Goal: Information Seeking & Learning: Learn about a topic

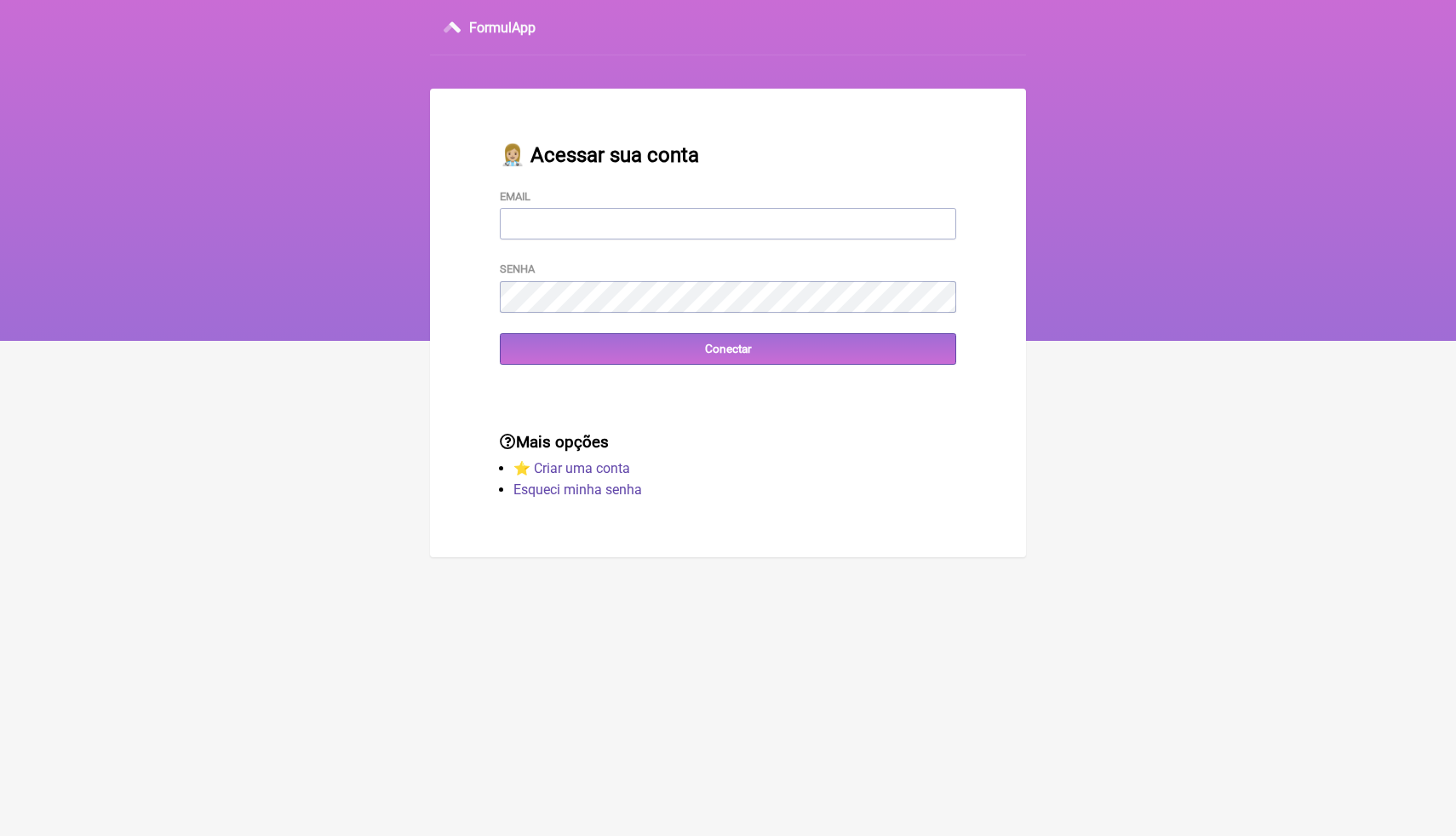
type input "A"
type input "[EMAIL_ADDRESS][DOMAIN_NAME]"
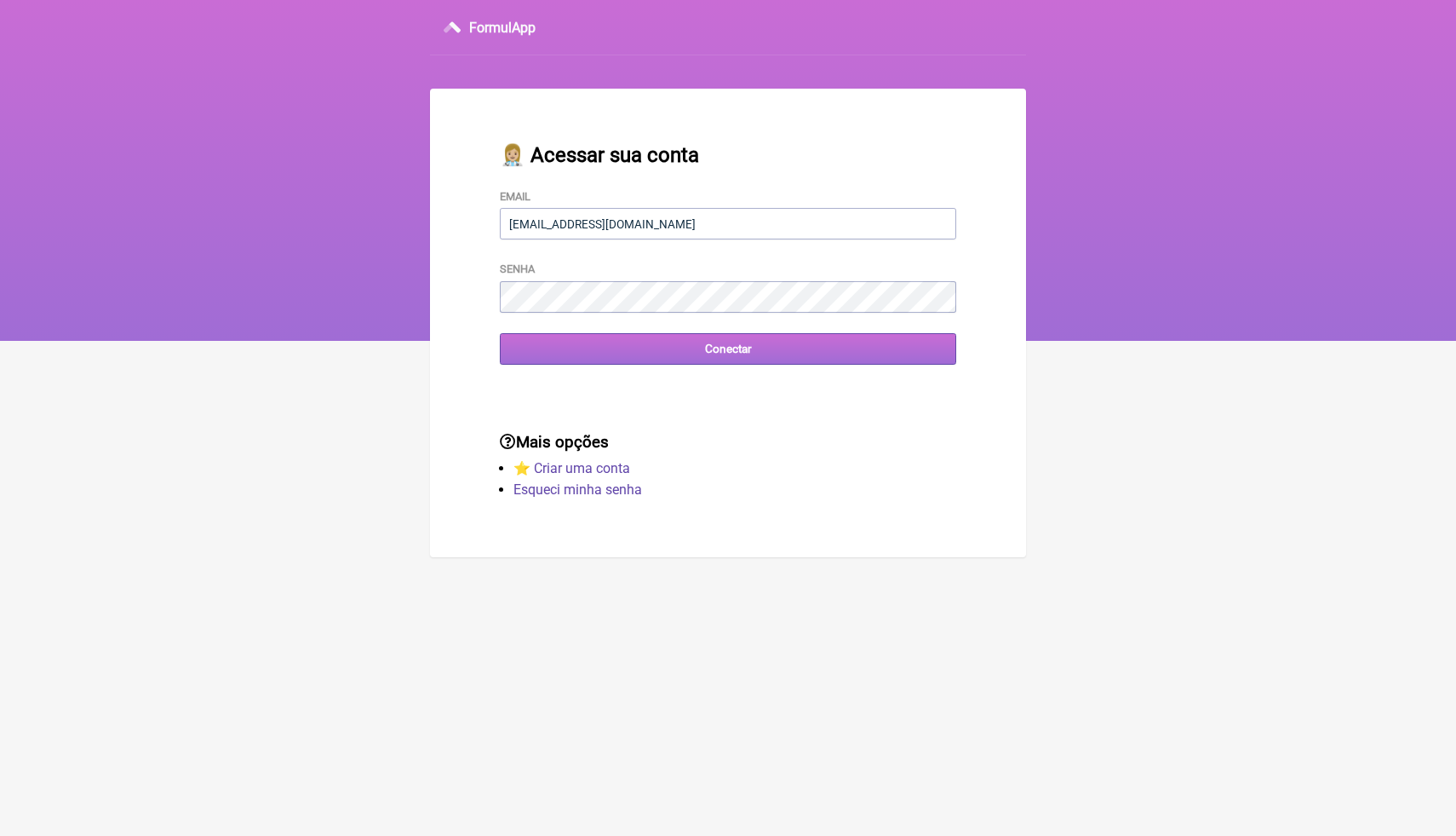
click at [715, 357] on input "Conectar" at bounding box center [728, 348] width 456 height 32
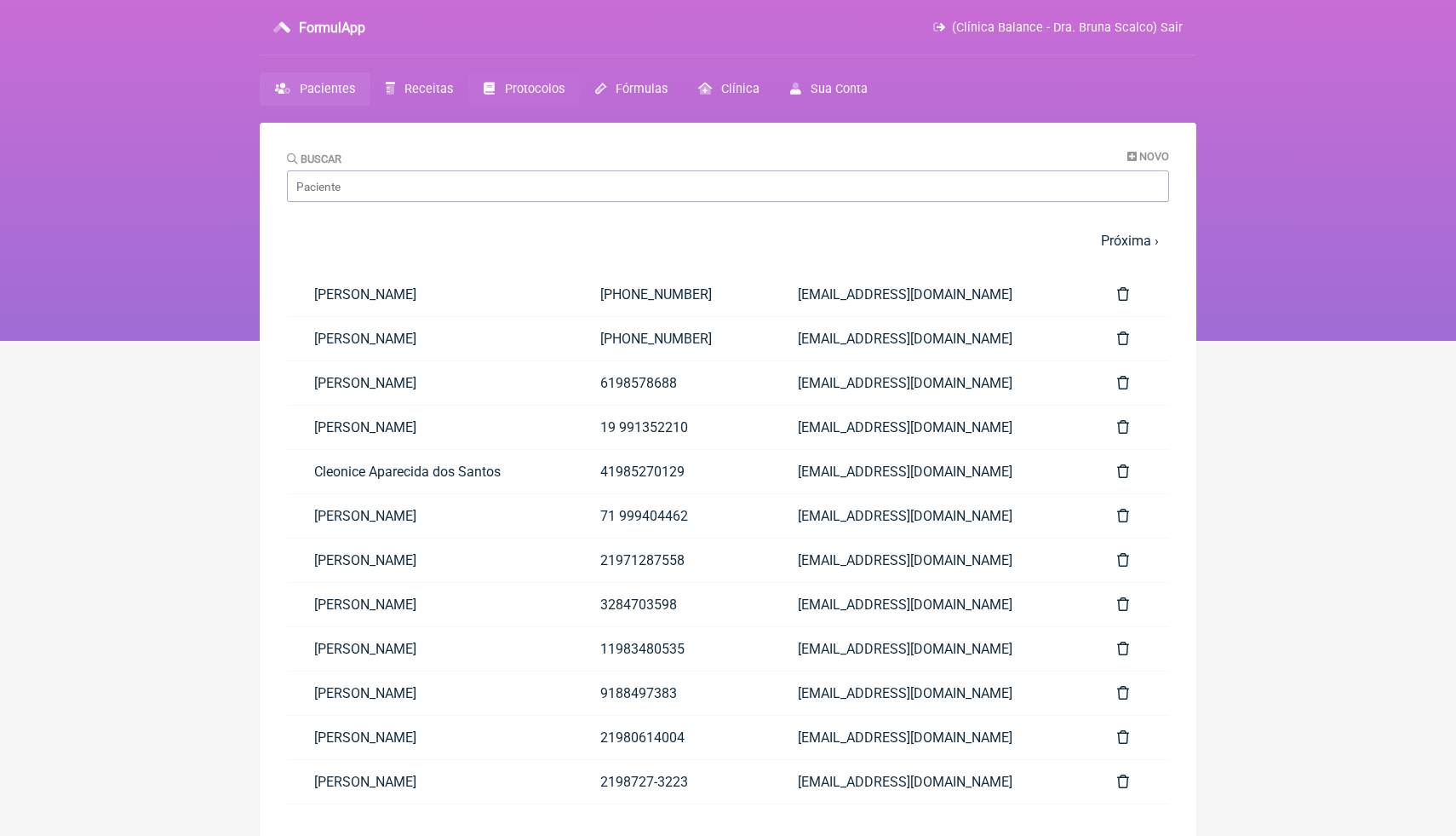
click at [524, 98] on link "Protocolos" at bounding box center [523, 88] width 110 height 33
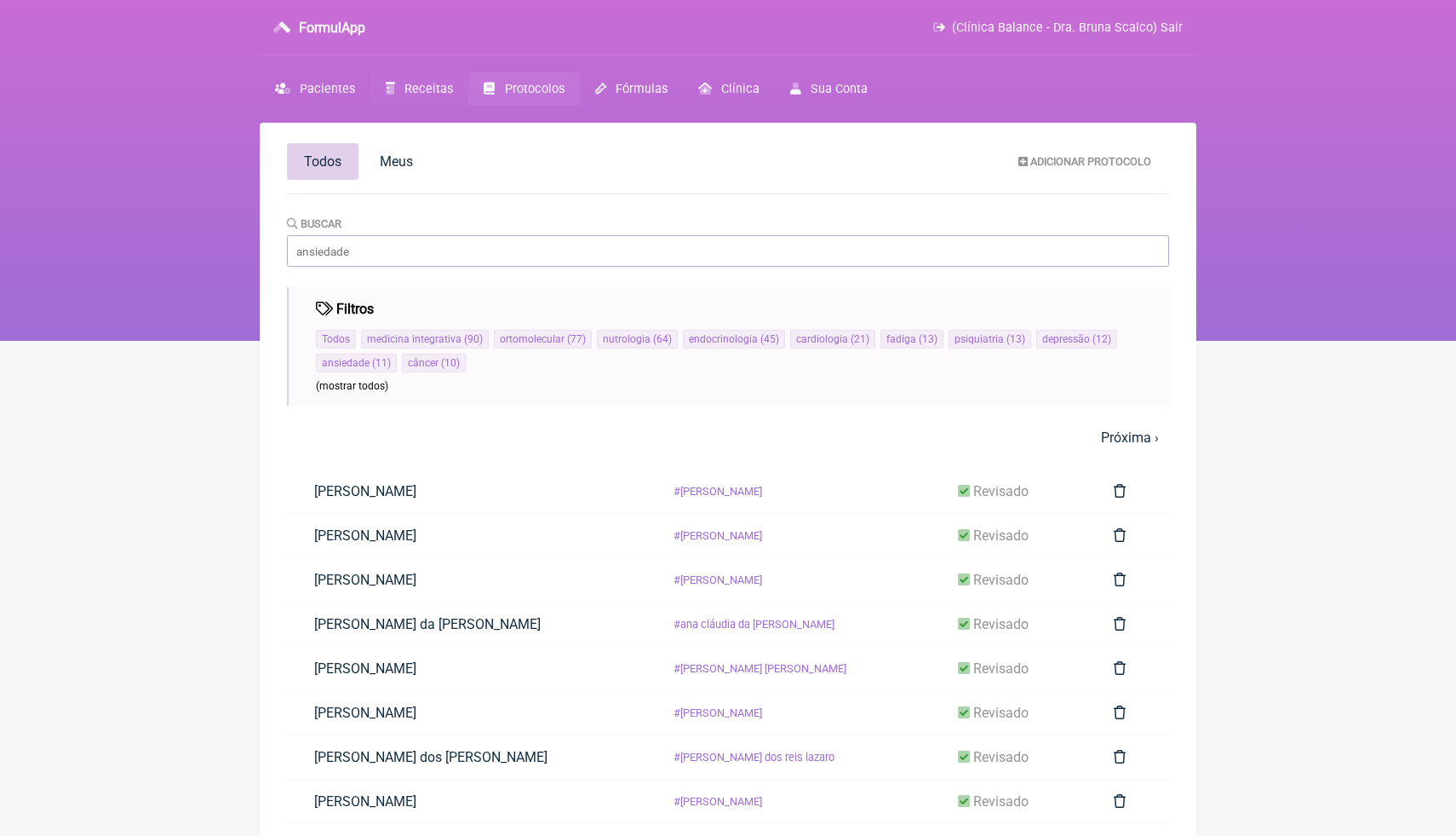
click at [415, 92] on span "Receitas" at bounding box center [428, 89] width 48 height 15
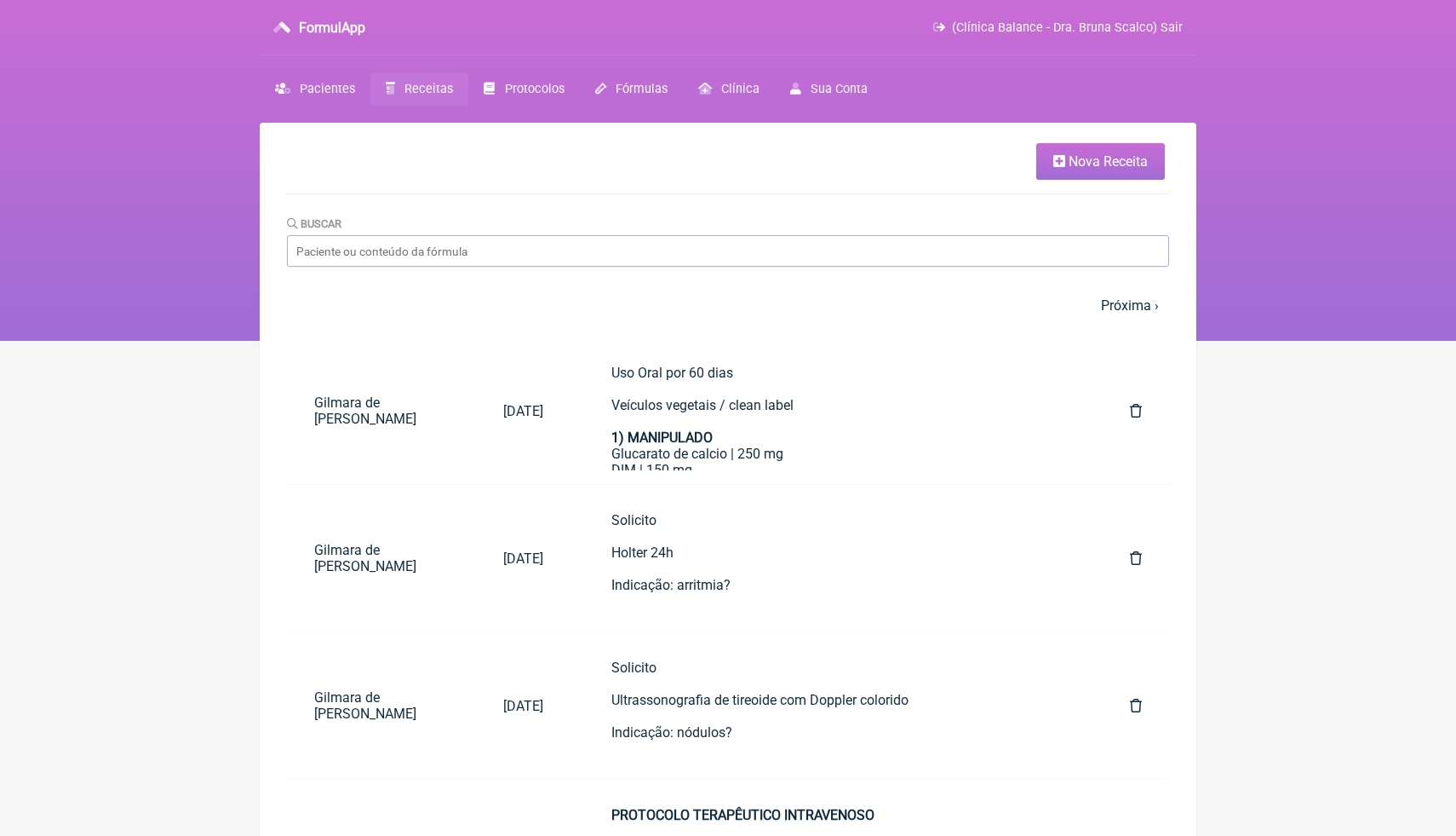
click at [747, 300] on nav "1 2 3 4 5 … Próxima › Última »" at bounding box center [728, 305] width 882 height 36
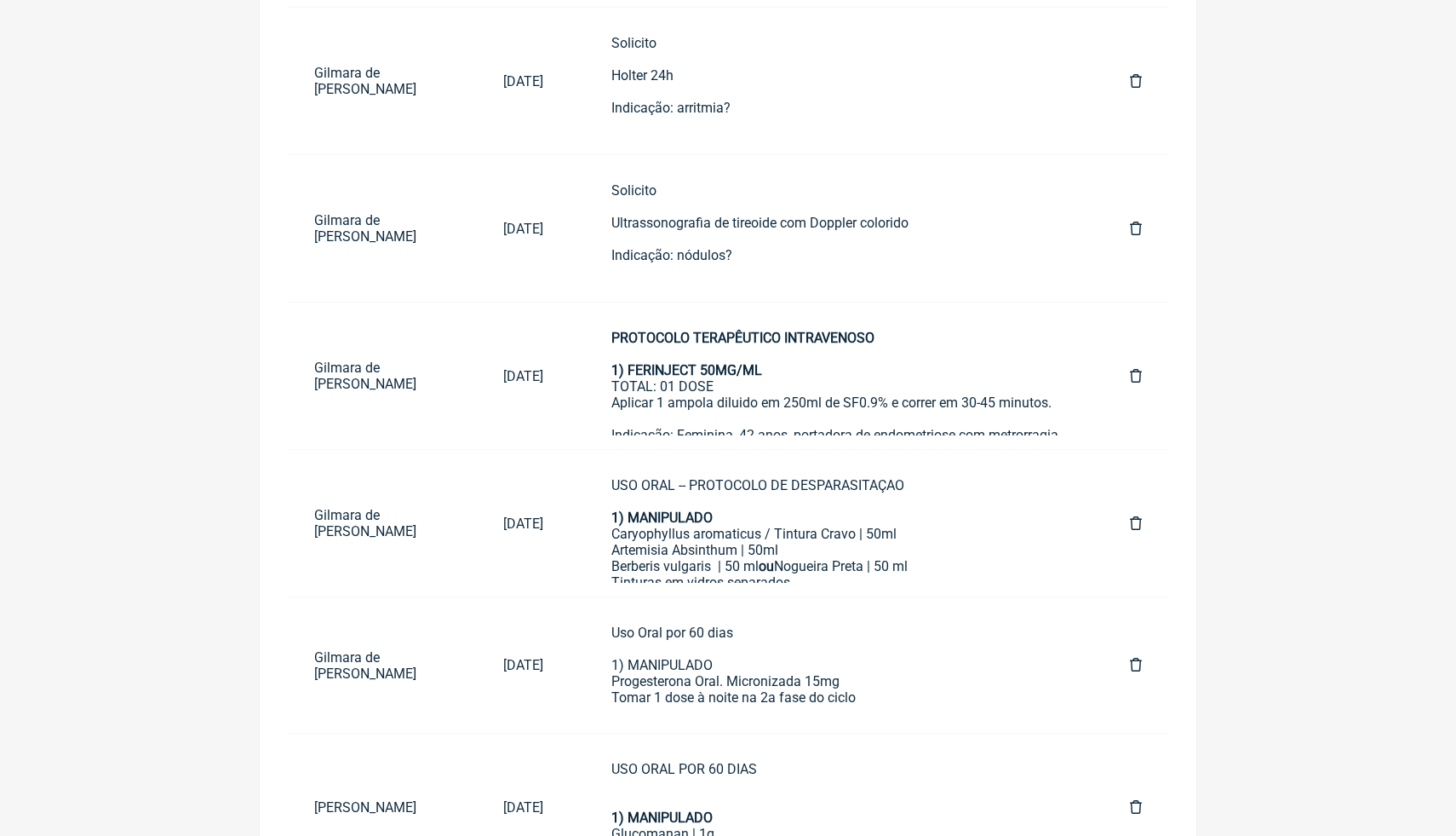
scroll to position [511, 0]
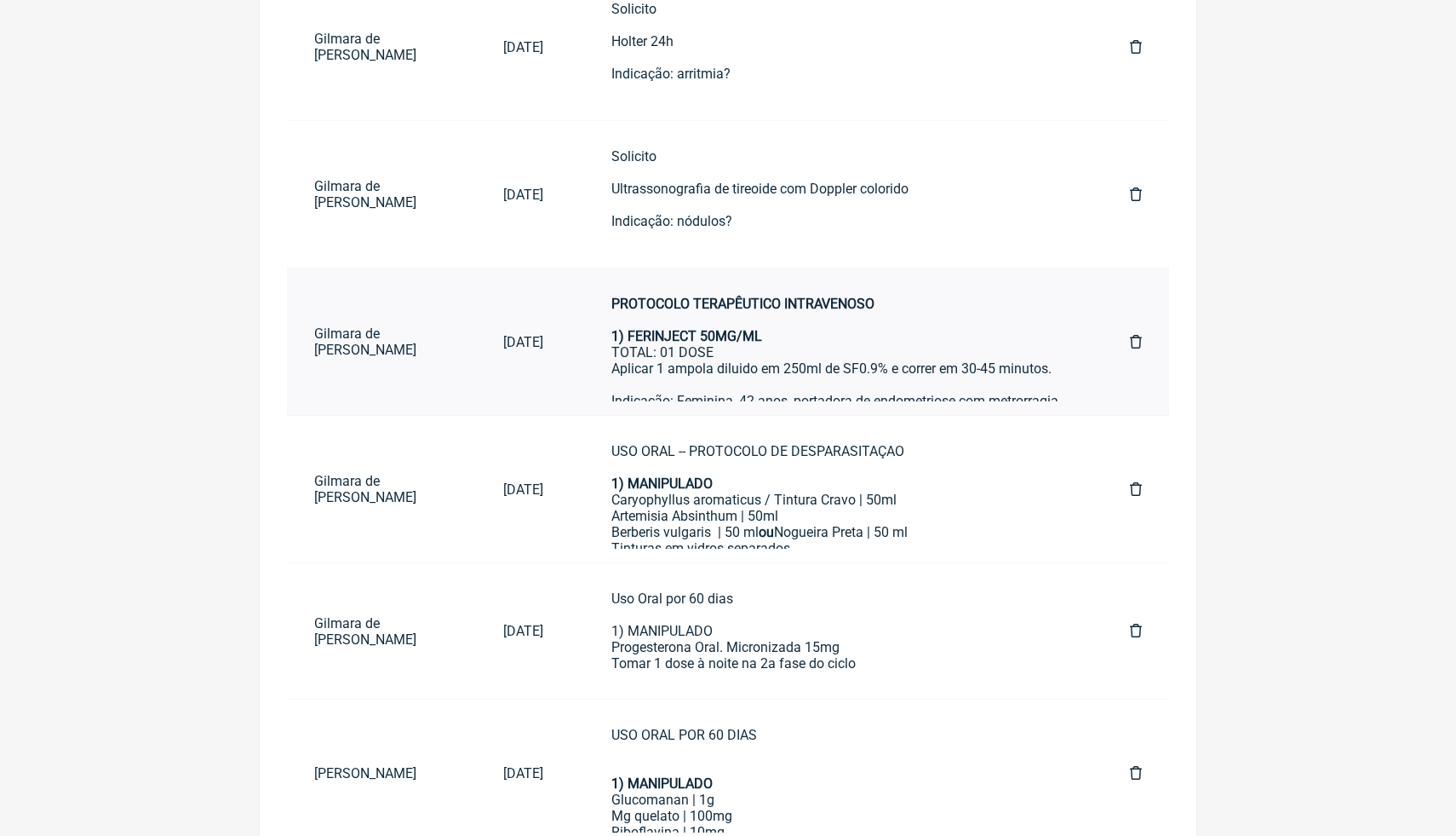
click at [754, 352] on div "1) FERINJECT 50MG/ML TOTAL: 01 DOSE Aplicar 1 ampola diluido em 250ml de SF0.9%…" at bounding box center [836, 393] width 450 height 129
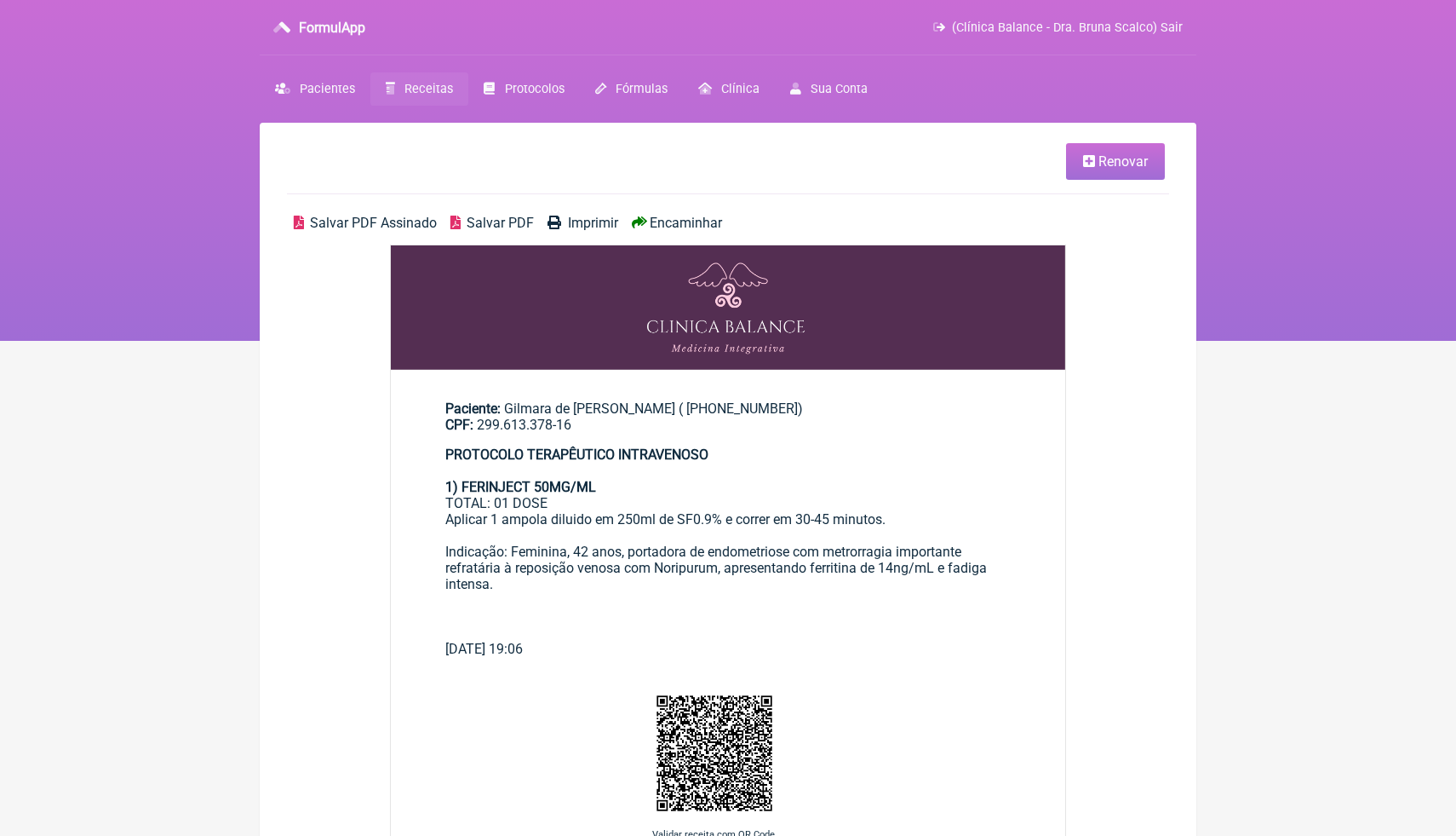
click at [693, 461] on strong "PROTOCOLO TERAPÊUTICO INTRAVENOSO" at bounding box center [577, 455] width 263 height 16
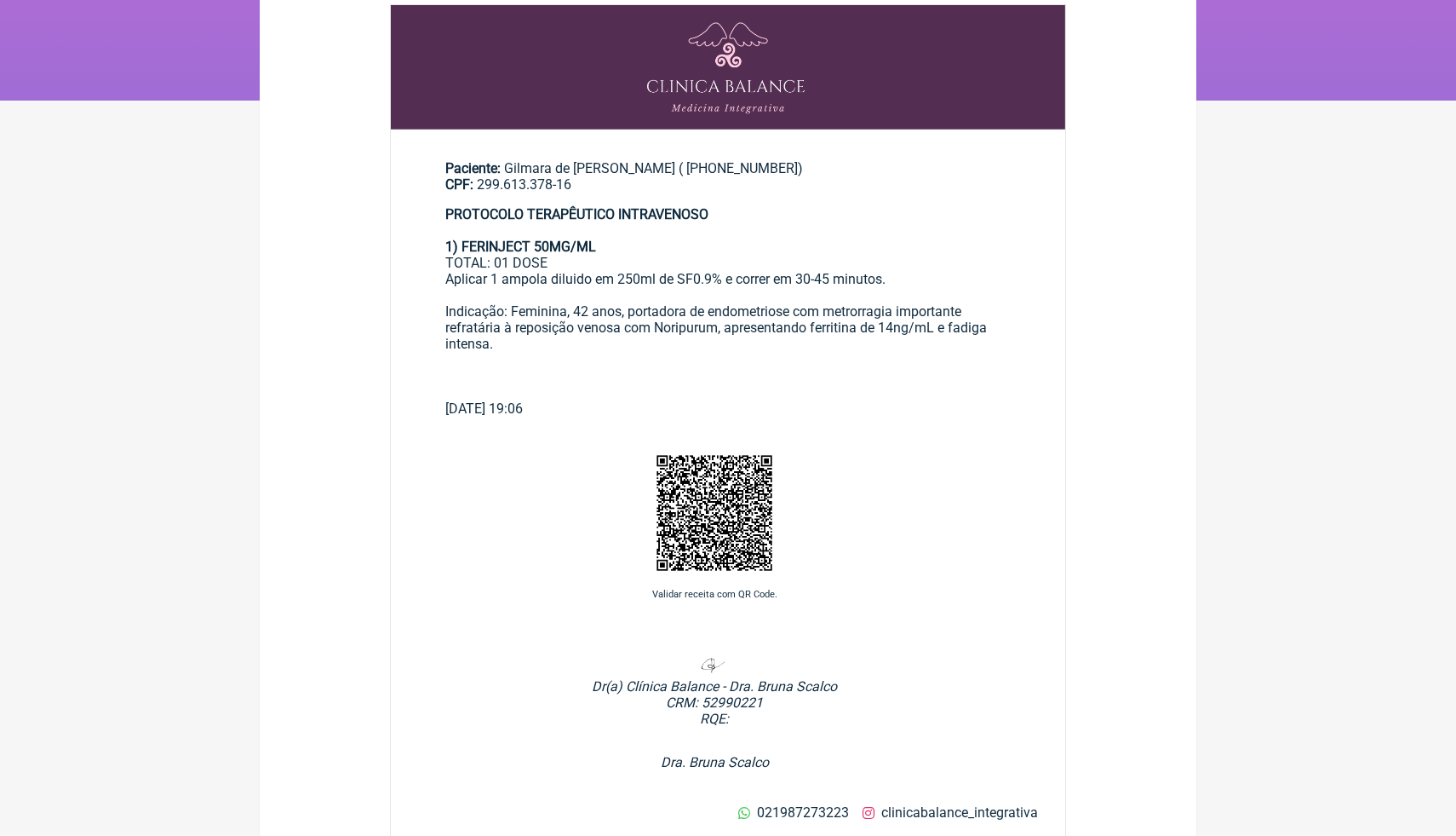
scroll to position [273, 0]
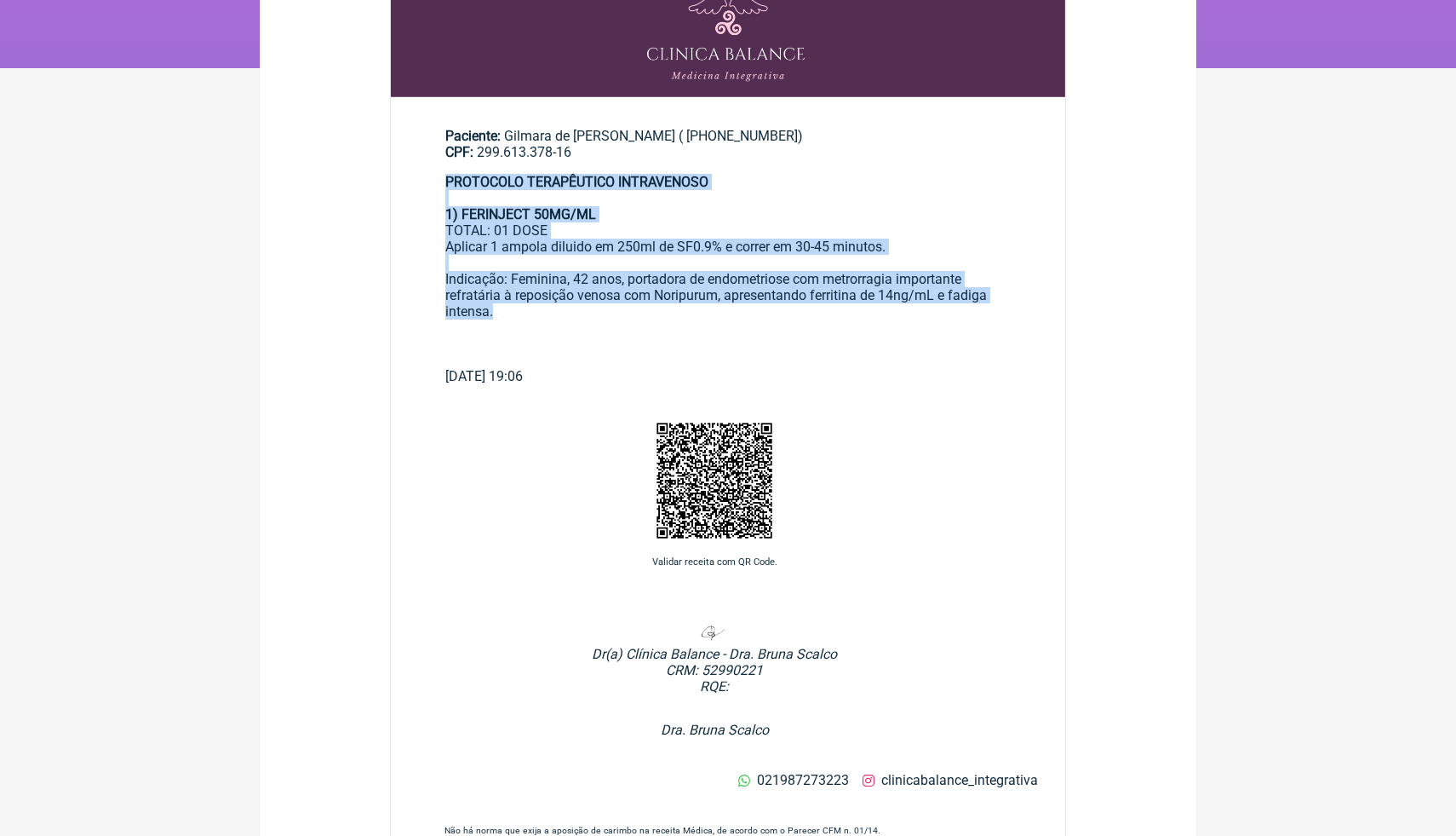
drag, startPoint x: 503, startPoint y: 315, endPoint x: 426, endPoint y: 182, distance: 153.7
click at [426, 182] on main "Paciente: Gilmara de Cássia Rodrigues de Queiroz Portela ( (19) 99399-1789) CPF…" at bounding box center [728, 249] width 674 height 297
copy div "PROTOCOLO TERAPÊUTICO INTRAVENOSO 1) FERINJECT 50MG/ML TOTAL: 01 DOSE Aplicar …"
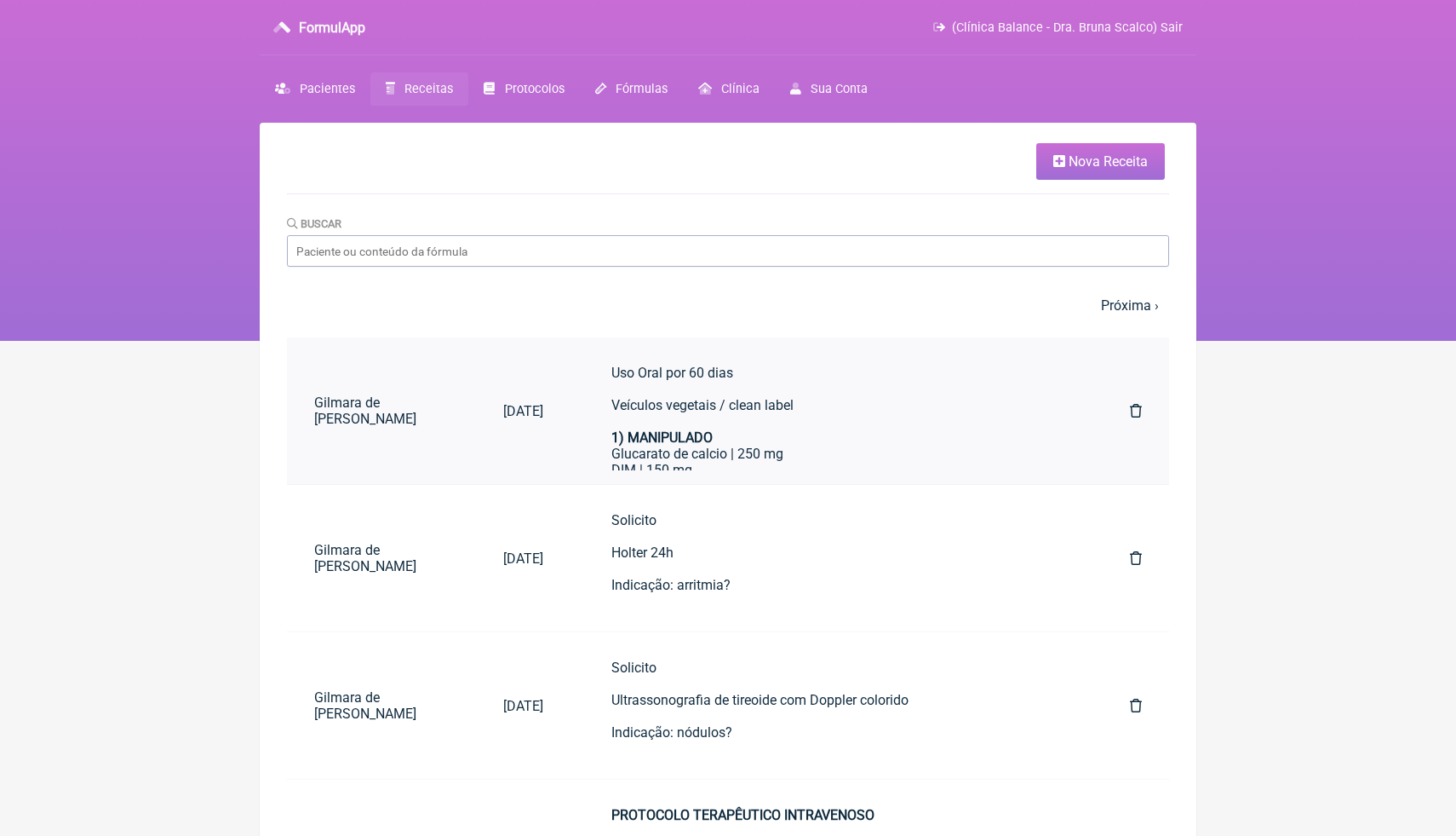
click at [755, 454] on div "Glucarato de calcio | 250 mg" at bounding box center [836, 454] width 450 height 16
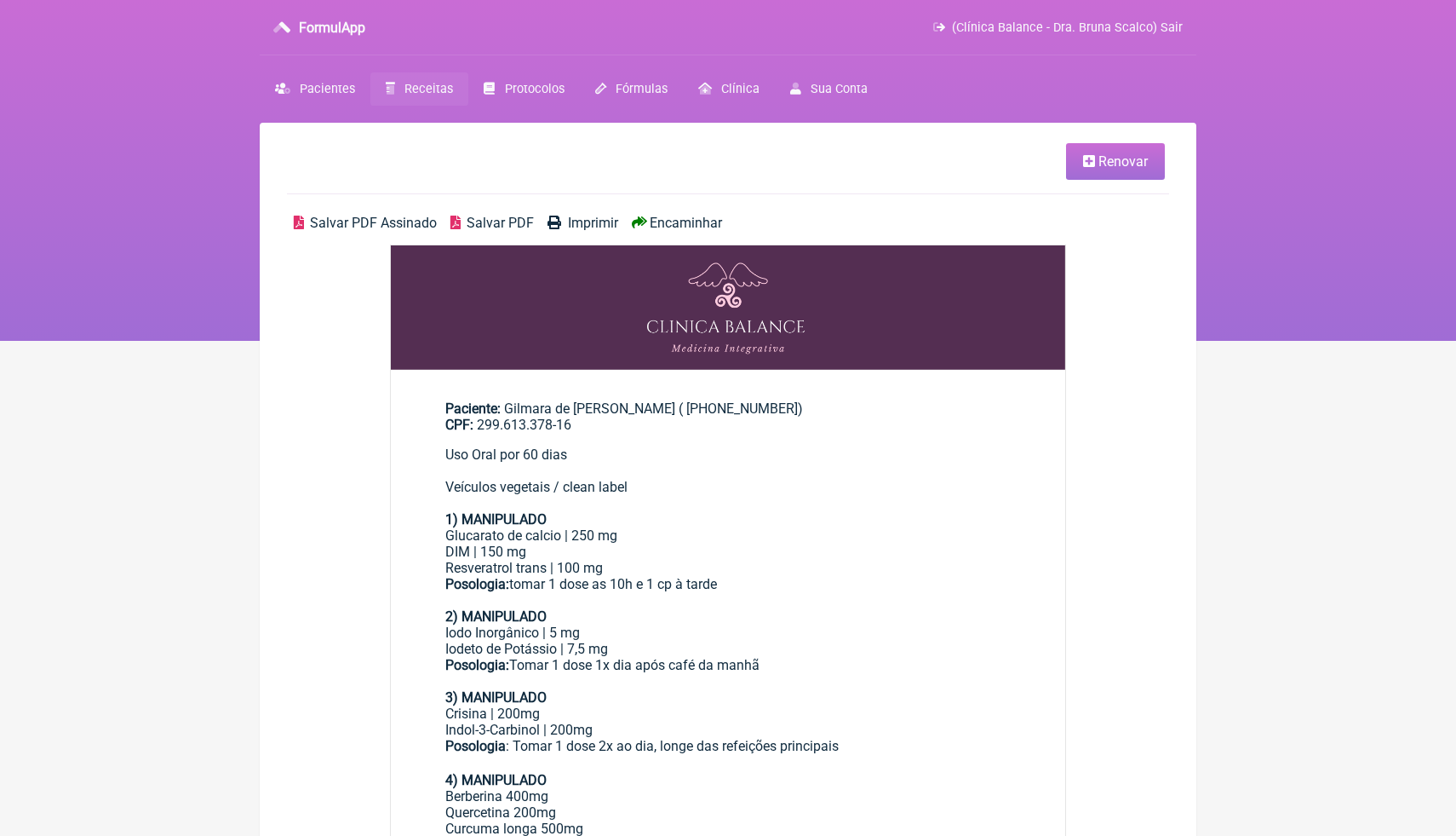
click at [723, 480] on div "Uso Oral por 60 dias Veículos vegetais / clean label" at bounding box center [728, 470] width 566 height 48
click at [529, 99] on link "Protocolos" at bounding box center [523, 88] width 110 height 33
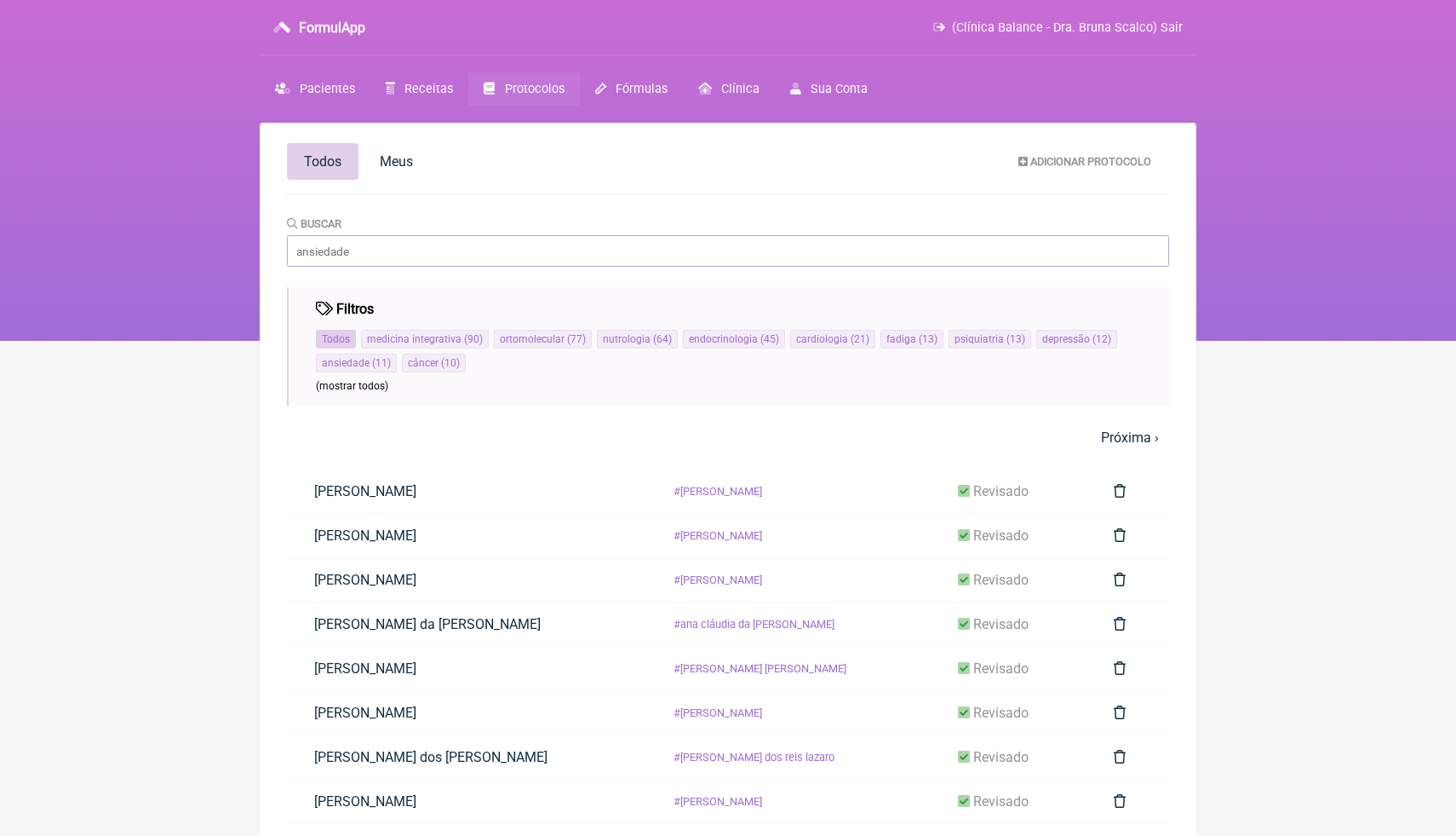
click at [337, 342] on span "Todos" at bounding box center [335, 338] width 28 height 12
click at [337, 334] on span "Todos" at bounding box center [335, 338] width 28 height 12
click at [385, 254] on input "Buscar" at bounding box center [728, 251] width 882 height 32
drag, startPoint x: 385, startPoint y: 257, endPoint x: 308, endPoint y: 248, distance: 77.5
click at [308, 249] on input "Buscar" at bounding box center [728, 251] width 882 height 32
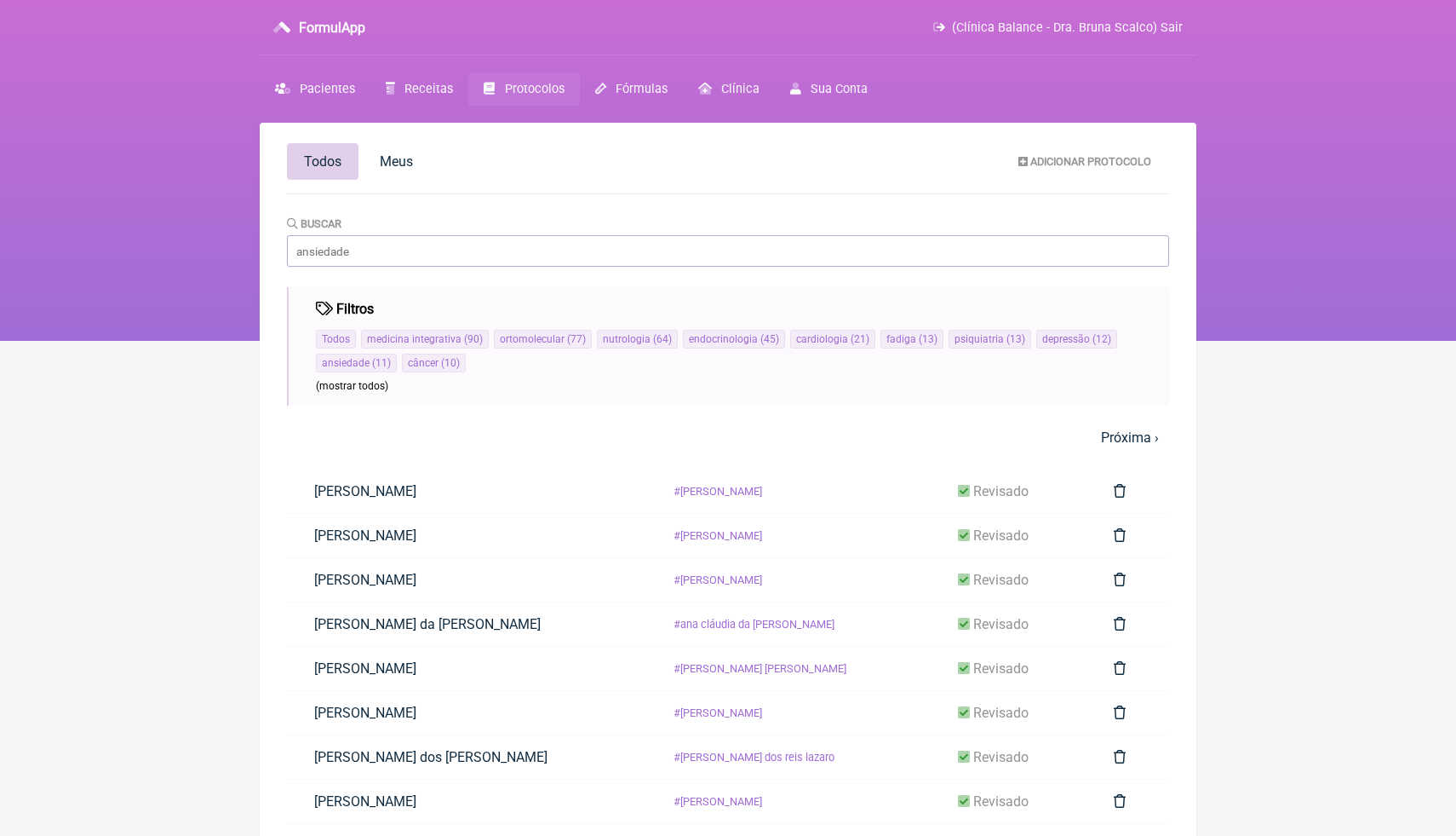
click at [322, 252] on input "Buscar" at bounding box center [728, 251] width 882 height 32
click at [345, 252] on input "Buscar" at bounding box center [728, 251] width 882 height 32
click at [358, 252] on input "Buscar" at bounding box center [728, 251] width 882 height 32
click at [318, 156] on span "Todos" at bounding box center [323, 161] width 37 height 16
click at [390, 336] on span "medicina integrativa" at bounding box center [415, 338] width 95 height 12
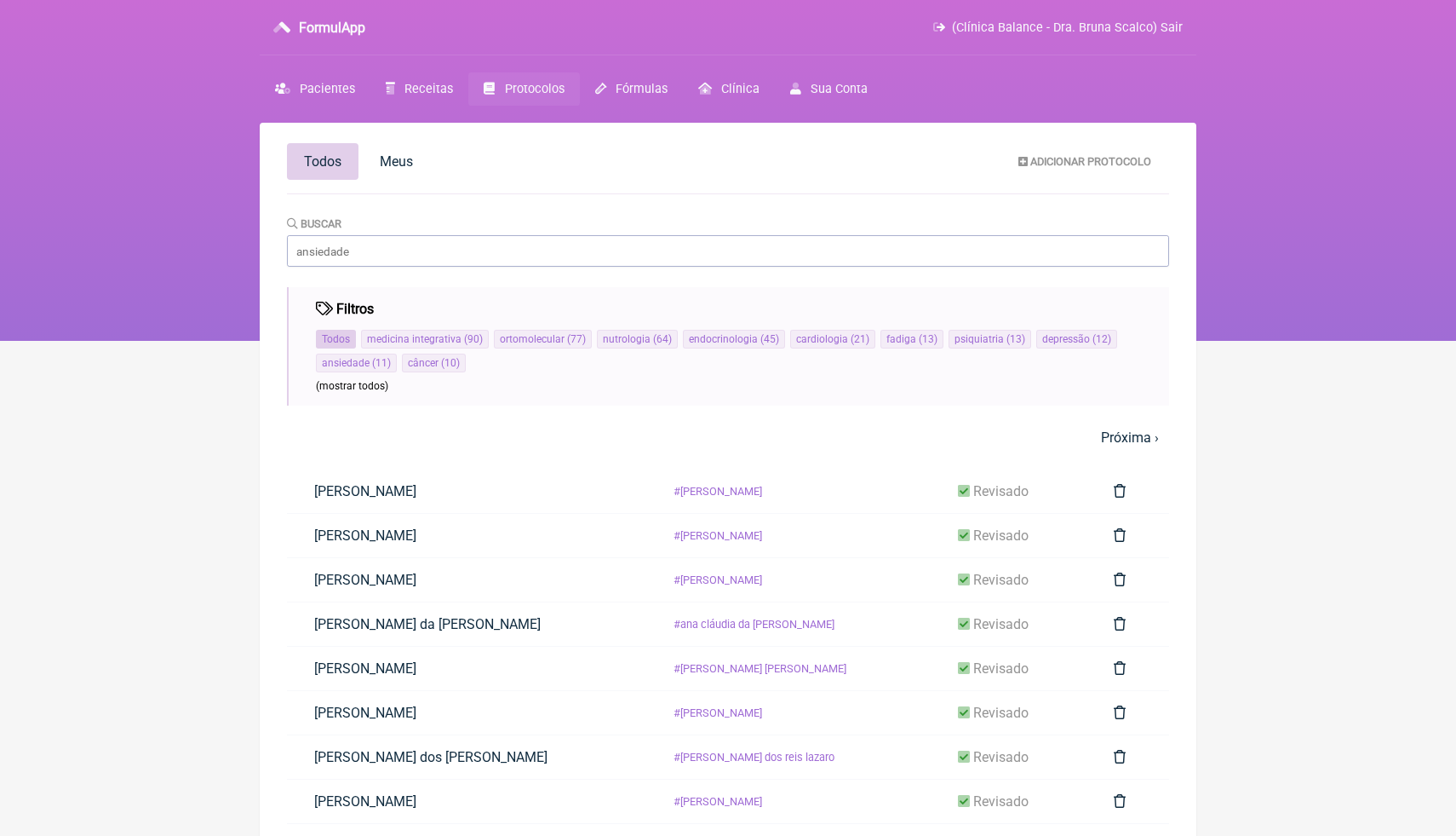
click at [343, 346] on li "Todos" at bounding box center [336, 339] width 40 height 19
click at [437, 340] on span "medicina integrativa" at bounding box center [415, 338] width 95 height 12
click at [410, 344] on span "medicina integrativa" at bounding box center [415, 338] width 95 height 12
click at [409, 344] on span "medicina integrativa" at bounding box center [415, 338] width 95 height 12
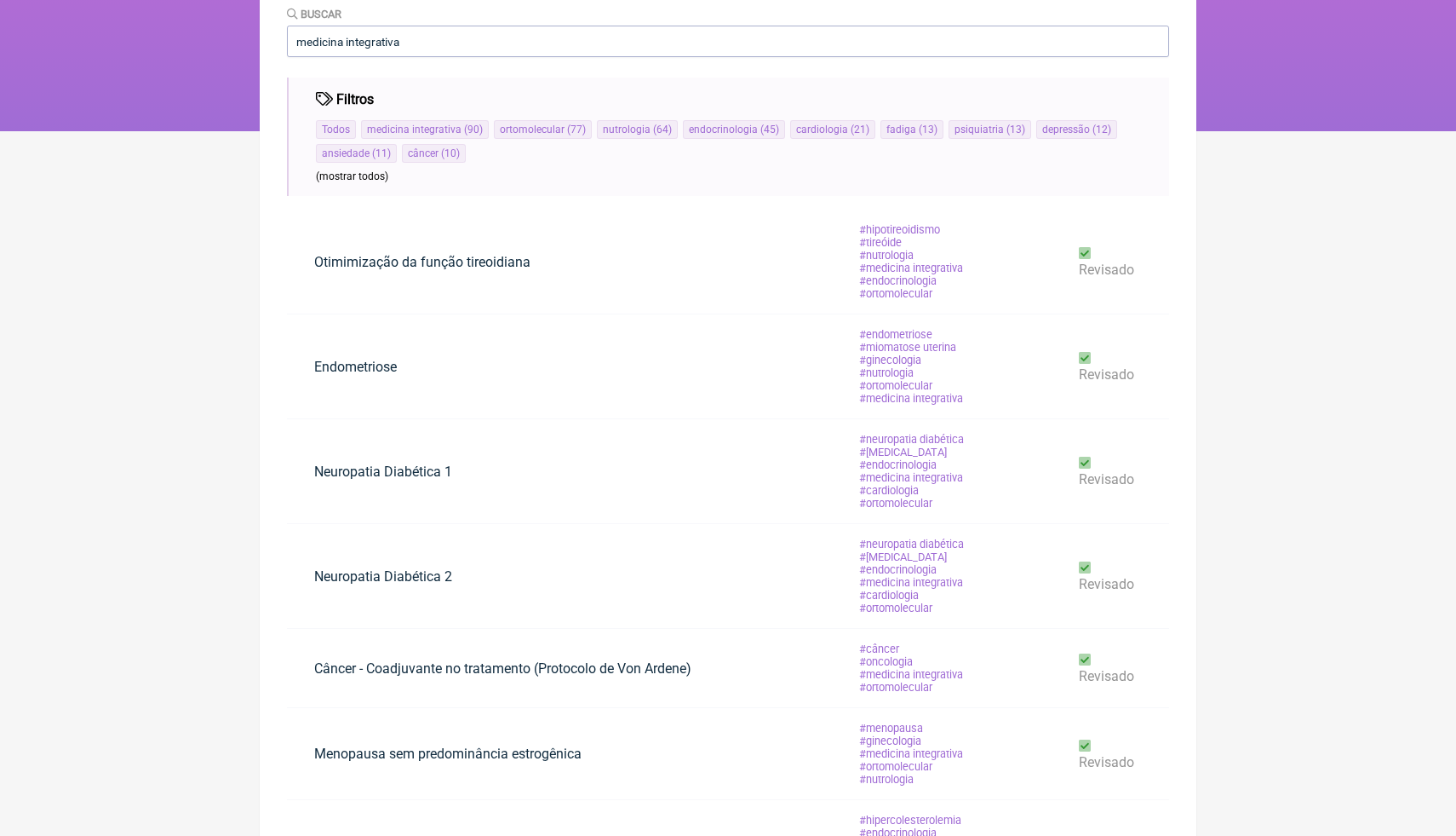
scroll to position [170, 0]
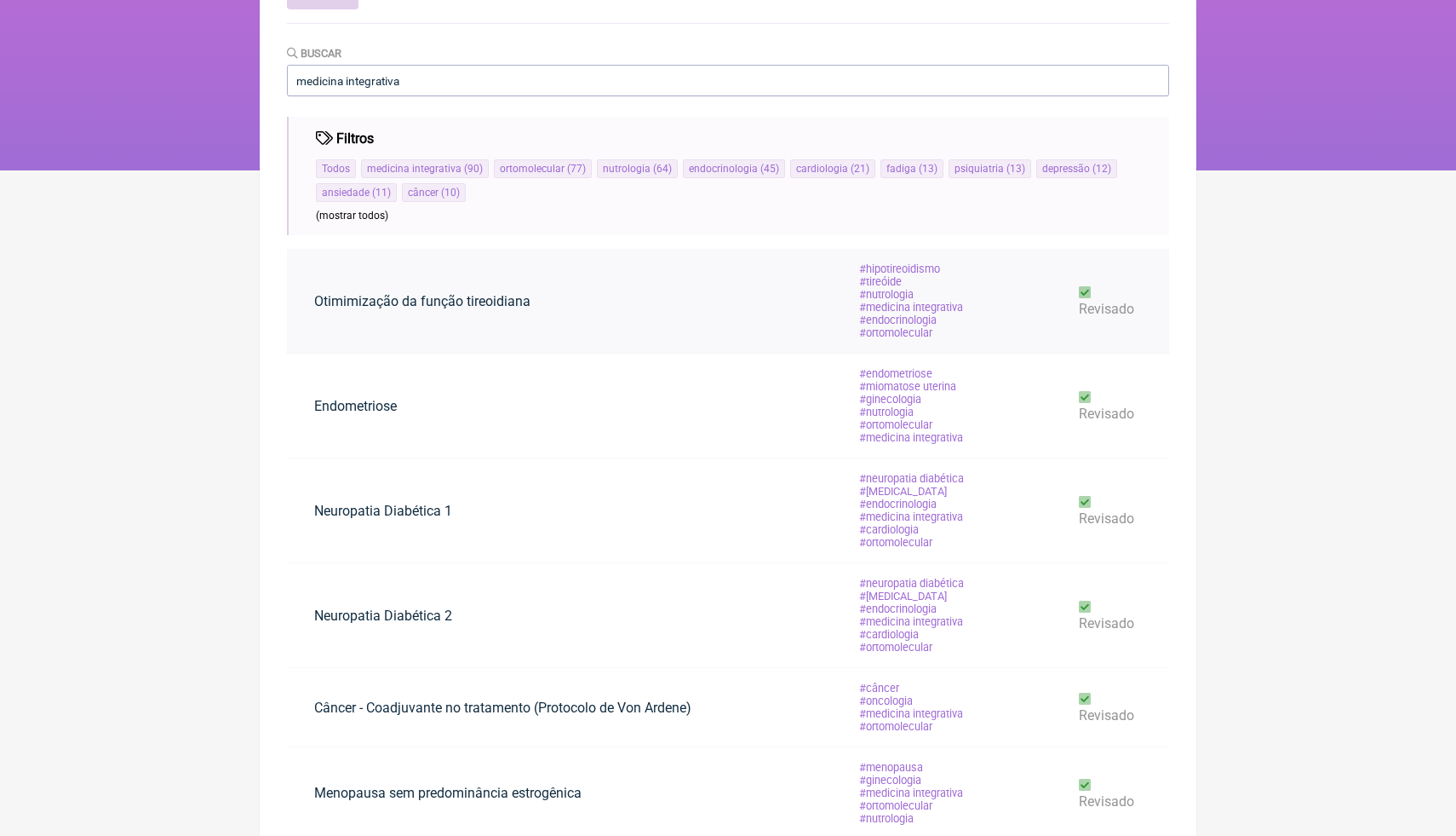
click at [655, 295] on td "Otimimização da função tireoidiana" at bounding box center [559, 301] width 544 height 105
click at [483, 299] on link "Otimimização da função tireoidiana" at bounding box center [422, 302] width 271 height 44
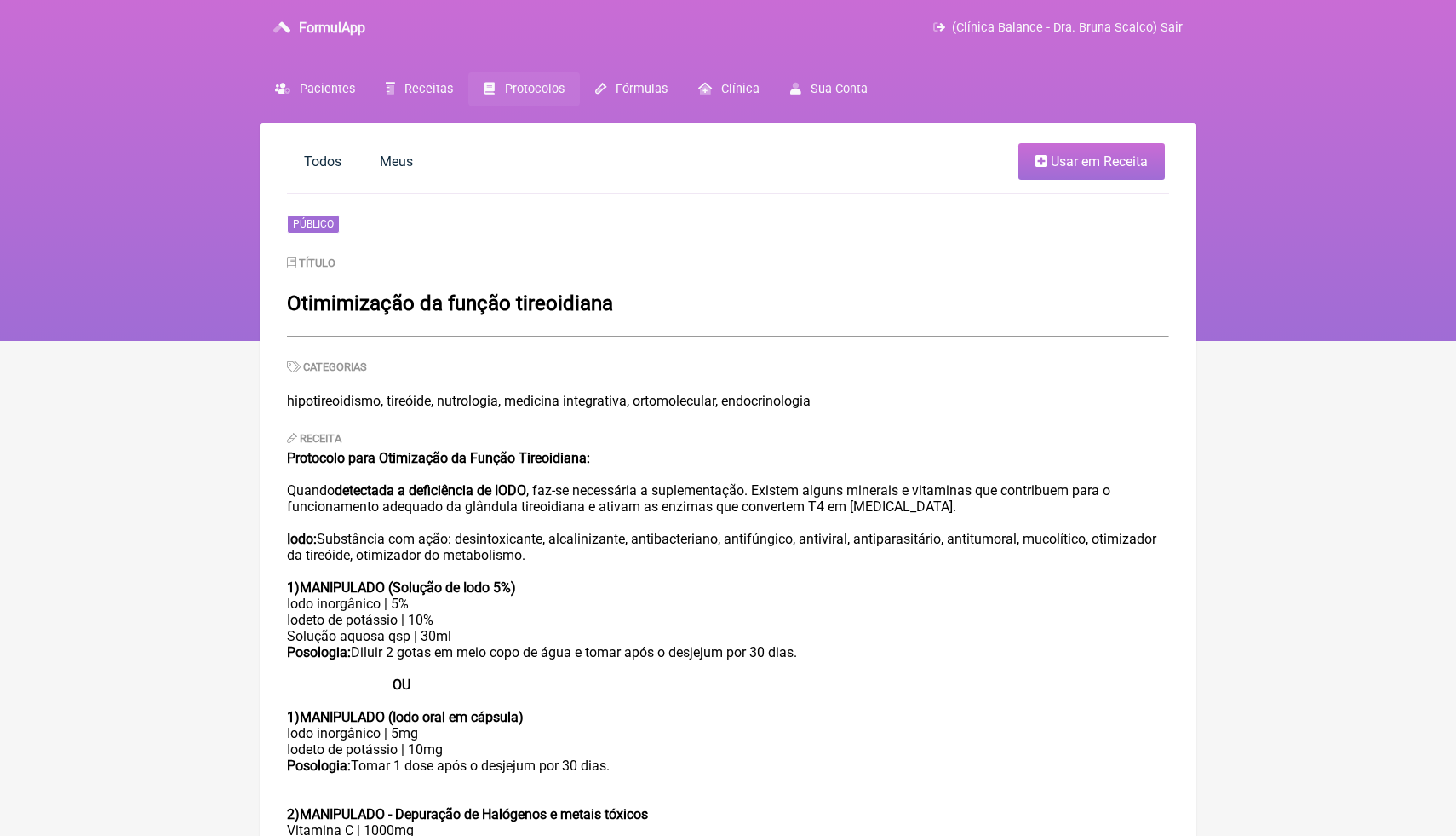
click at [558, 448] on div "Receita Protocolo para Otimização da Função Tireoidiana: Quando detectada a def…" at bounding box center [728, 674] width 882 height 490
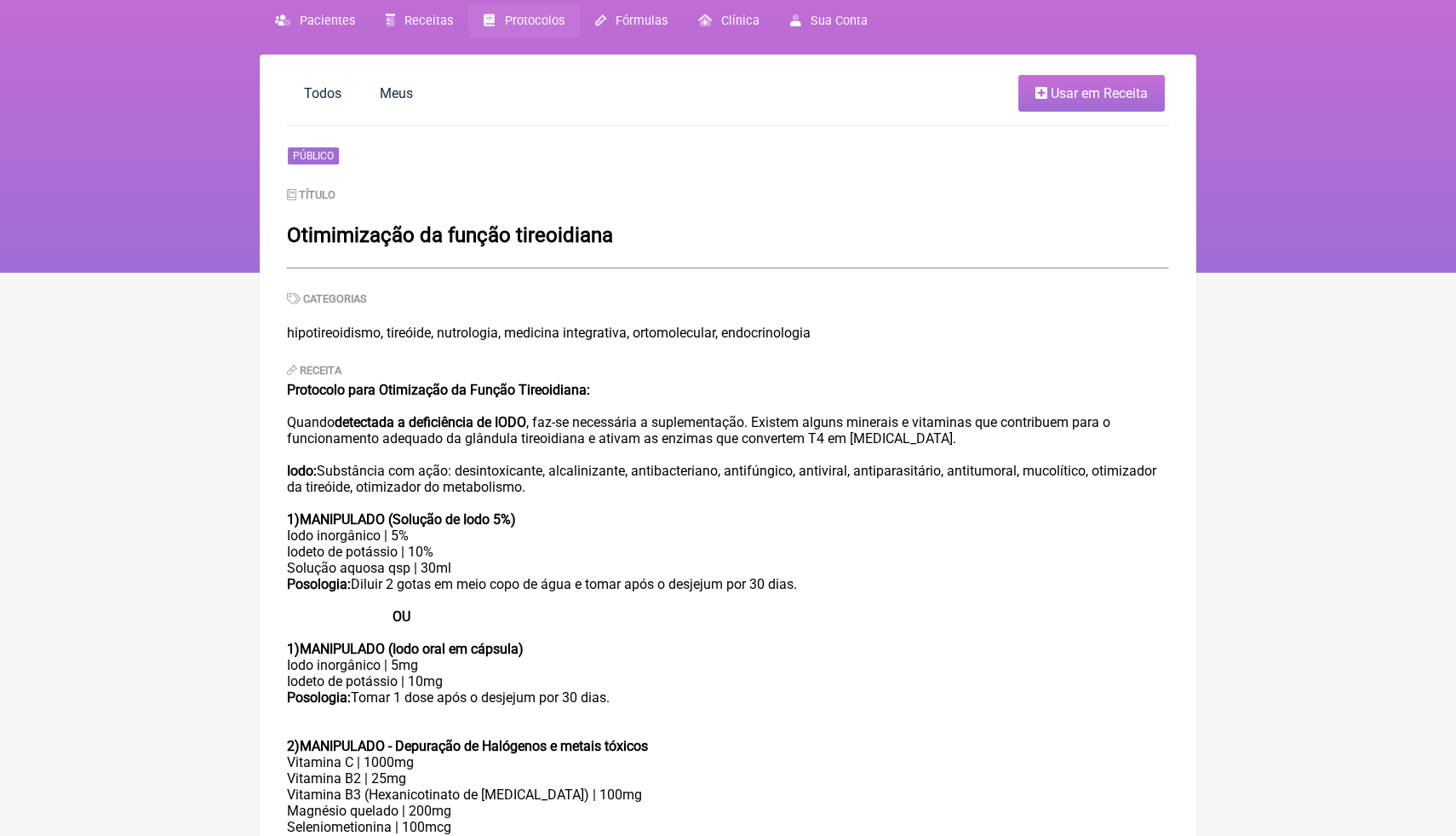
scroll to position [131, 0]
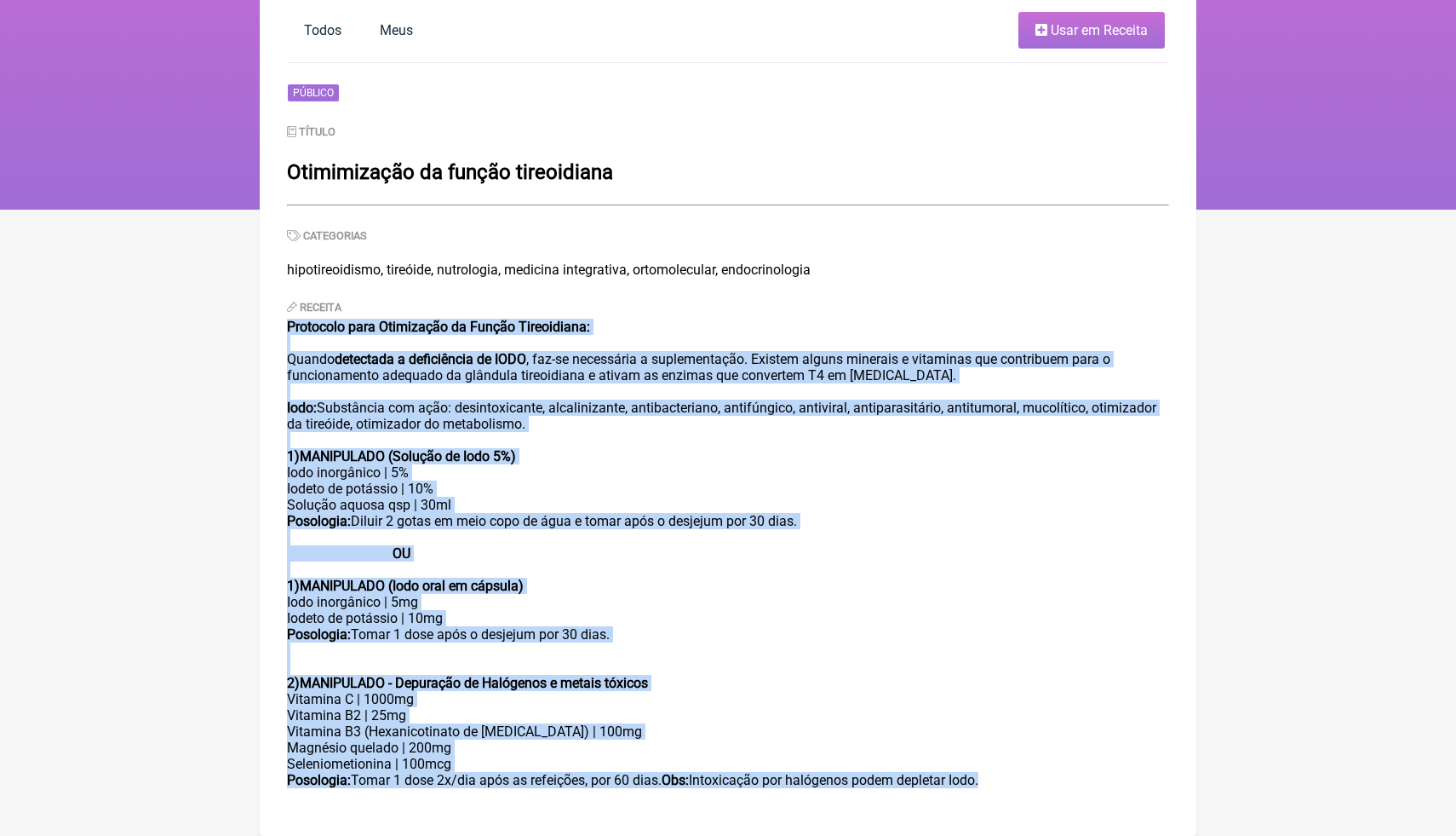
drag, startPoint x: 288, startPoint y: 332, endPoint x: 1036, endPoint y: 787, distance: 875.5
click at [1036, 787] on div "Receita Protocolo para Otimização da Função Tireoidiana: Quando detectada a def…" at bounding box center [728, 542] width 882 height 490
copy div "Protocolo para Otimização da Função Tireoidiana: Quando detectada a deficiência…"
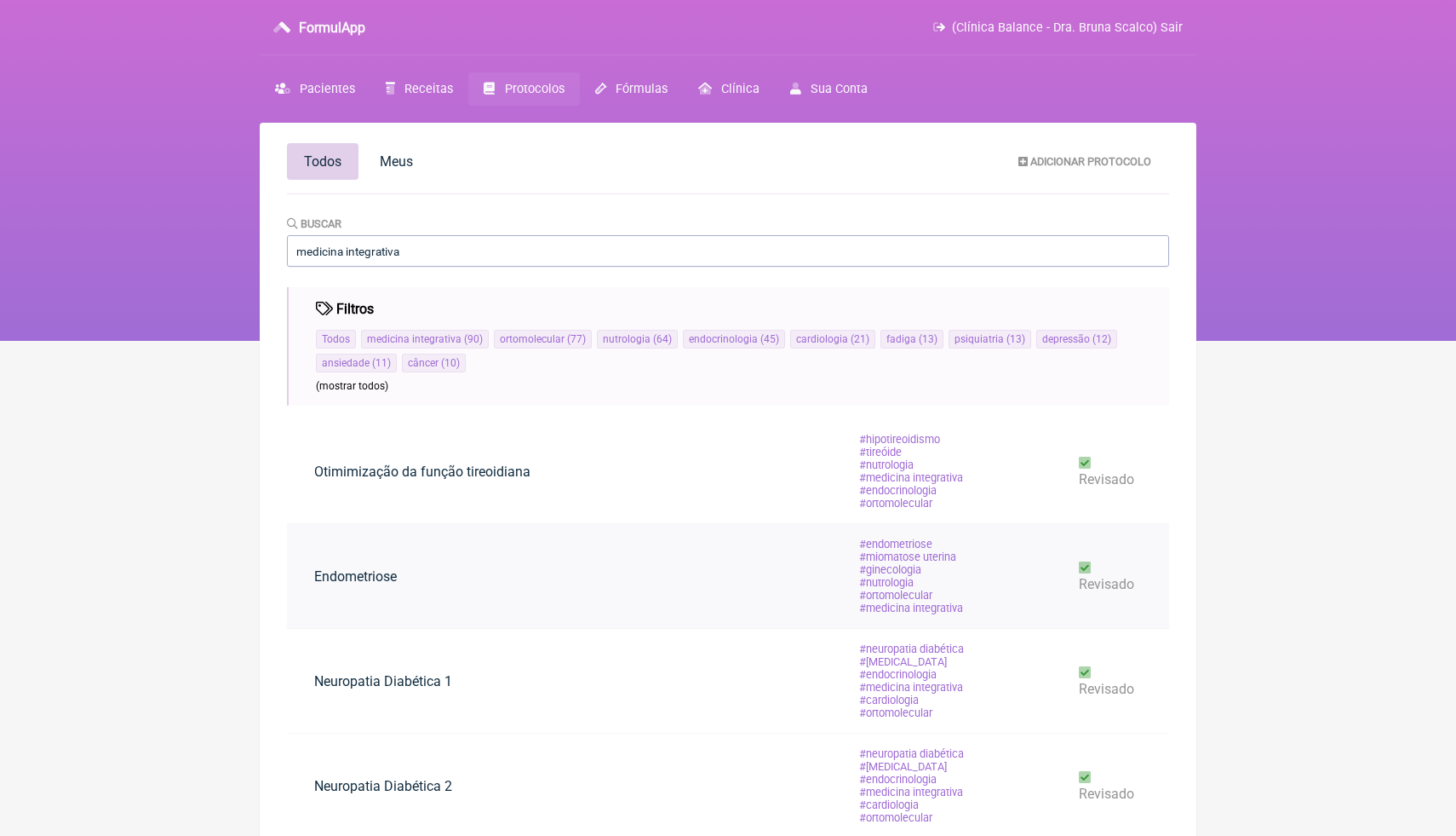
click at [424, 568] on link "Endometriose" at bounding box center [355, 576] width 137 height 44
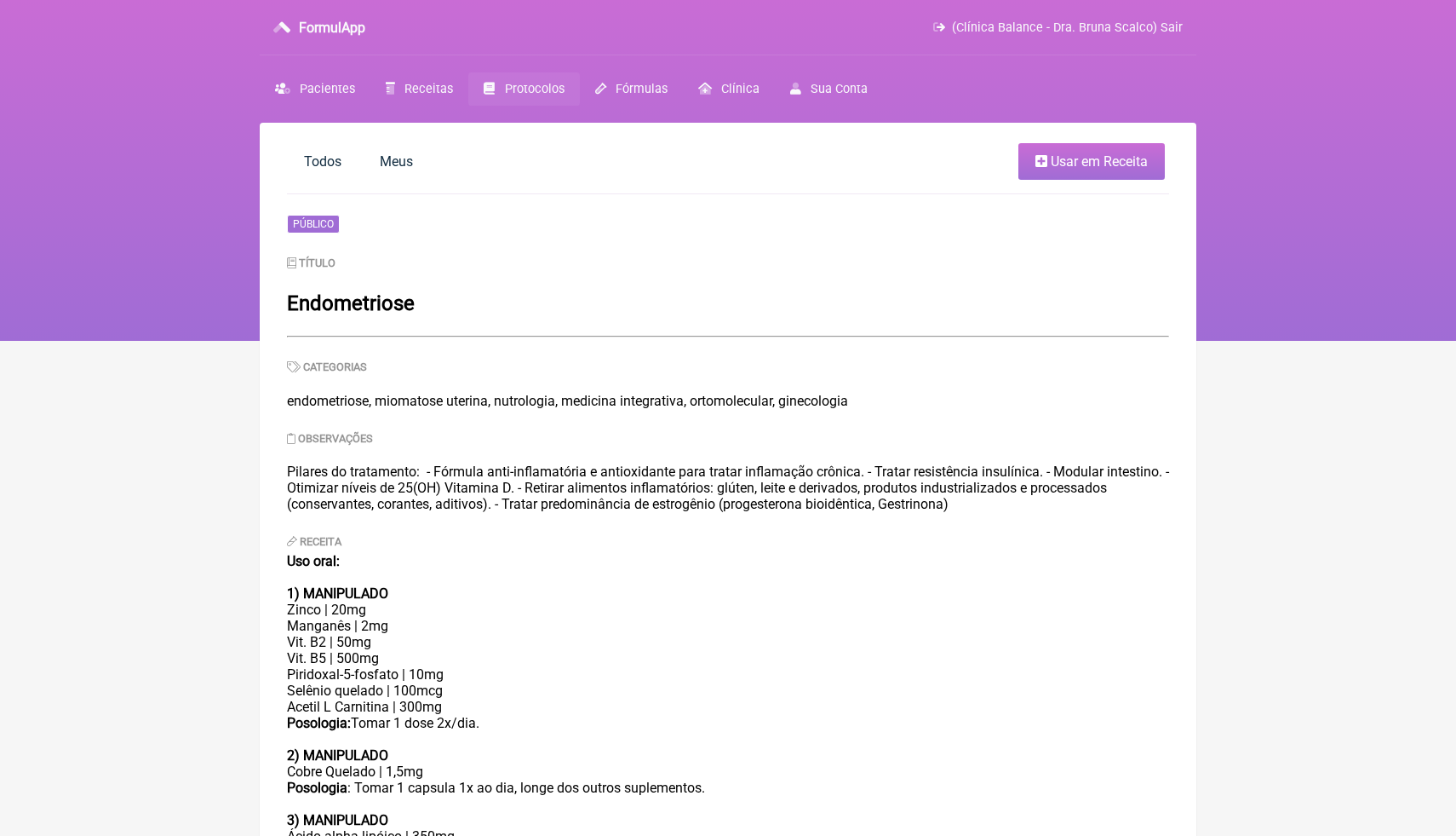
click at [467, 565] on div "Uso oral: 1) MANIPULADO Zinco | 20mg Manganês | 2mg Vit. B2 | 50mg Vit. B5 | 50…" at bounding box center [728, 658] width 882 height 211
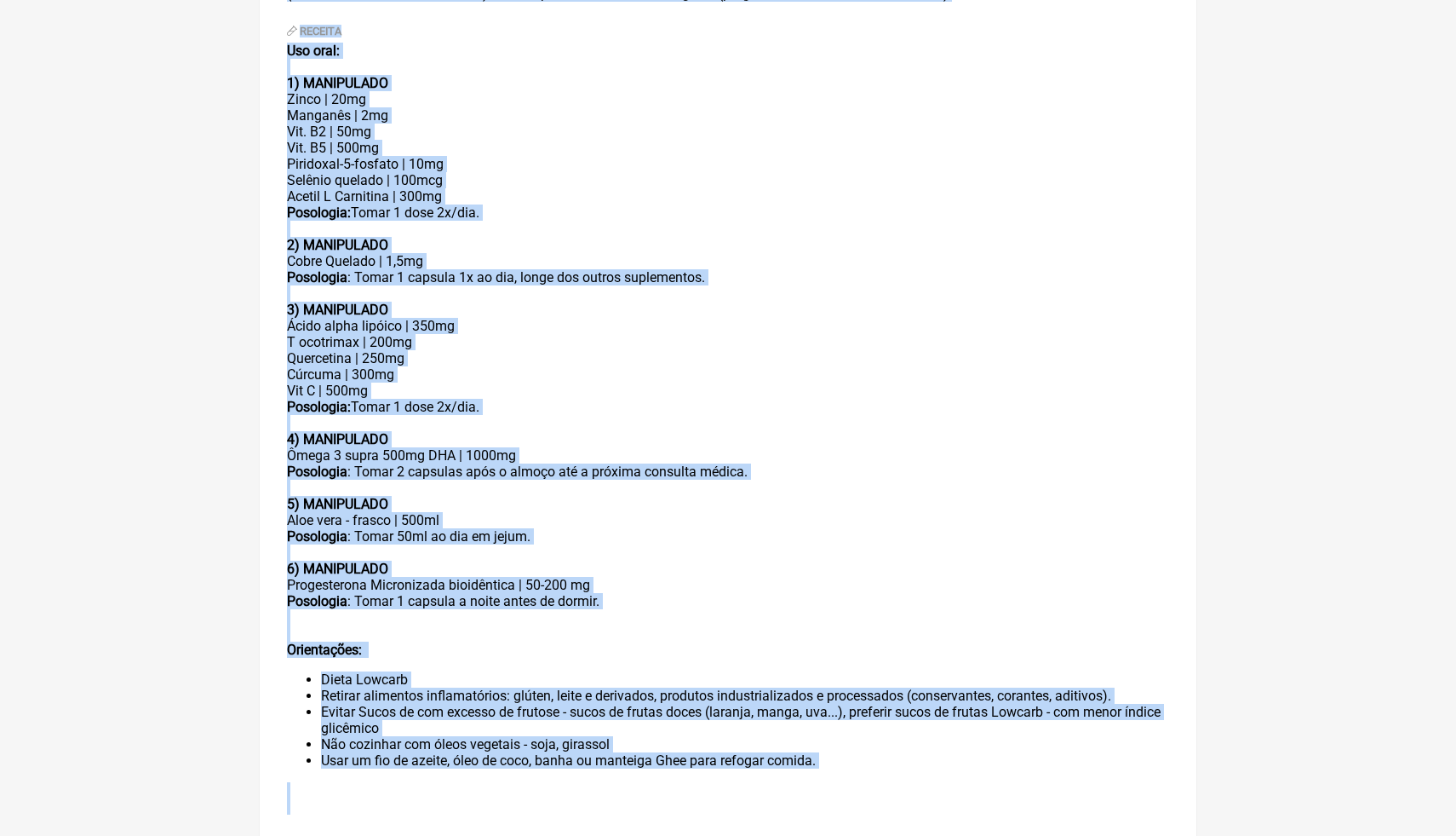
scroll to position [553, 0]
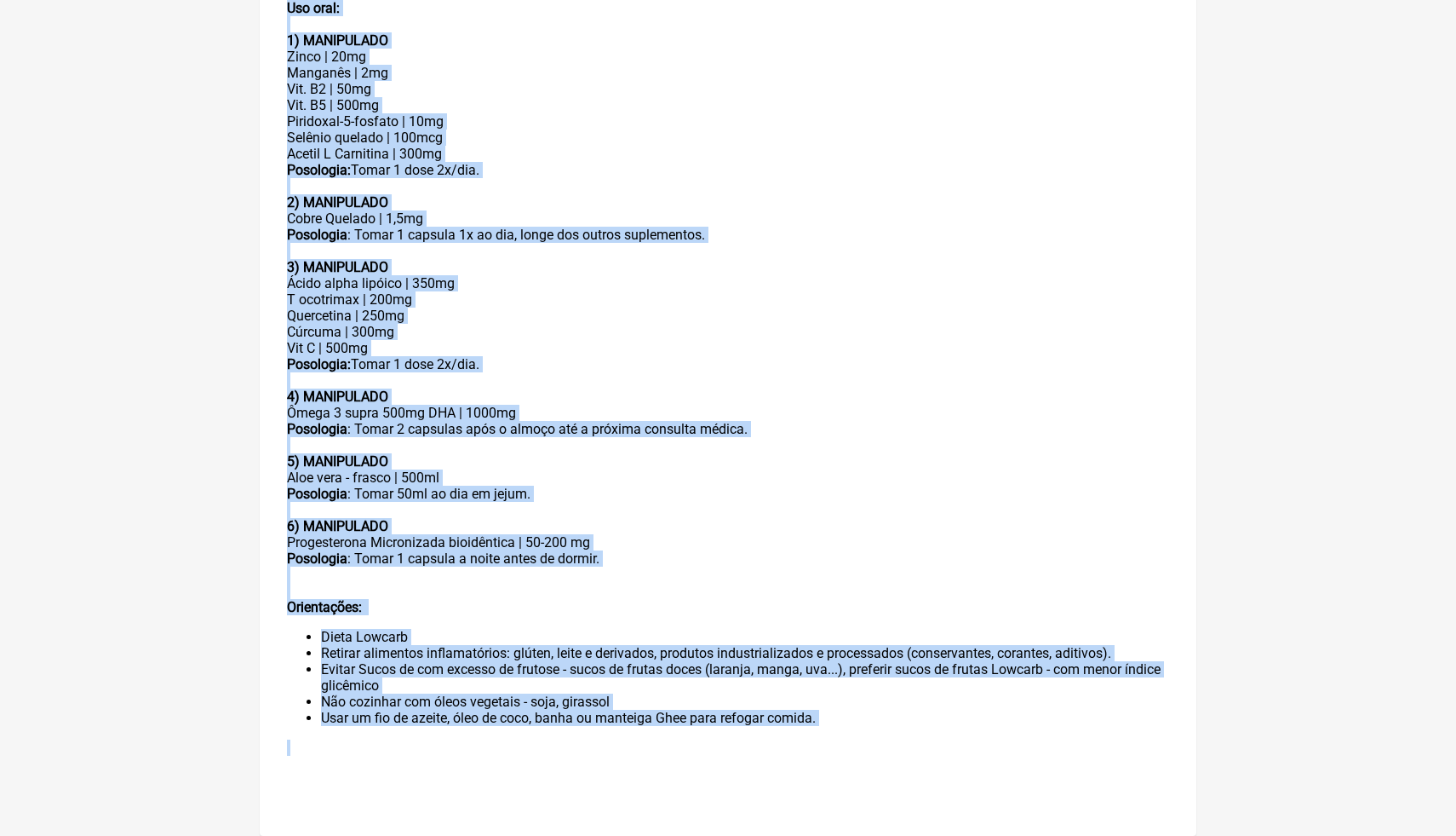
drag, startPoint x: 283, startPoint y: 464, endPoint x: 837, endPoint y: 730, distance: 614.6
click at [837, 730] on main "Todos Meus Usar em Receita Público Título Endometriose Categorias endometriose,…" at bounding box center [728, 202] width 937 height 1266
copy div "Pilares do tratamento: - Fórmula anti-inflamatória e antioxidante para tratar i…"
click at [772, 445] on div "Posologia : Tomar 2 capsulas após o almoço até a próxima consulta médica. 5) MA…" at bounding box center [728, 445] width 882 height 48
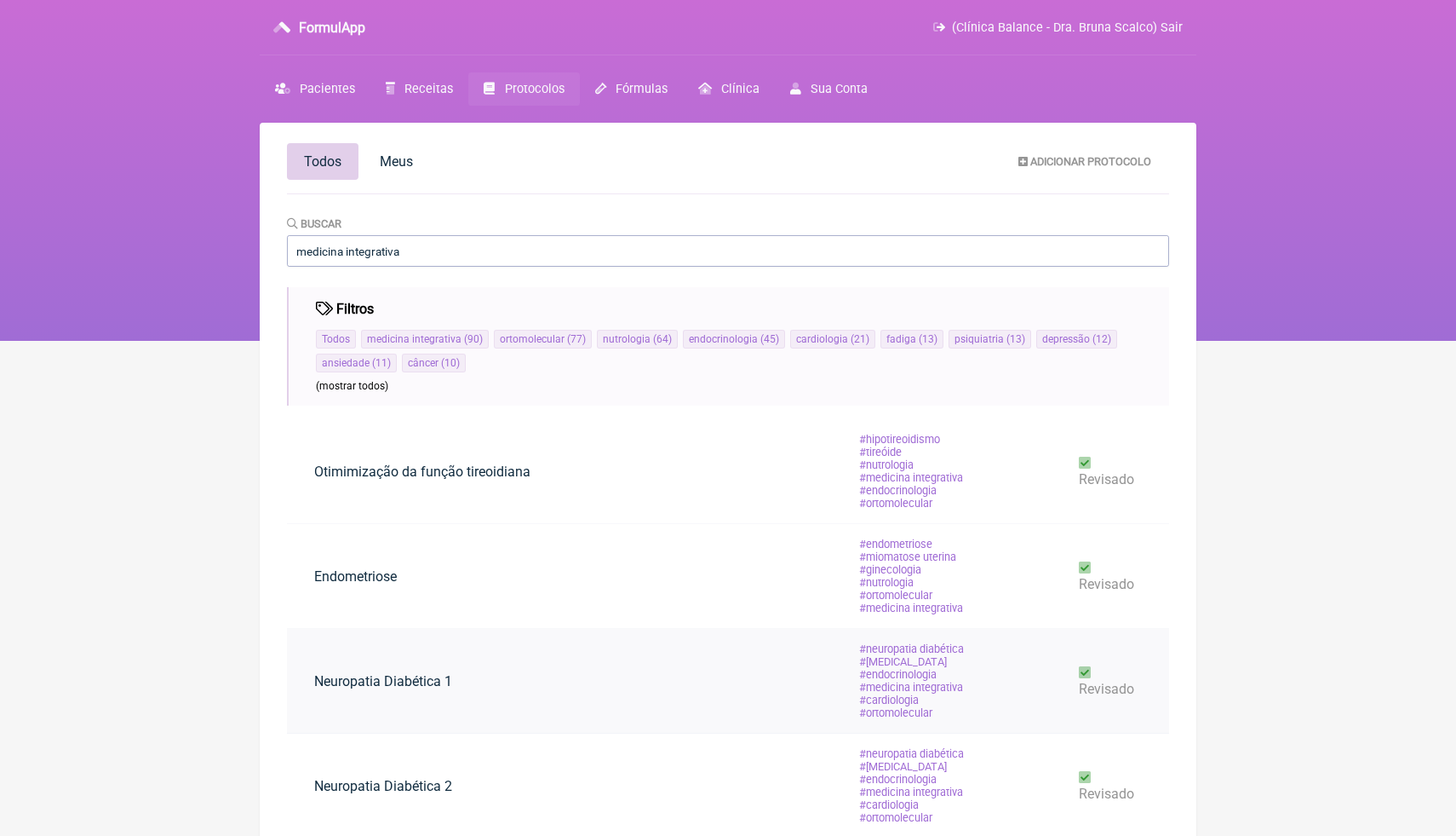
click at [452, 686] on link "Neuropatia Diabética 1" at bounding box center [383, 681] width 192 height 44
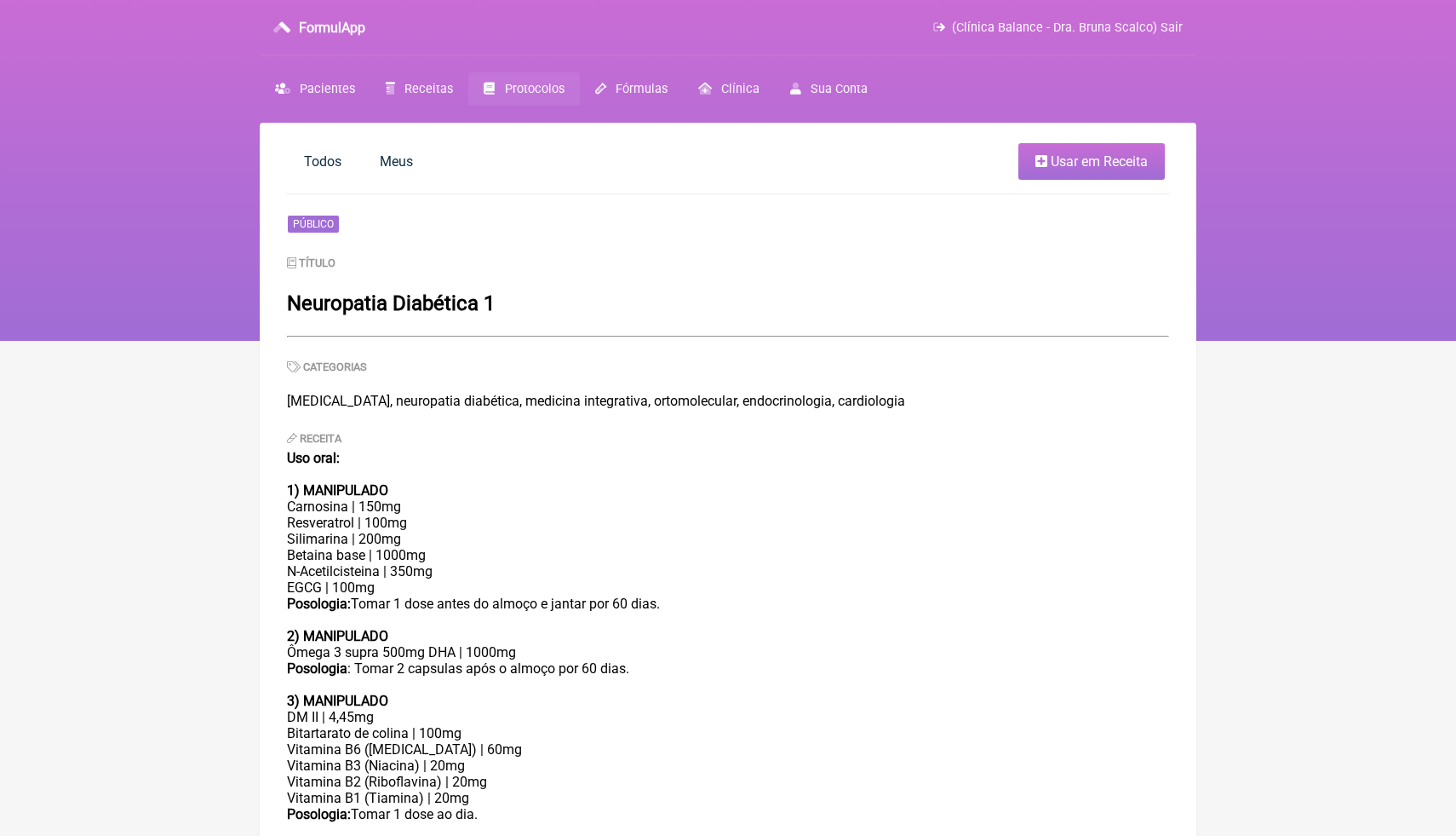
click at [546, 540] on div "Uso oral: 1) MANIPULADO Carnosina | 150mg Resveratrol | 100mg Silimarina | 200m…" at bounding box center [728, 546] width 882 height 194
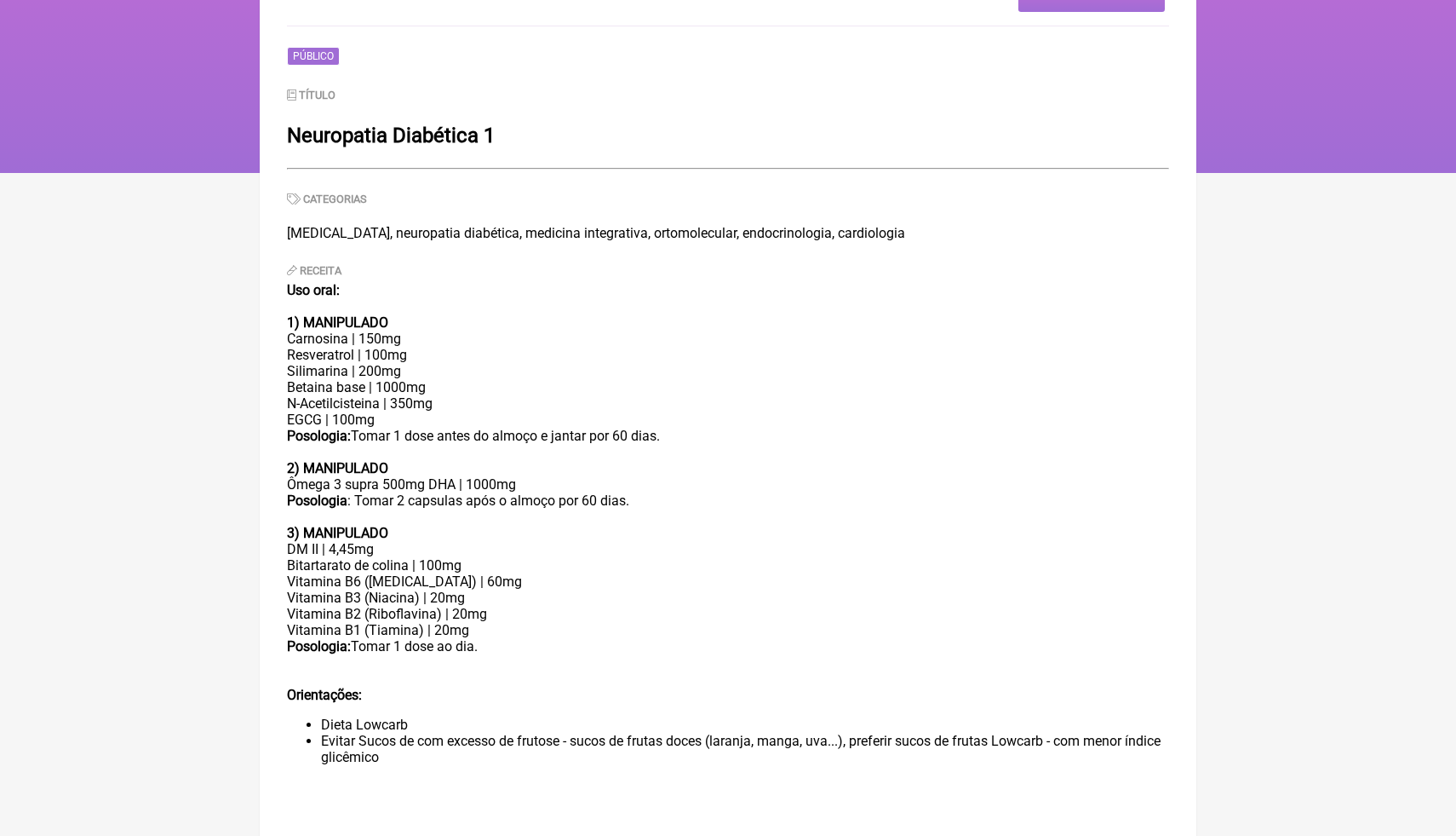
scroll to position [170, 0]
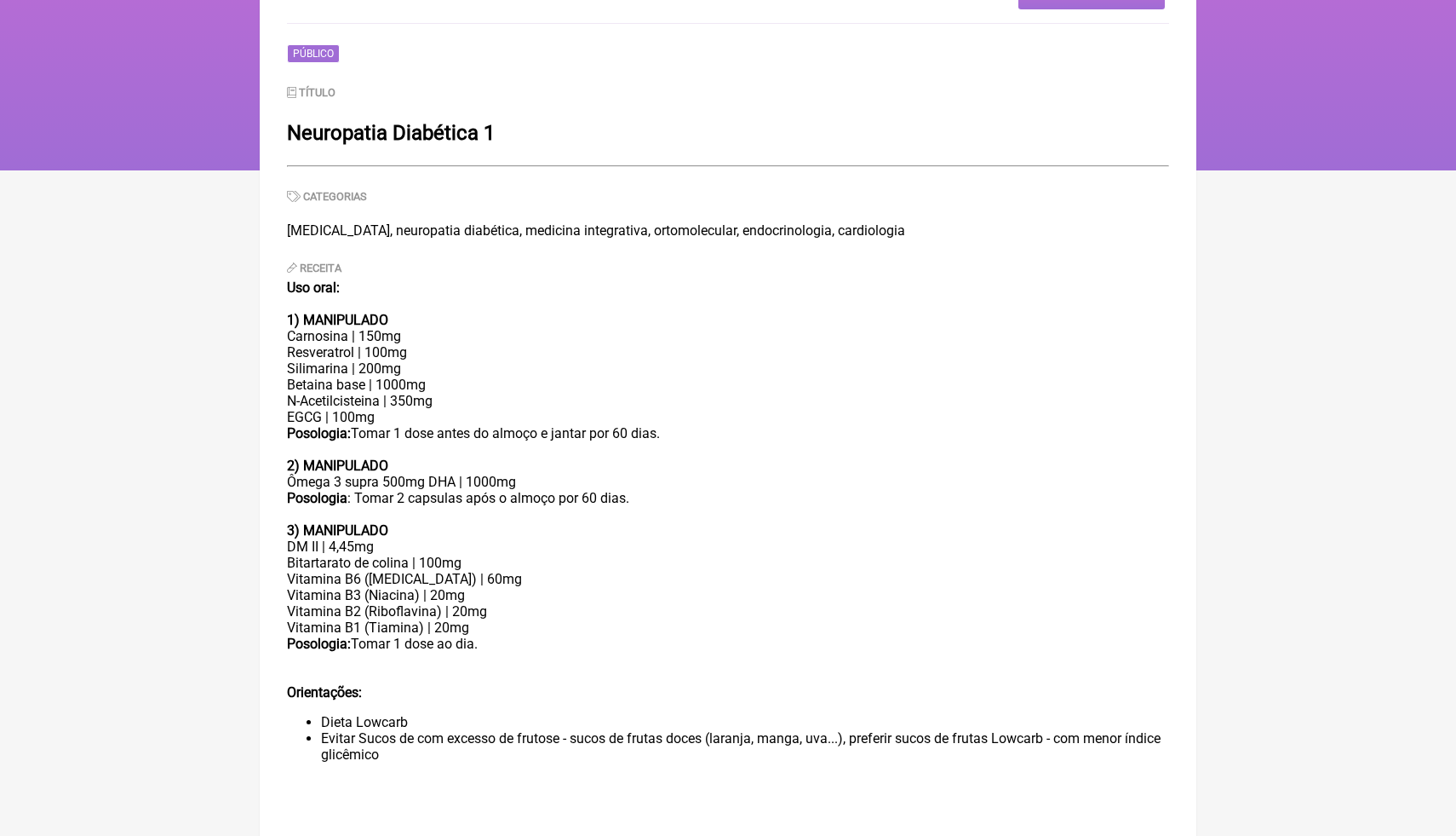
drag, startPoint x: 283, startPoint y: 285, endPoint x: 477, endPoint y: 761, distance: 514.0
click at [477, 761] on main "Todos Meus Usar em Receita Público Título Neuropatia Diabética 1 Categorias dia…" at bounding box center [728, 420] width 937 height 936
copy div "Uso oral: 1) MANIPULADO Carnosina | 150mg Resveratrol | 100mg Silimarina | 200m…"
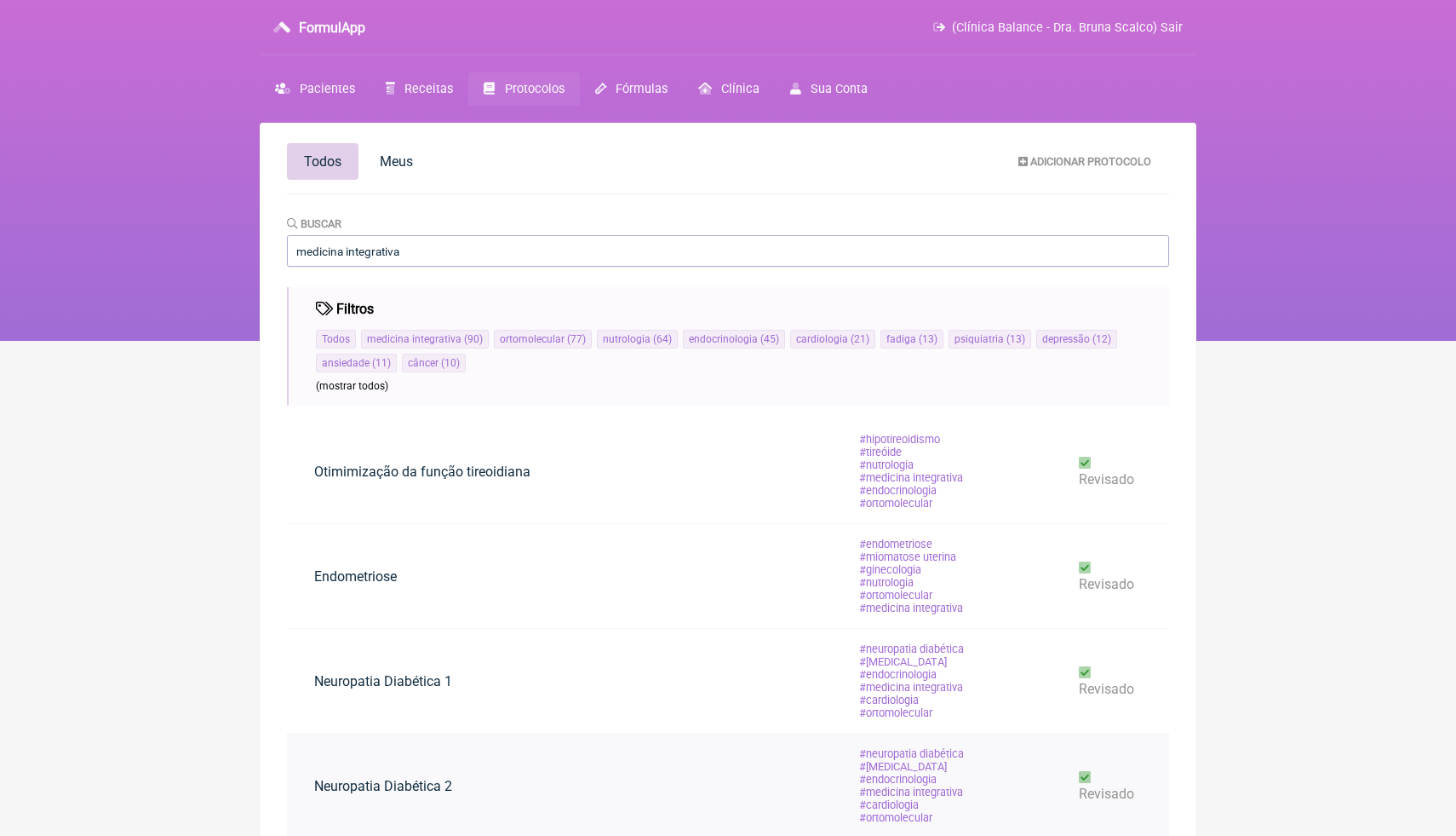
click at [388, 786] on link "Neuropatia Diabética 2" at bounding box center [383, 786] width 192 height 44
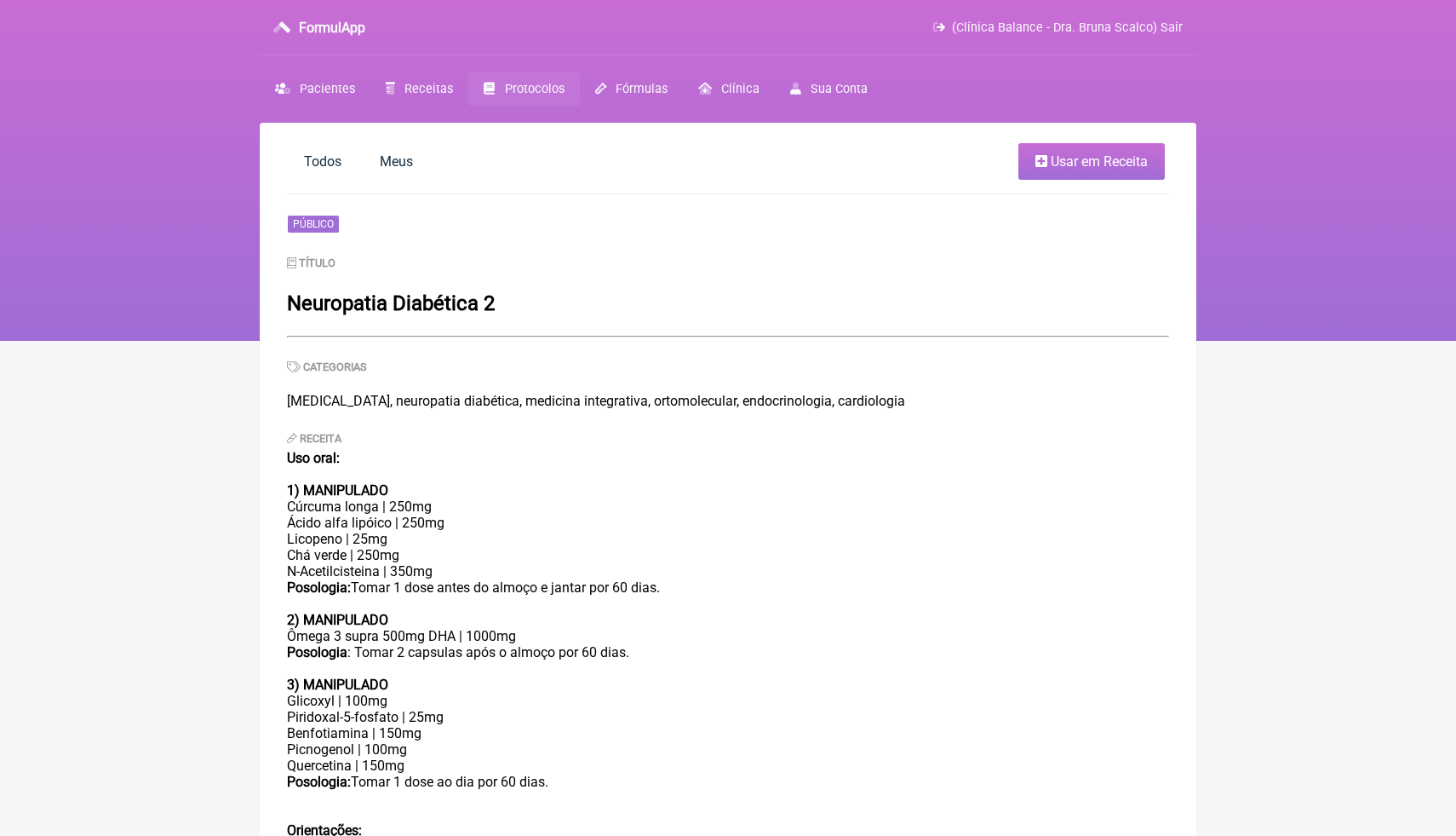
click at [546, 583] on div "Uso oral: 1) MANIPULADO Cúrcuma longa | 250mg Ácido alfa lipóico | 250mg Licope…" at bounding box center [728, 538] width 882 height 178
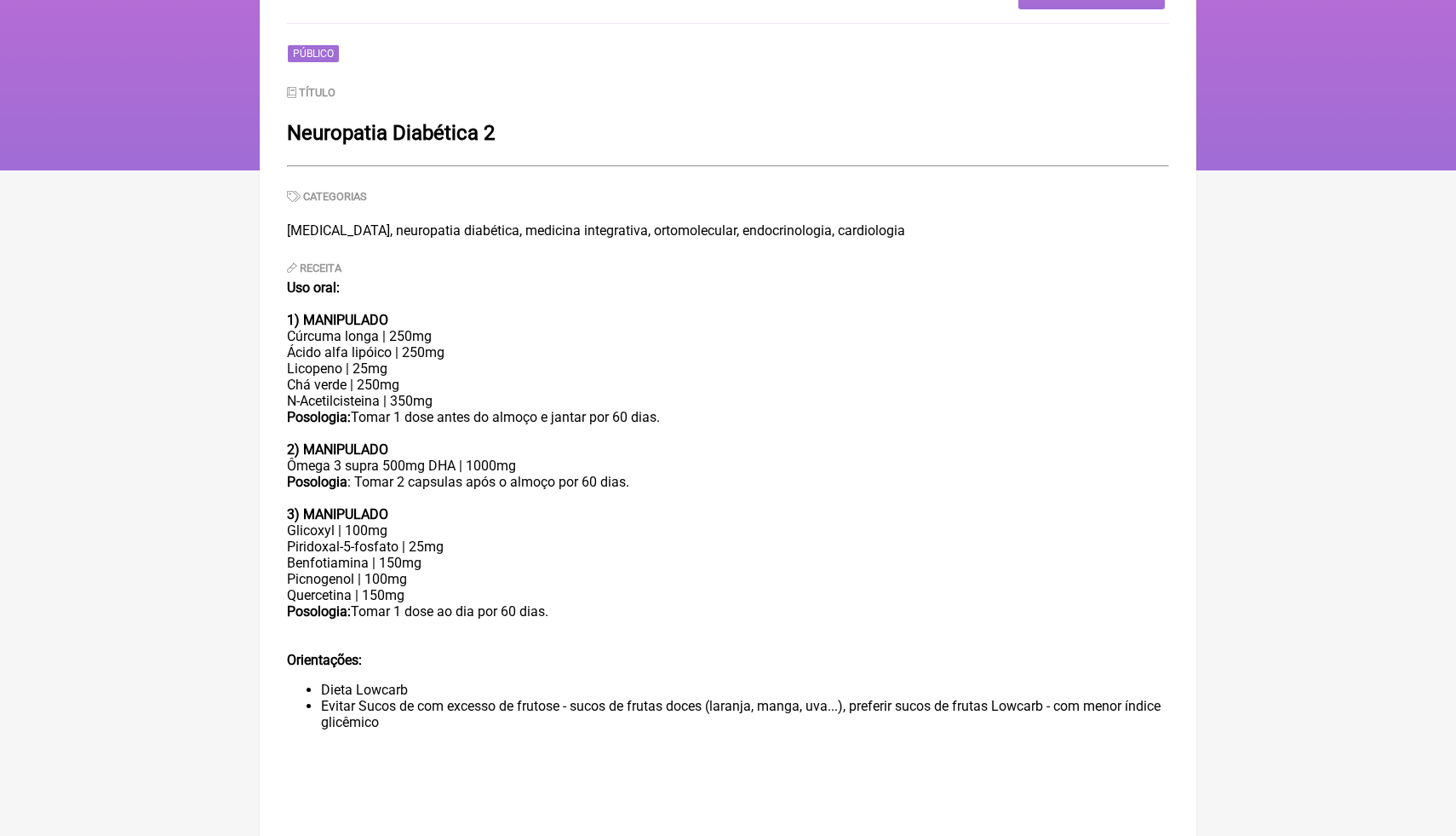
scroll to position [175, 0]
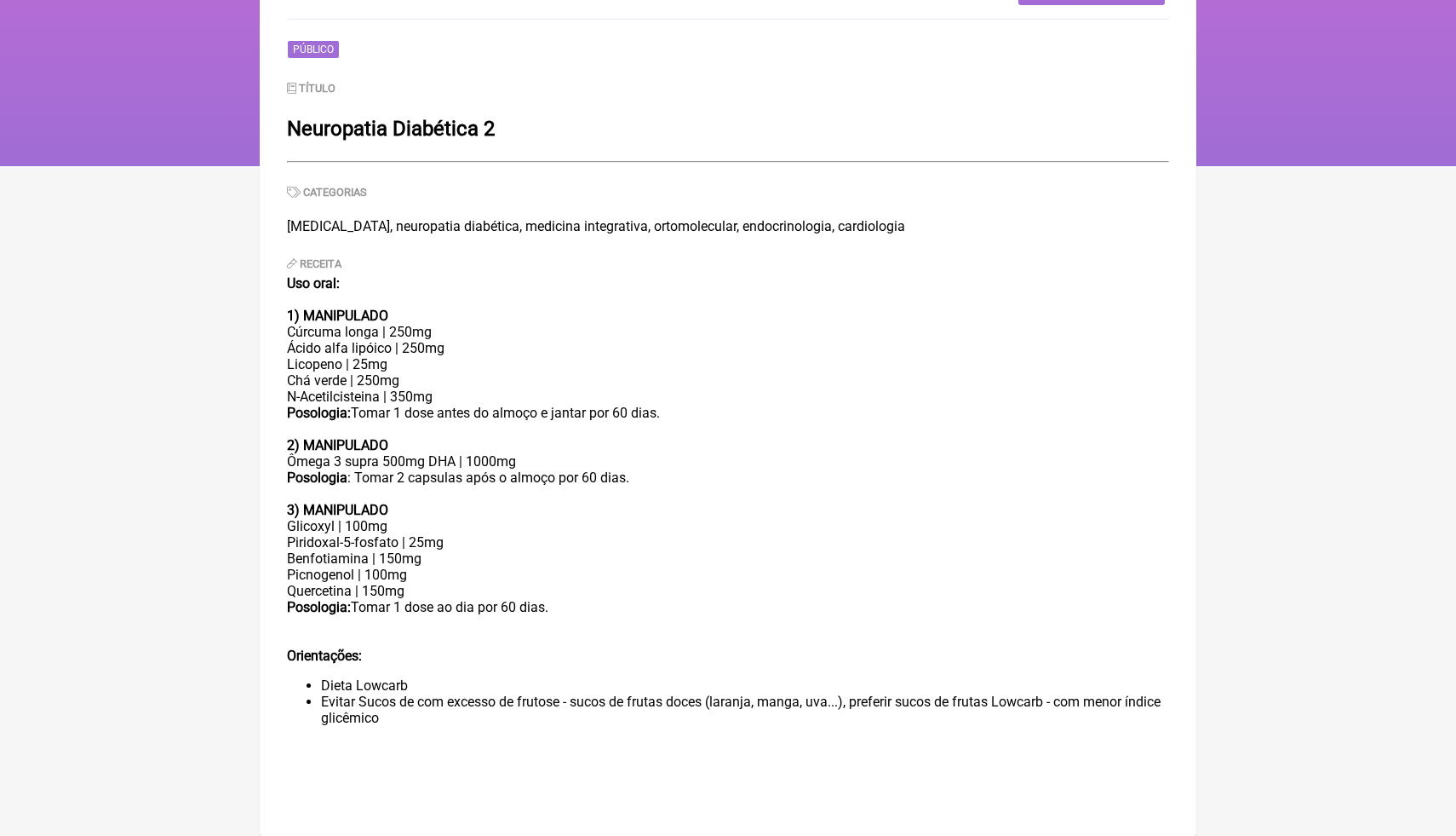
drag, startPoint x: 283, startPoint y: 129, endPoint x: 1048, endPoint y: 717, distance: 964.9
click at [1046, 722] on main "Todos Meus Usar em Receita Público Título Neuropatia Diabética 2 Categorias dia…" at bounding box center [728, 392] width 937 height 888
copy div "Neuropatia Diabética 2 Categorias diabetes, neuropatia diabética, medicina inte…"
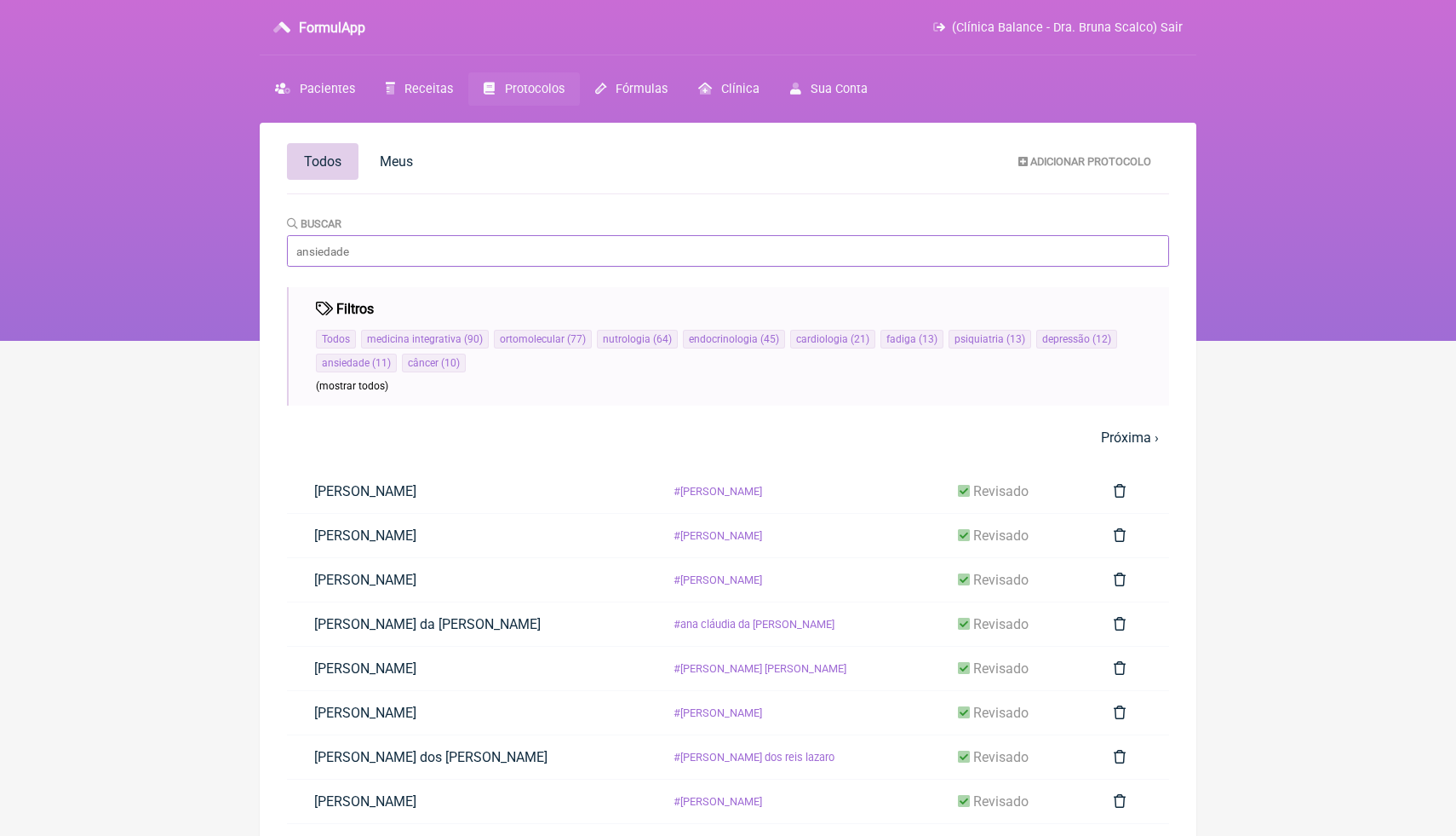
click at [439, 255] on input "Buscar" at bounding box center [728, 251] width 882 height 32
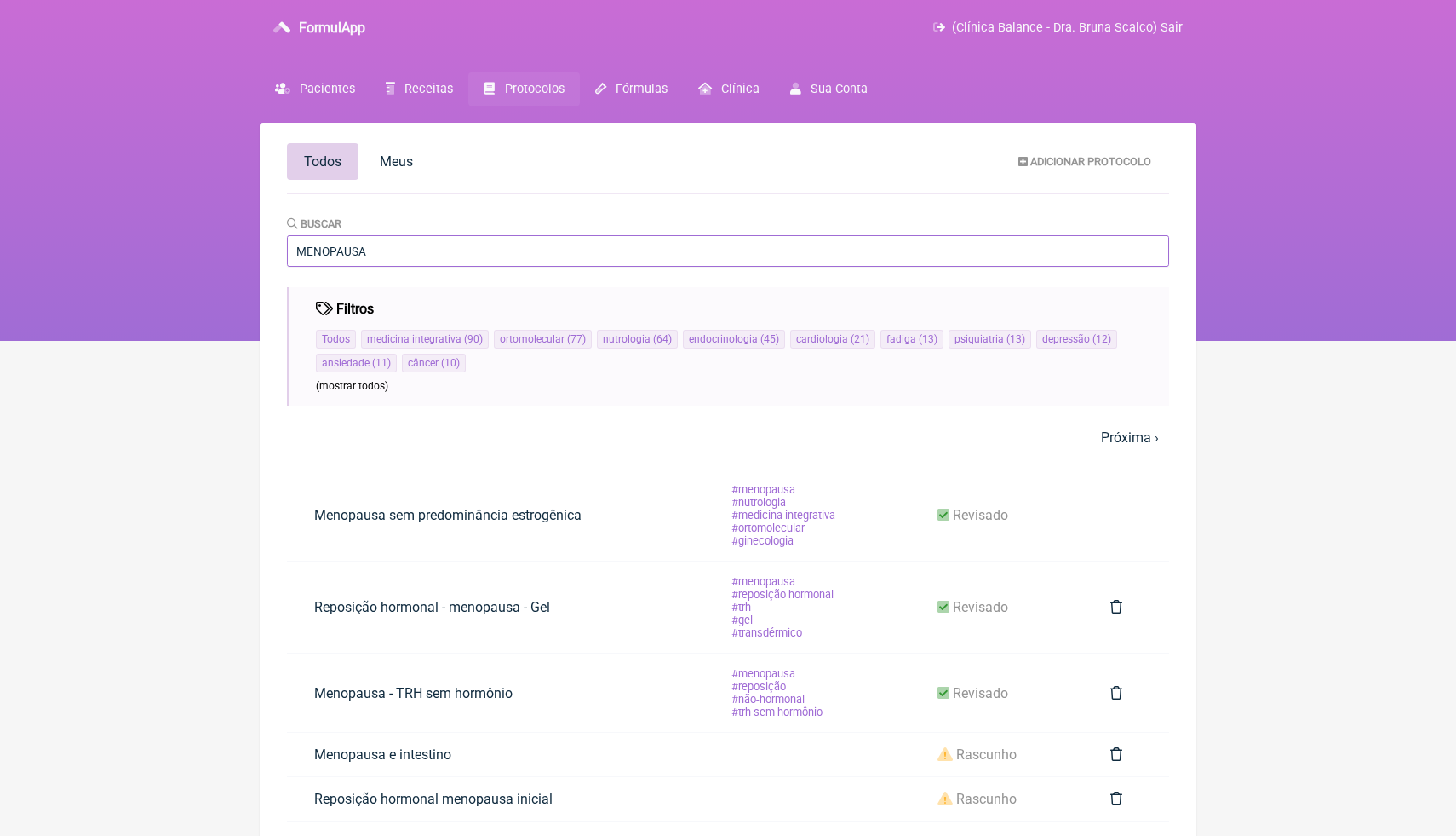
type input "MENOPAUSA"
click at [1350, 341] on html "FormulApp (Clínica Balance - Dra. Bruna Scalco) Sair Pacientes Receitas Protoco…" at bounding box center [728, 170] width 1456 height 341
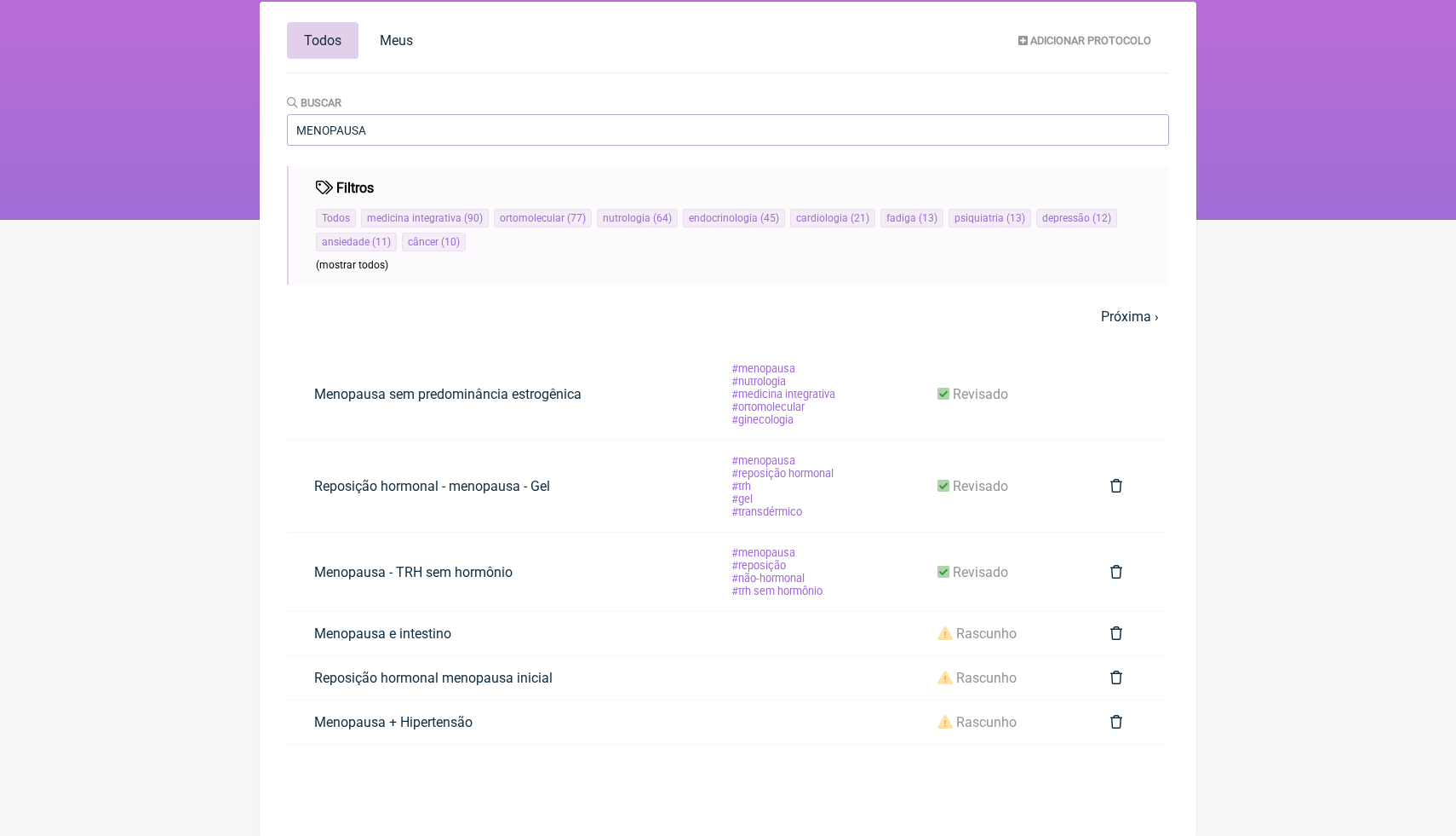
scroll to position [123, 0]
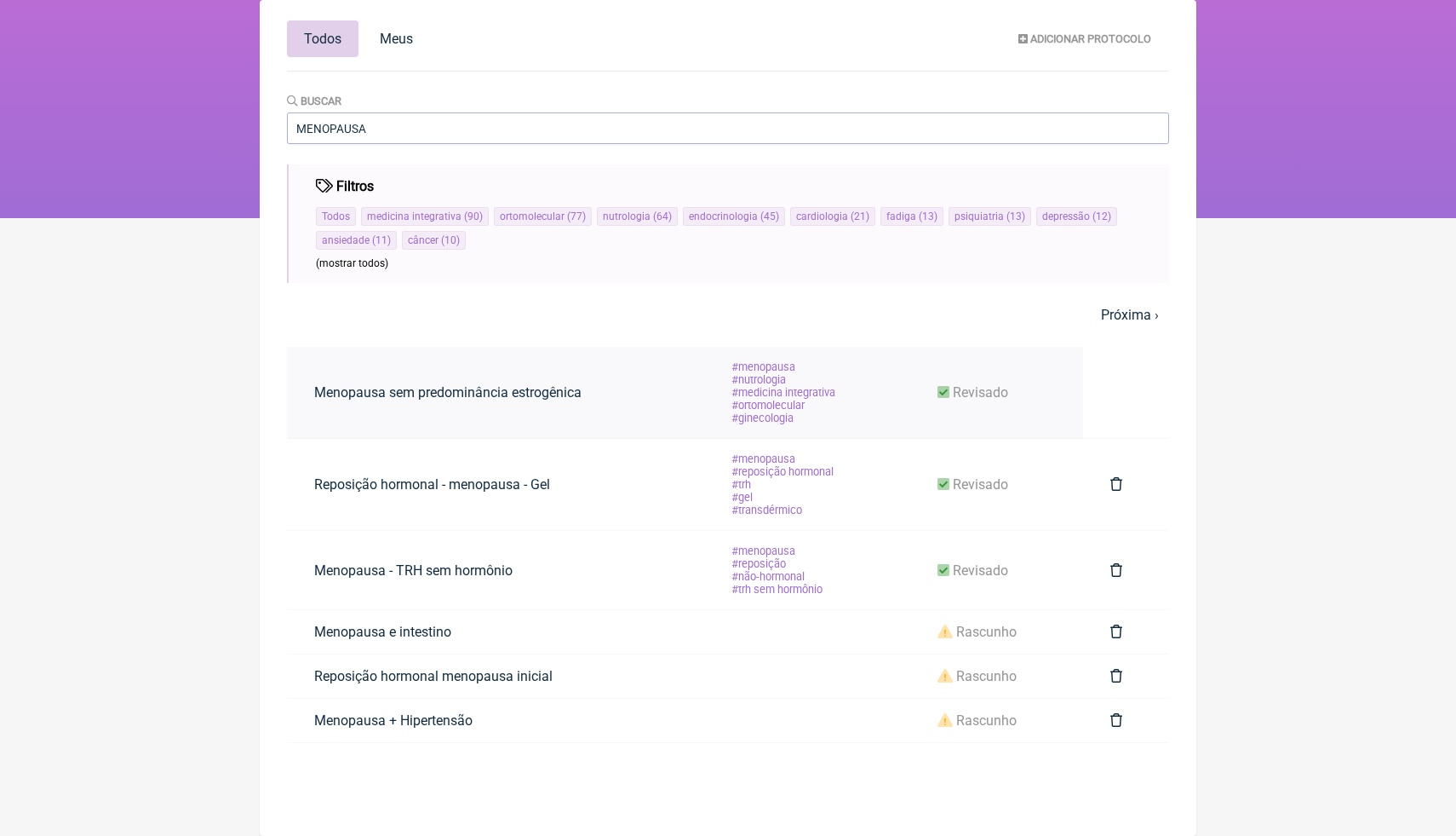
click at [575, 400] on link "Menopausa sem predominância estrogênica" at bounding box center [447, 393] width 322 height 44
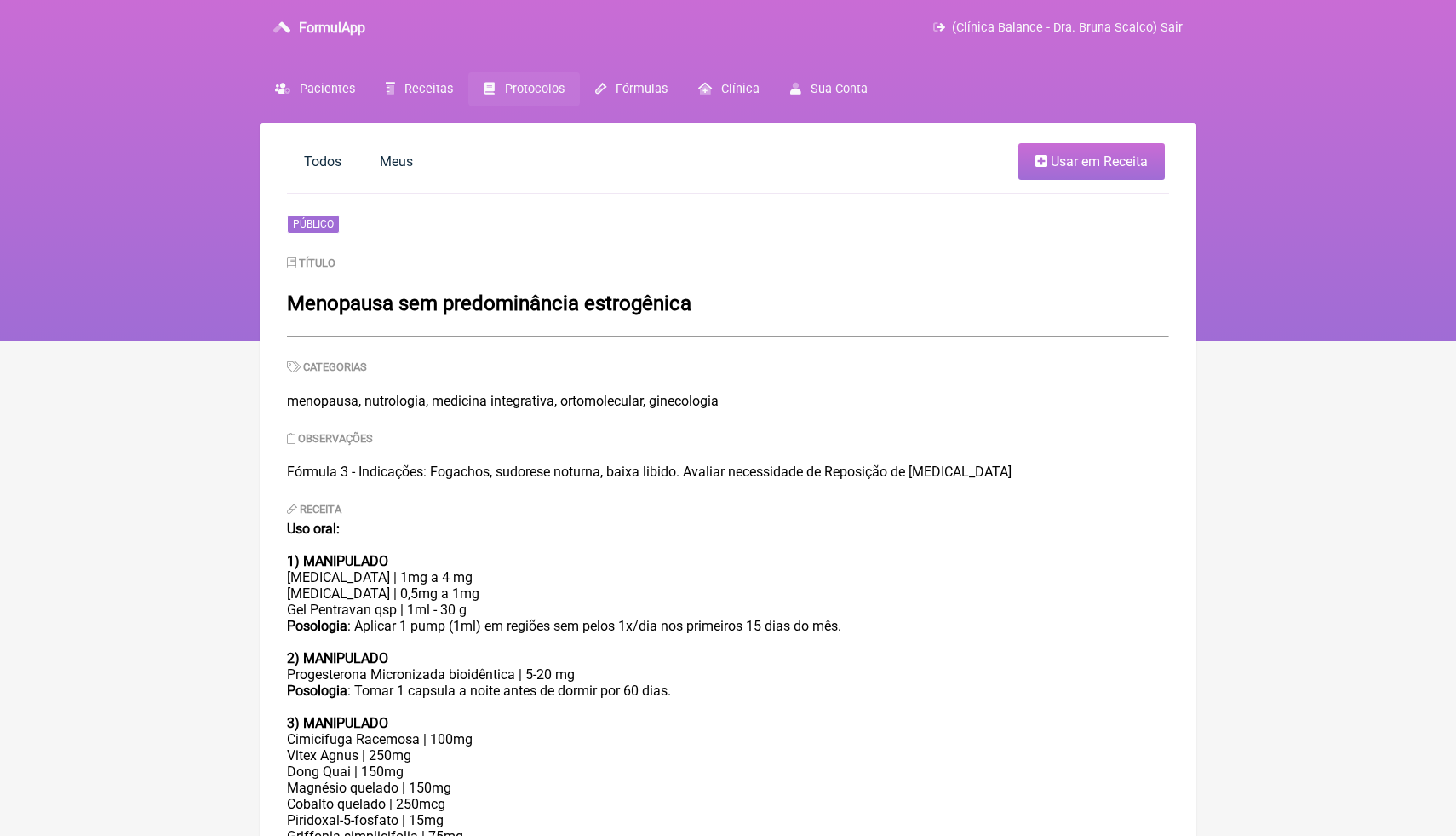
click at [493, 639] on div "Posologia : Aplicar 1 pump (1ml) em regiões sem pelos 1x/dia nos primeiros 15 d…" at bounding box center [728, 642] width 882 height 48
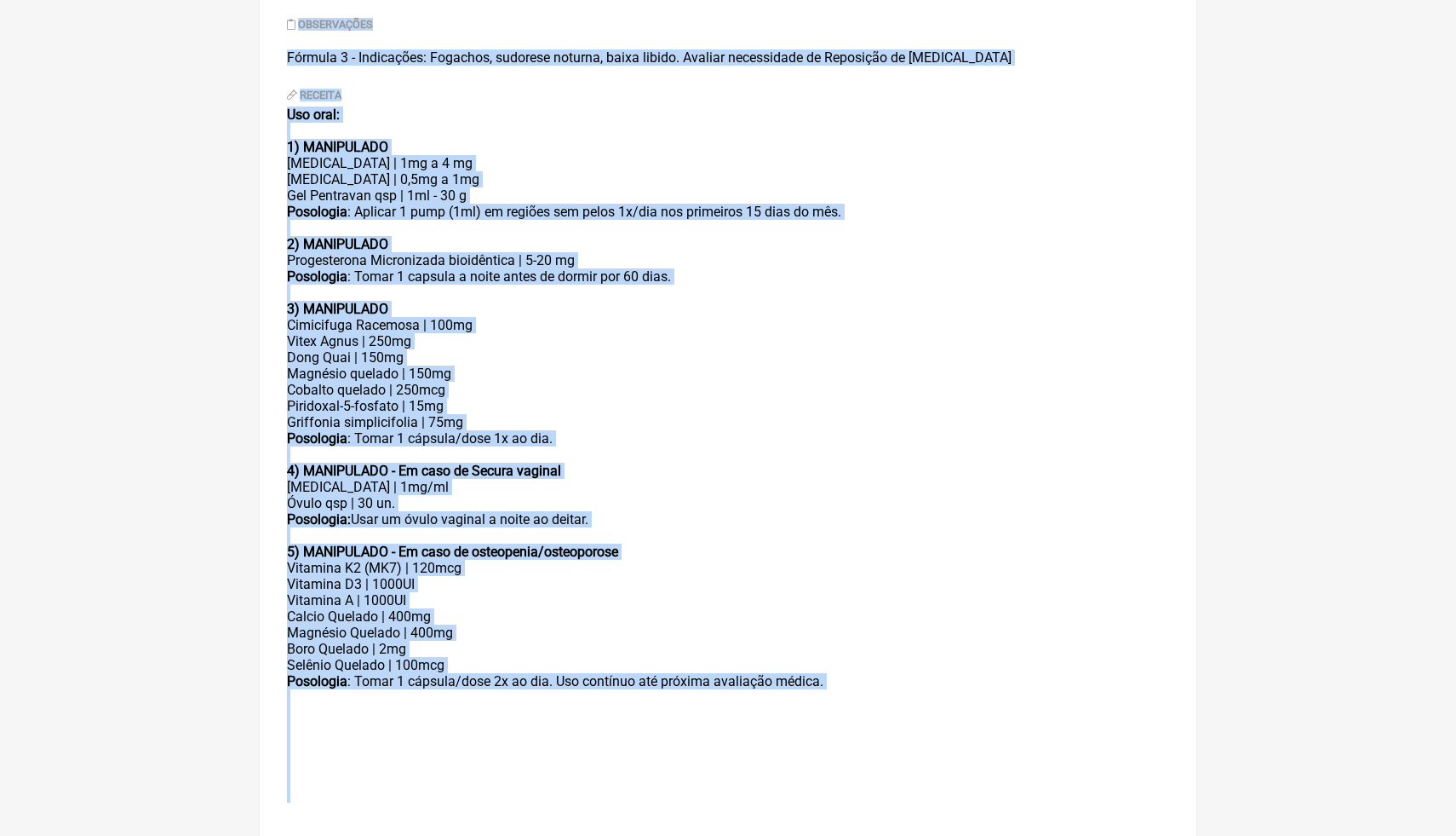
scroll to position [436, 0]
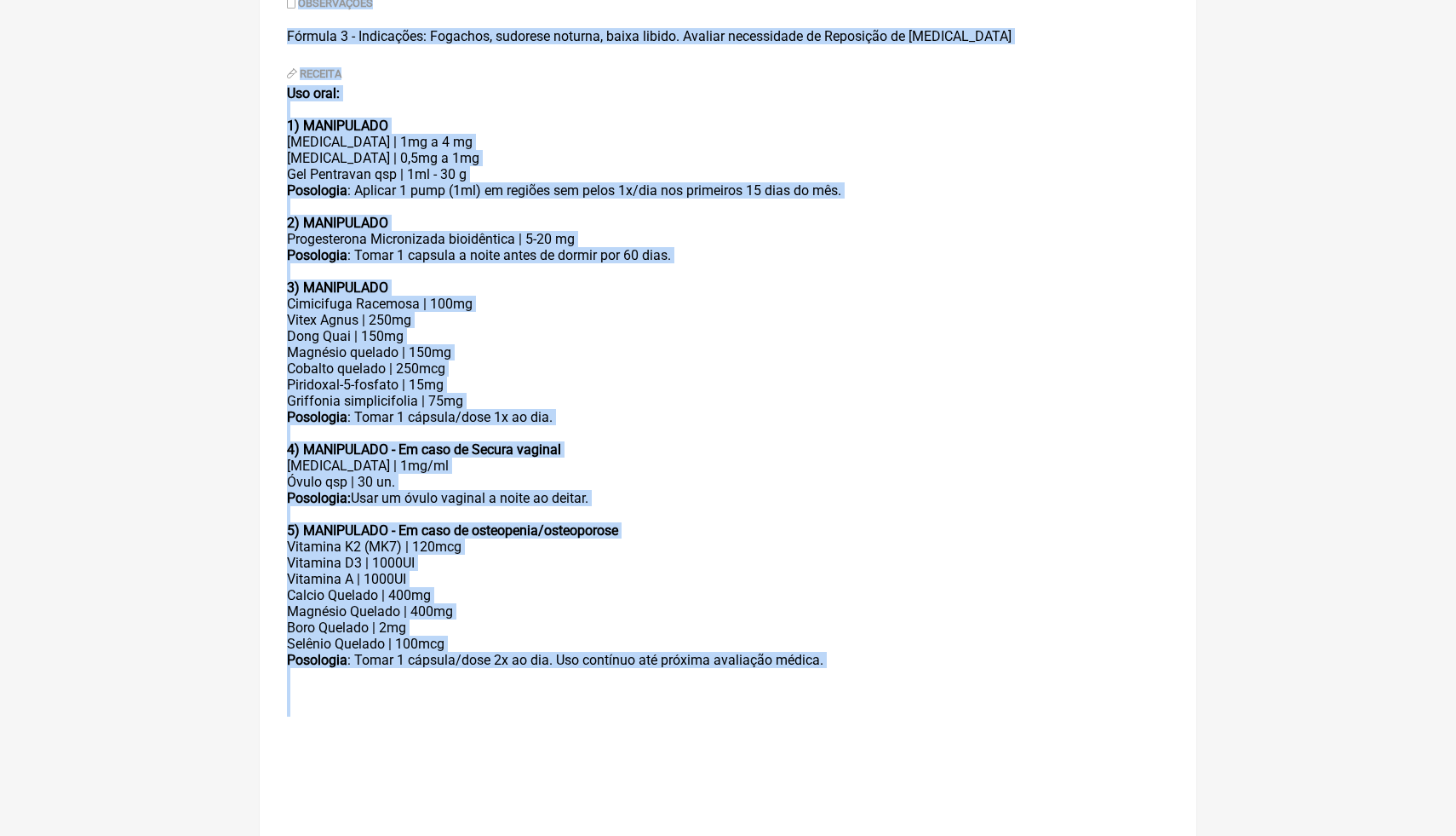
drag, startPoint x: 292, startPoint y: 24, endPoint x: 933, endPoint y: 702, distance: 933.0
click at [933, 702] on div "Público Título Menopausa sem predominância estrogênica Categorias menopausa, nu…" at bounding box center [728, 288] width 882 height 1018
copy div "Menopausa sem predominância estrogênica Categorias menopausa, nutrologia, medic…"
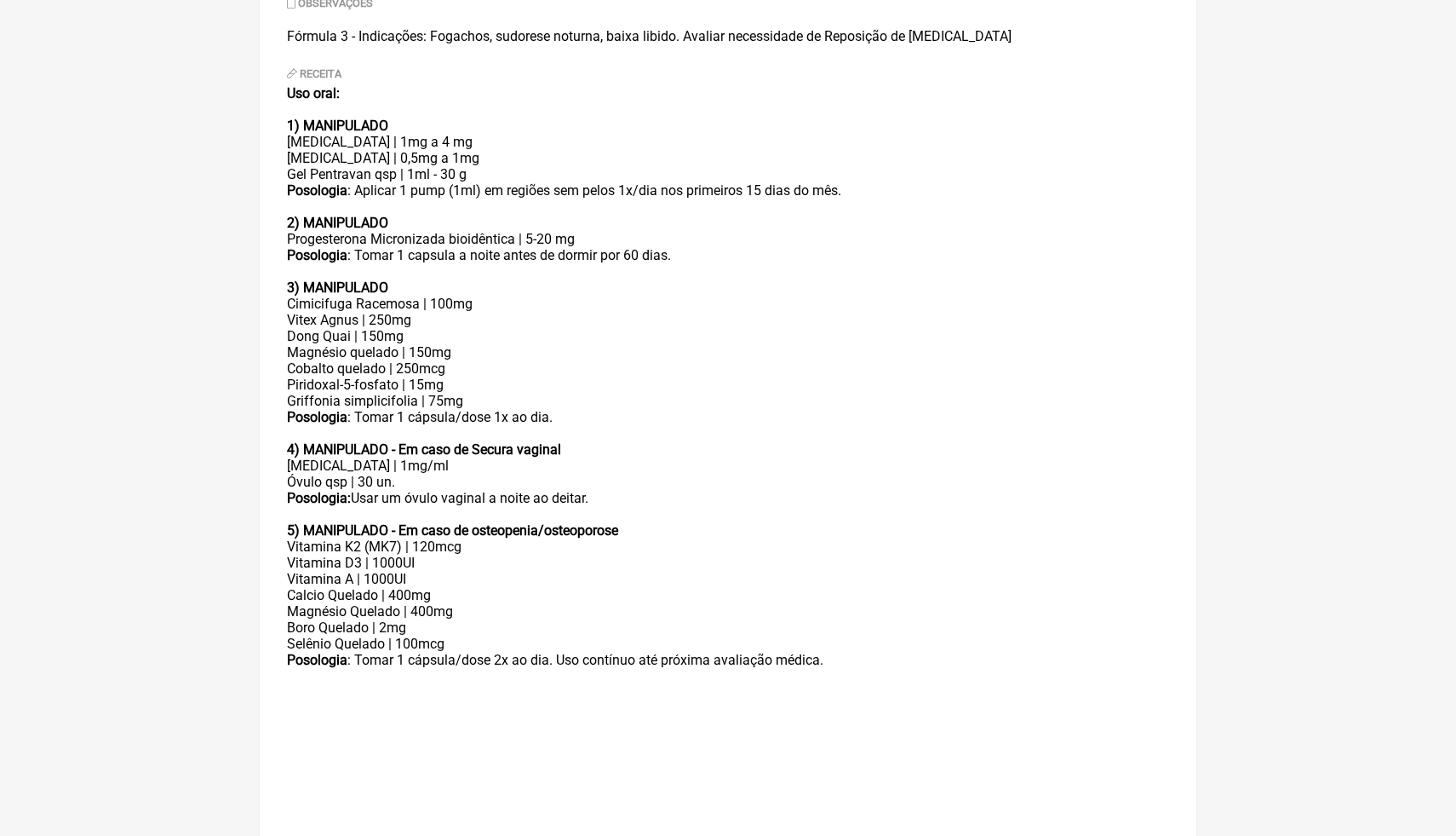
scroll to position [123, 0]
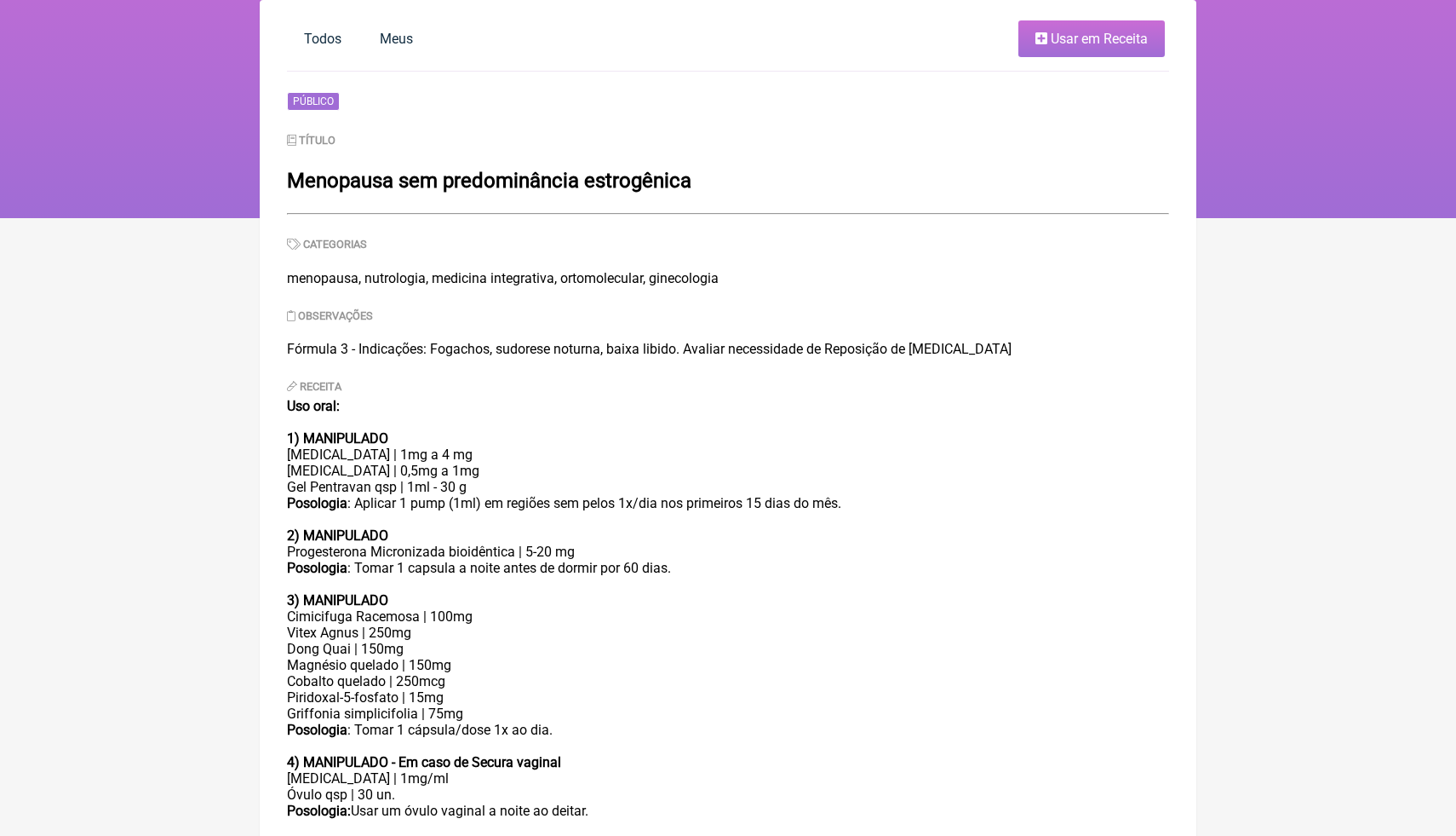
click at [549, 327] on div "Observações Fórmula 3 - Indicações: Fogachos, sudorese noturna, baixa libido. A…" at bounding box center [728, 331] width 882 height 50
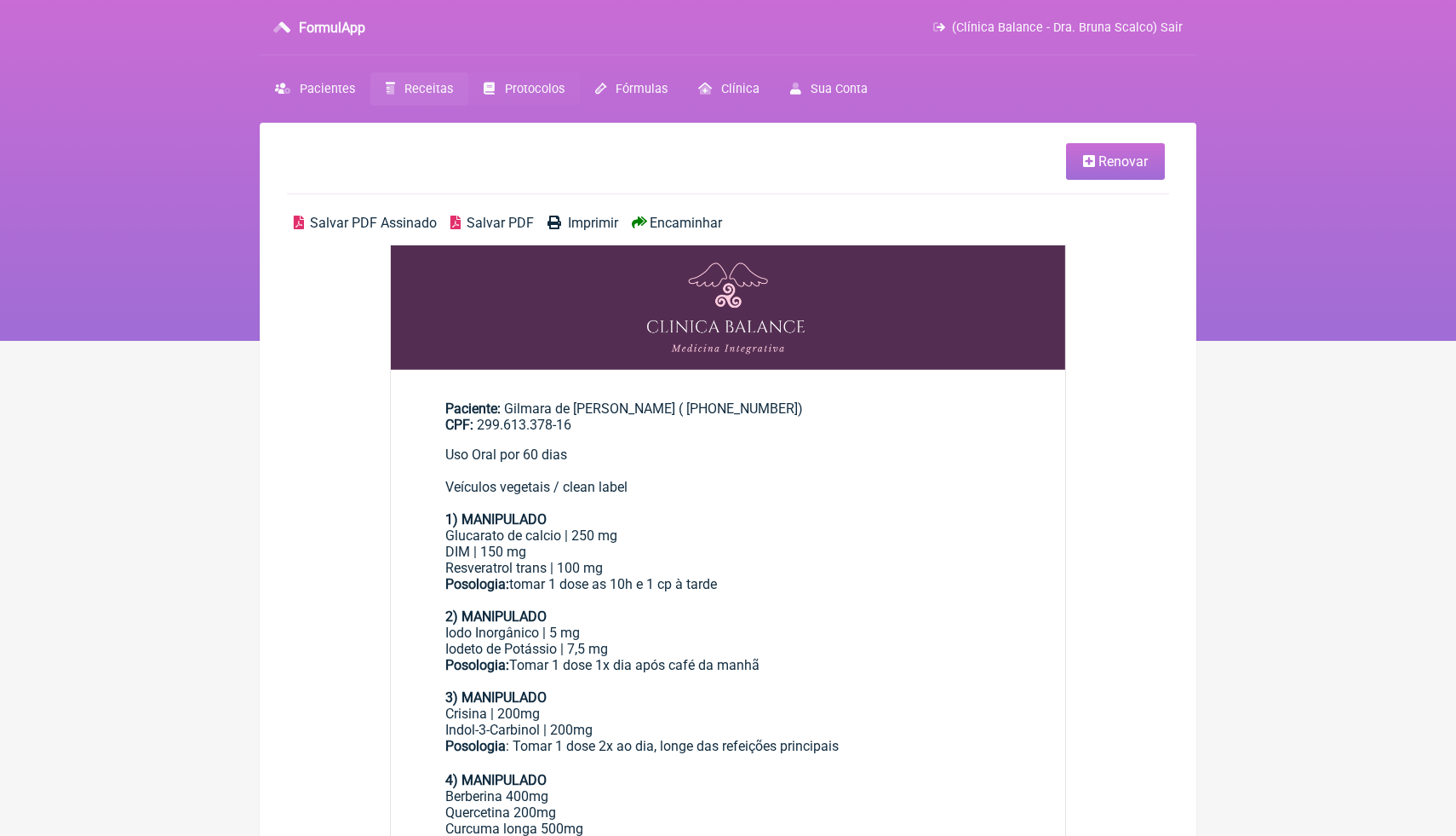
click at [538, 87] on span "Protocolos" at bounding box center [534, 89] width 59 height 15
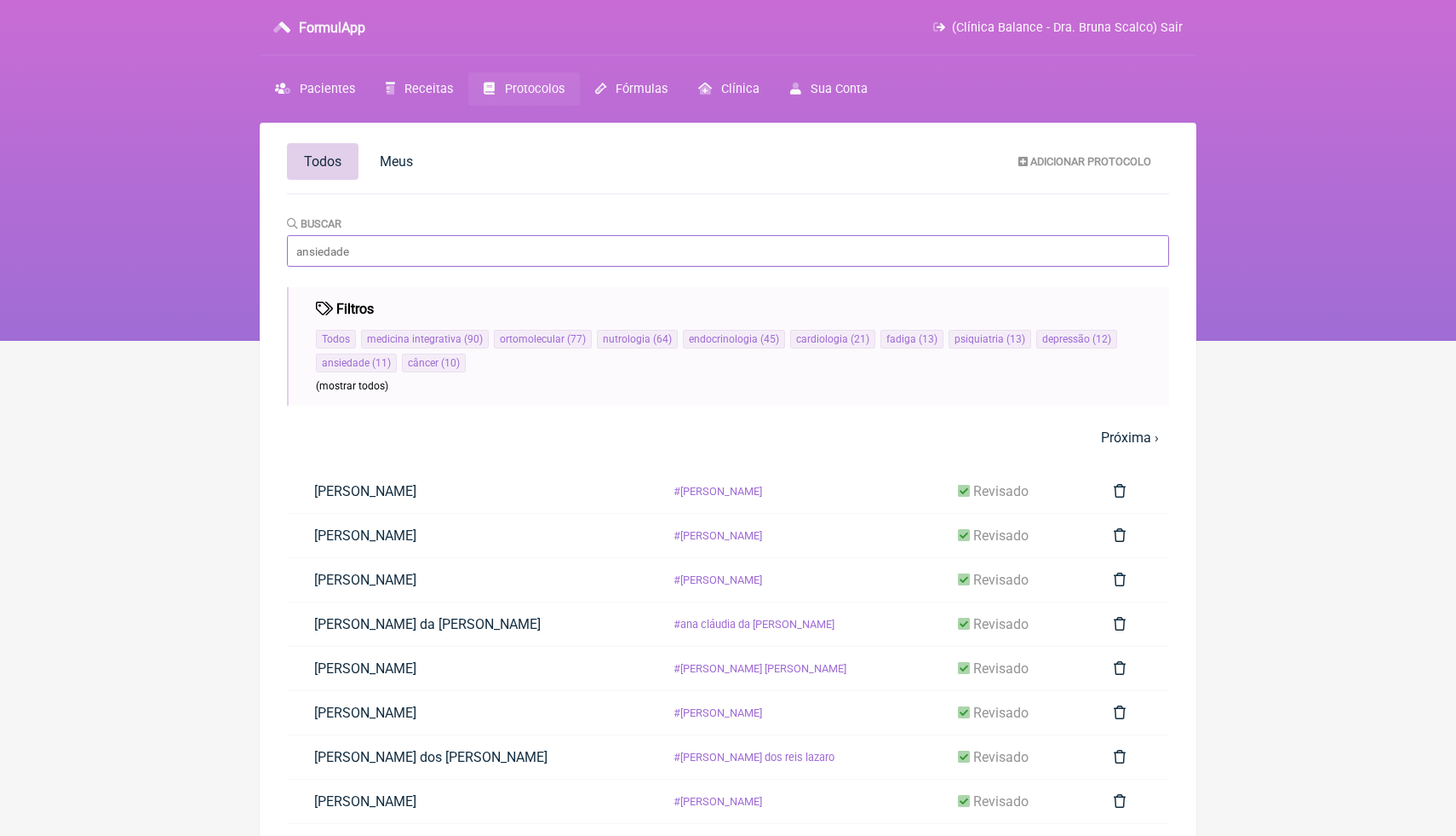
click at [424, 259] on input "Buscar" at bounding box center [728, 251] width 882 height 32
type input "MENOPAUSA"
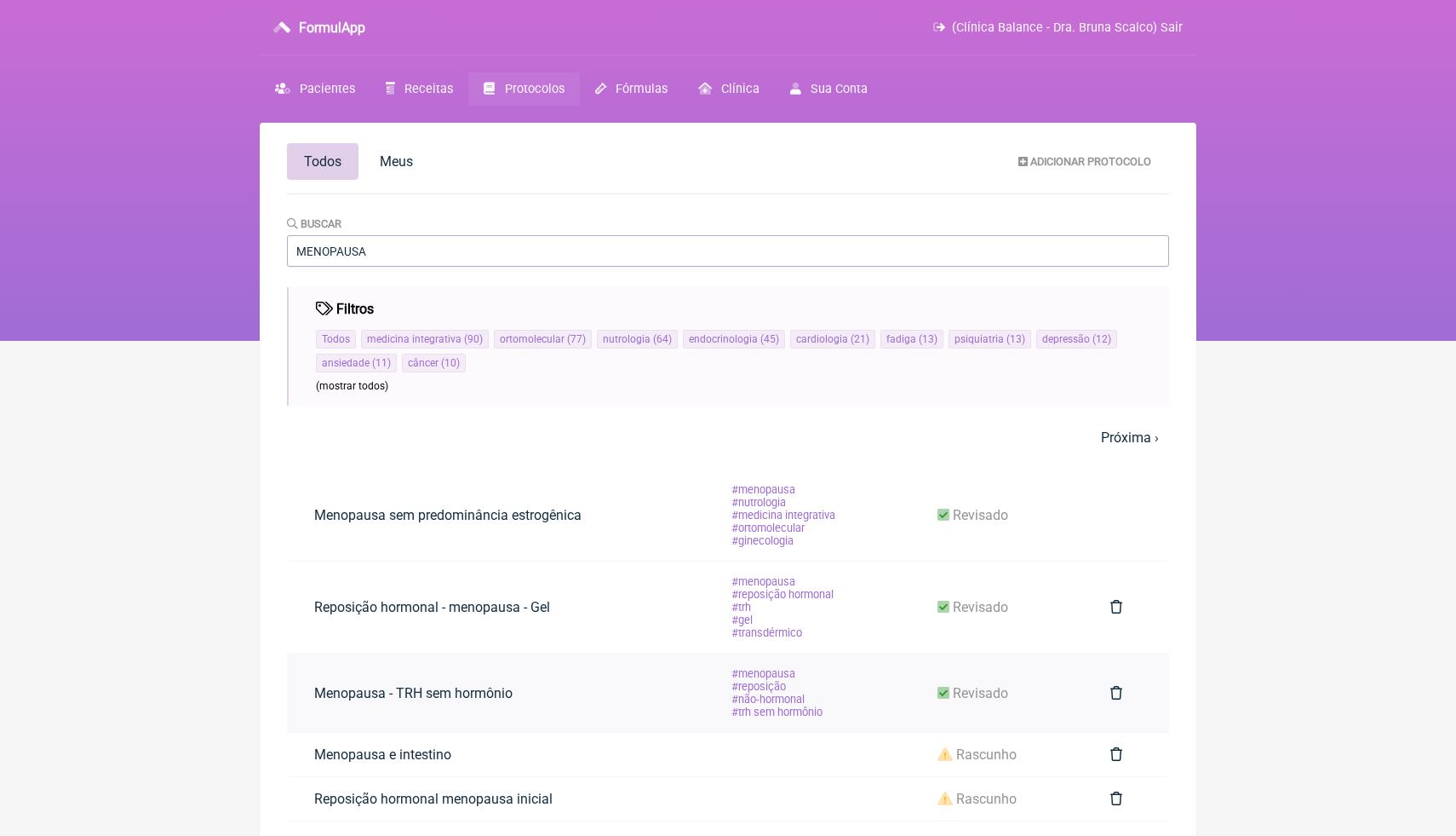
click at [518, 697] on link "Menopausa - TRH sem hormônio" at bounding box center [414, 693] width 253 height 44
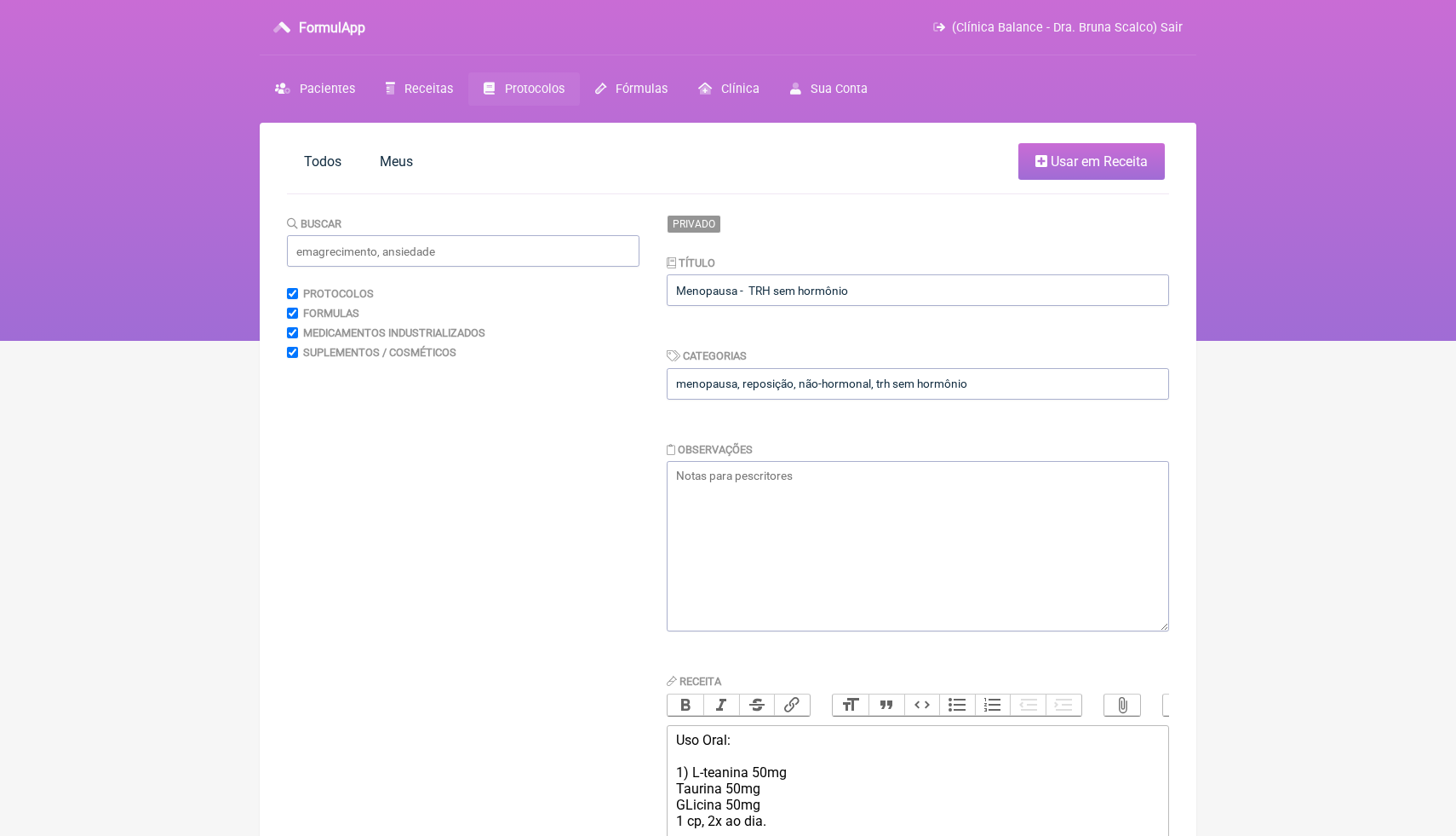
click at [1272, 341] on html "FormulApp (Clínica Balance - Dra. Bruna Scalco) Sair Pacientes Receitas Protoco…" at bounding box center [728, 170] width 1456 height 341
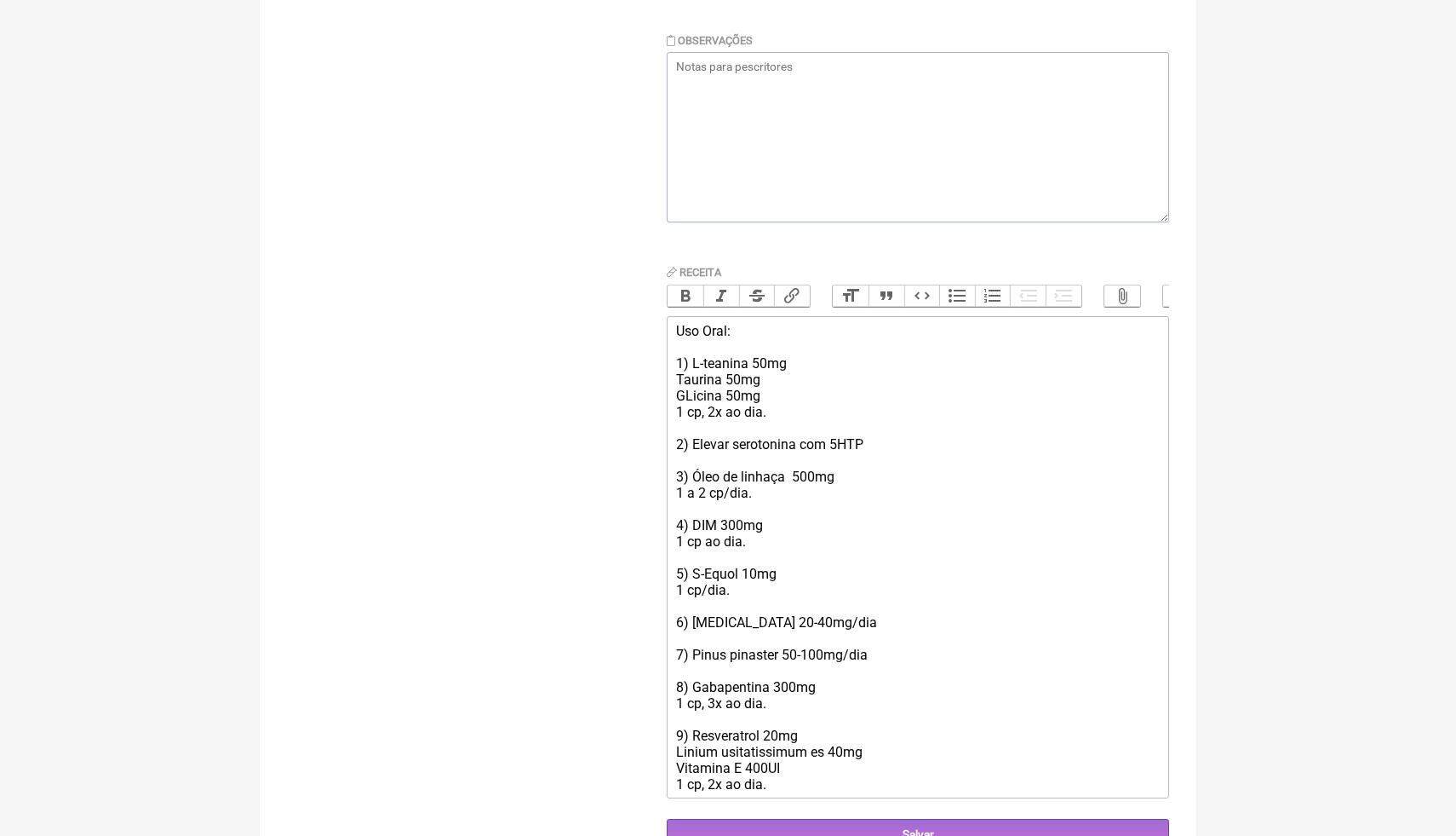
scroll to position [443, 0]
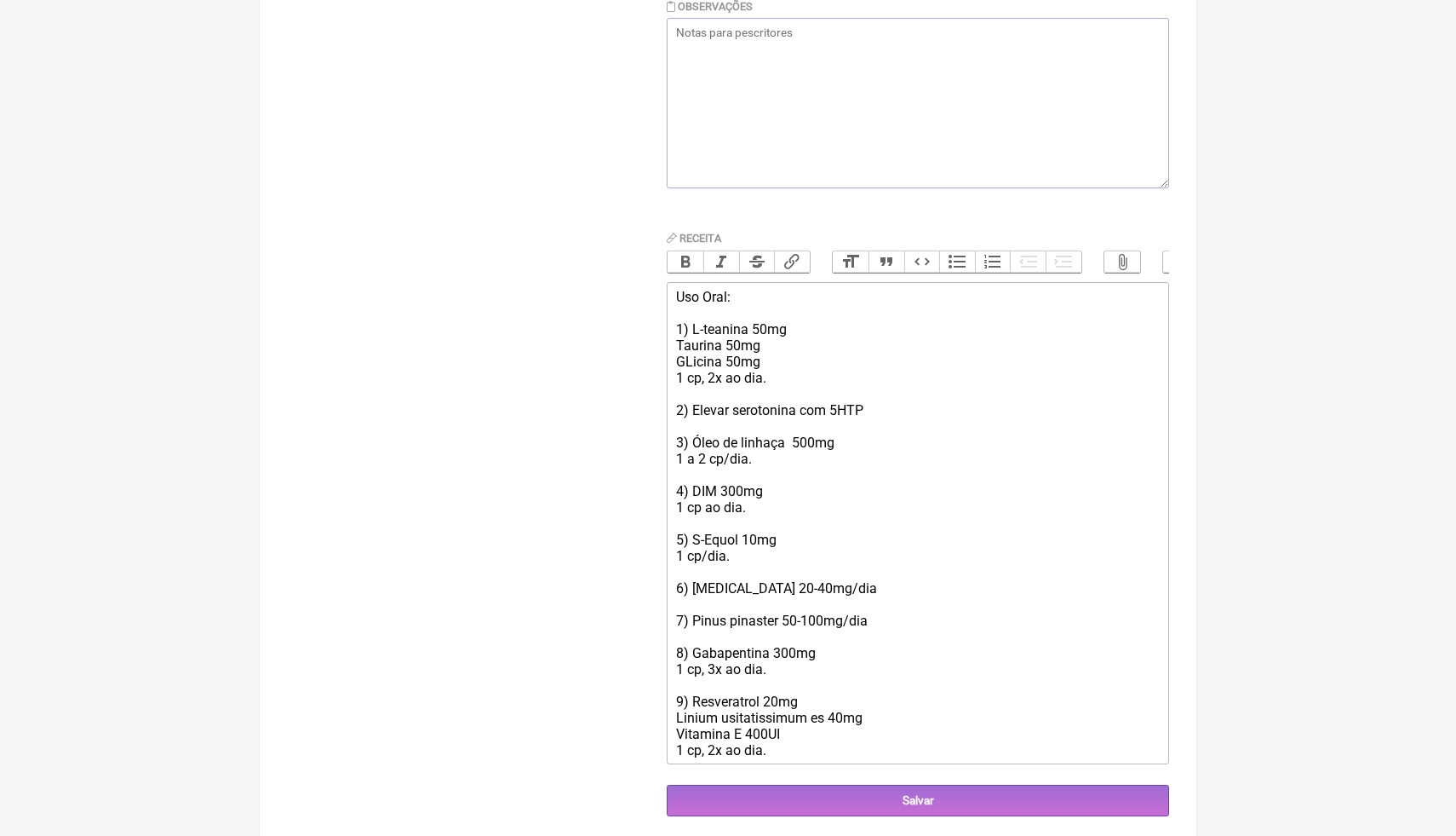
click at [811, 545] on div "Uso Oral: 1) L-teanina 50mg Taurina 50mg GLicina 50mg 1 cp, 2x ao dia. 2) Eleva…" at bounding box center [918, 523] width 484 height 470
type trix-editor "<div>Uso Oral:<br>&nbsp;<br>1) L-teanina 50mg<br>Taurina 50mg<br>GLicina 50mg<b…"
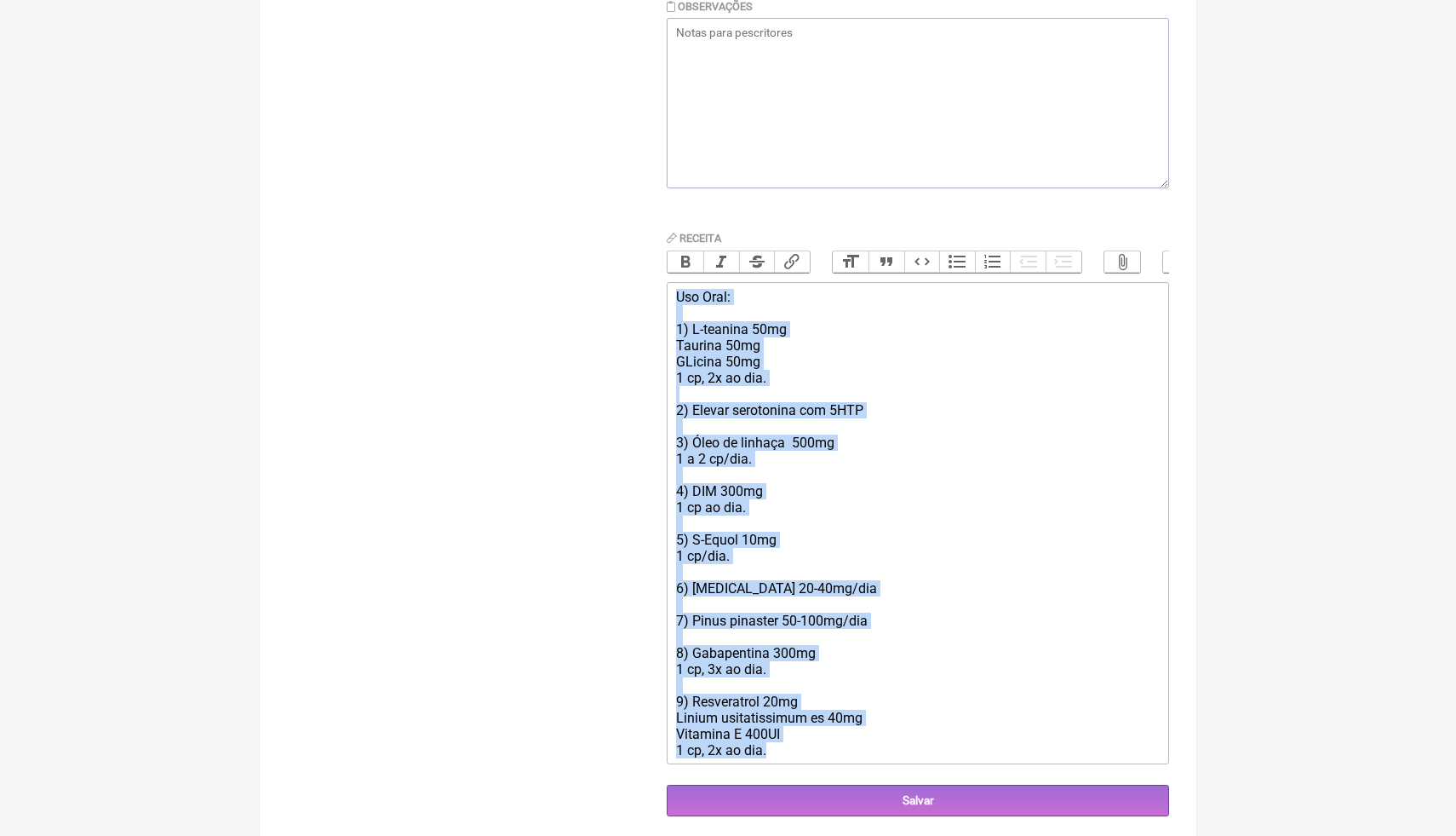
drag, startPoint x: 670, startPoint y: 292, endPoint x: 803, endPoint y: 762, distance: 488.5
click at [802, 762] on trix-editor "Uso Oral: 1) L-teanina 50mg Taurina 50mg GLicina 50mg 1 cp, 2x ao dia. 2) Eleva…" at bounding box center [918, 522] width 502 height 482
copy div "Uso Oral: 1) L-teanina 50mg Taurina 50mg GLicina 50mg 1 cp, 2x ao dia. 2) Eleva…"
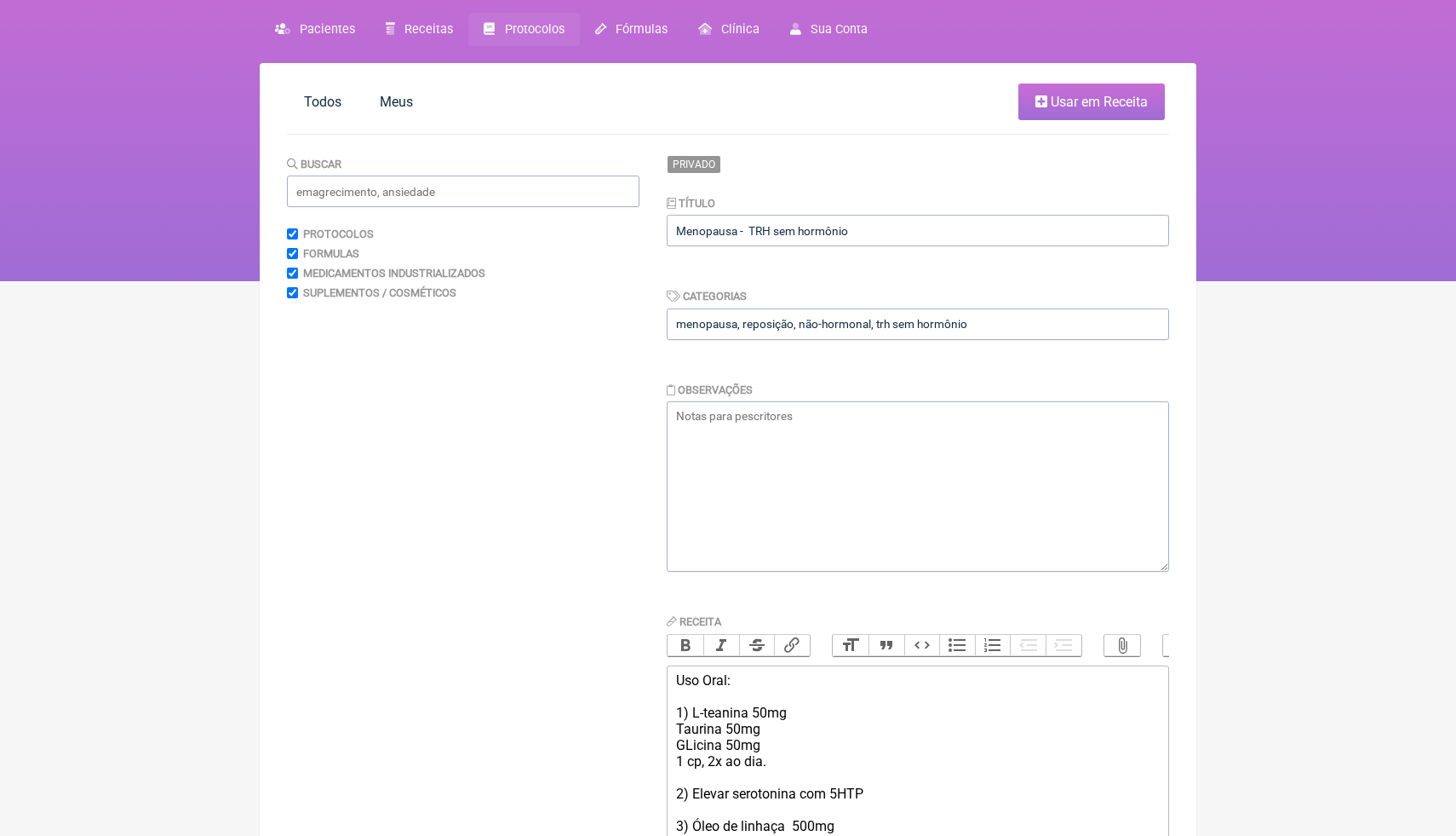
scroll to position [42, 0]
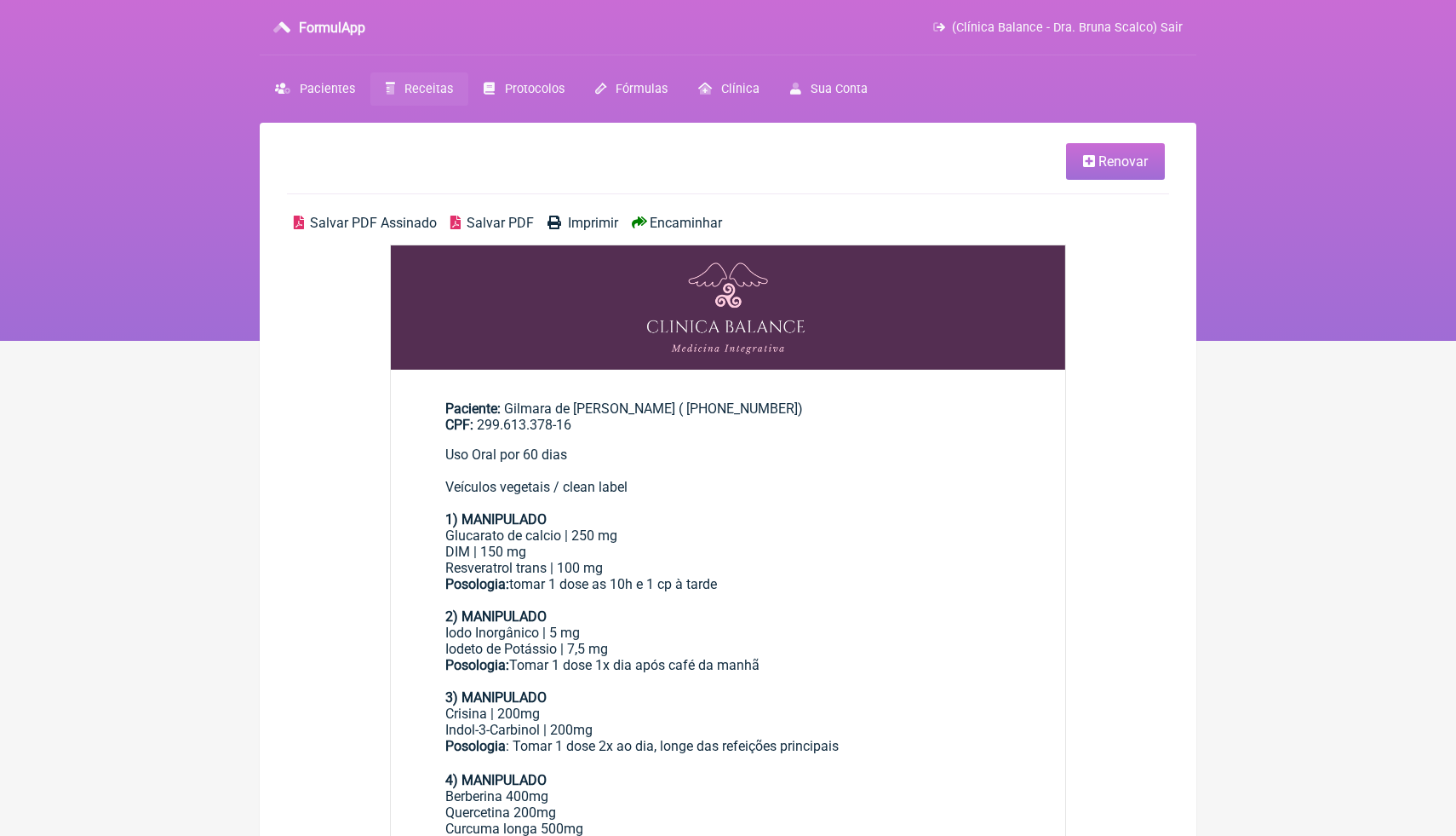
click at [784, 483] on div "Uso Oral por 60 dias Veículos vegetais / clean label" at bounding box center [728, 470] width 566 height 48
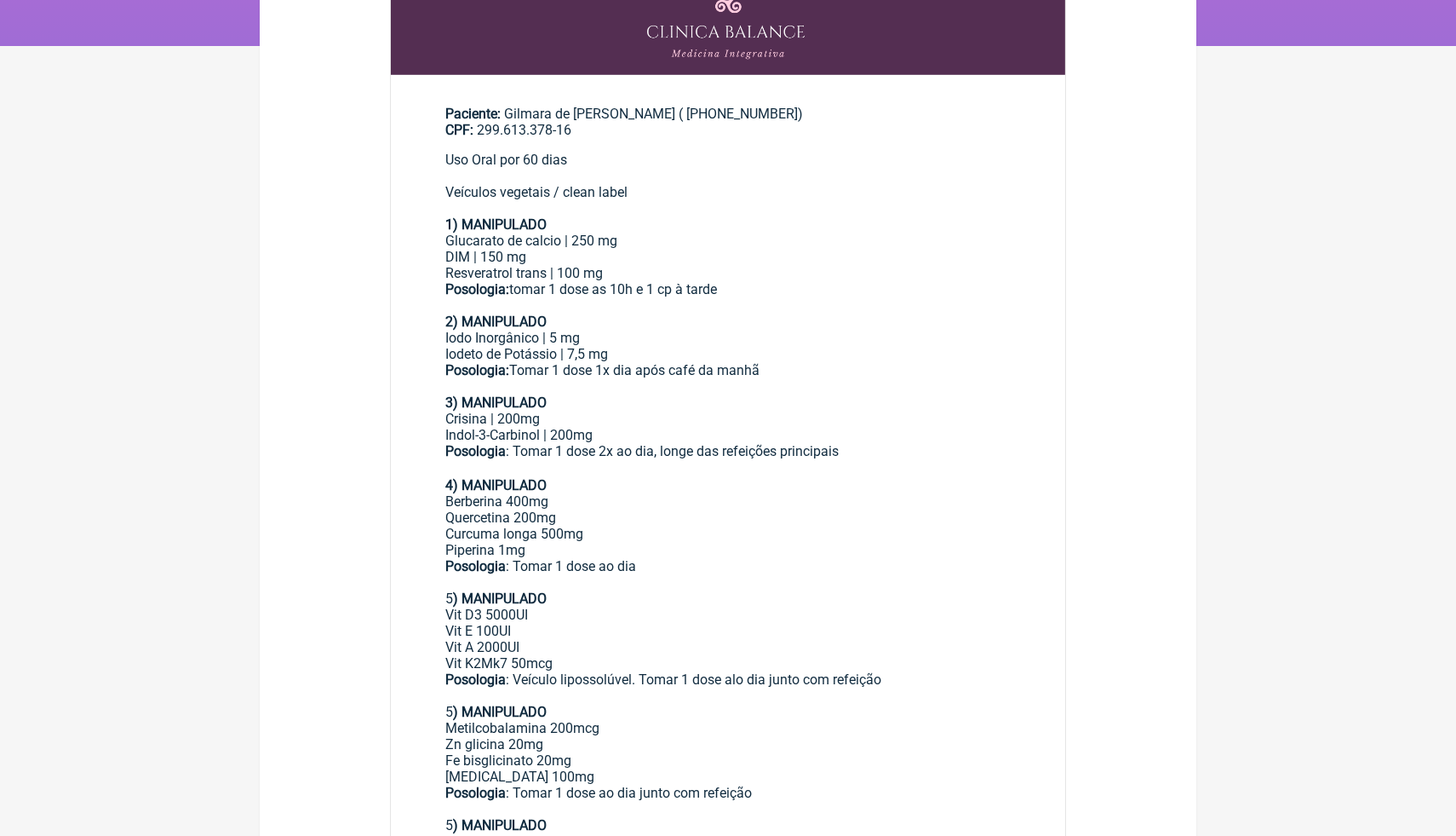
scroll to position [306, 0]
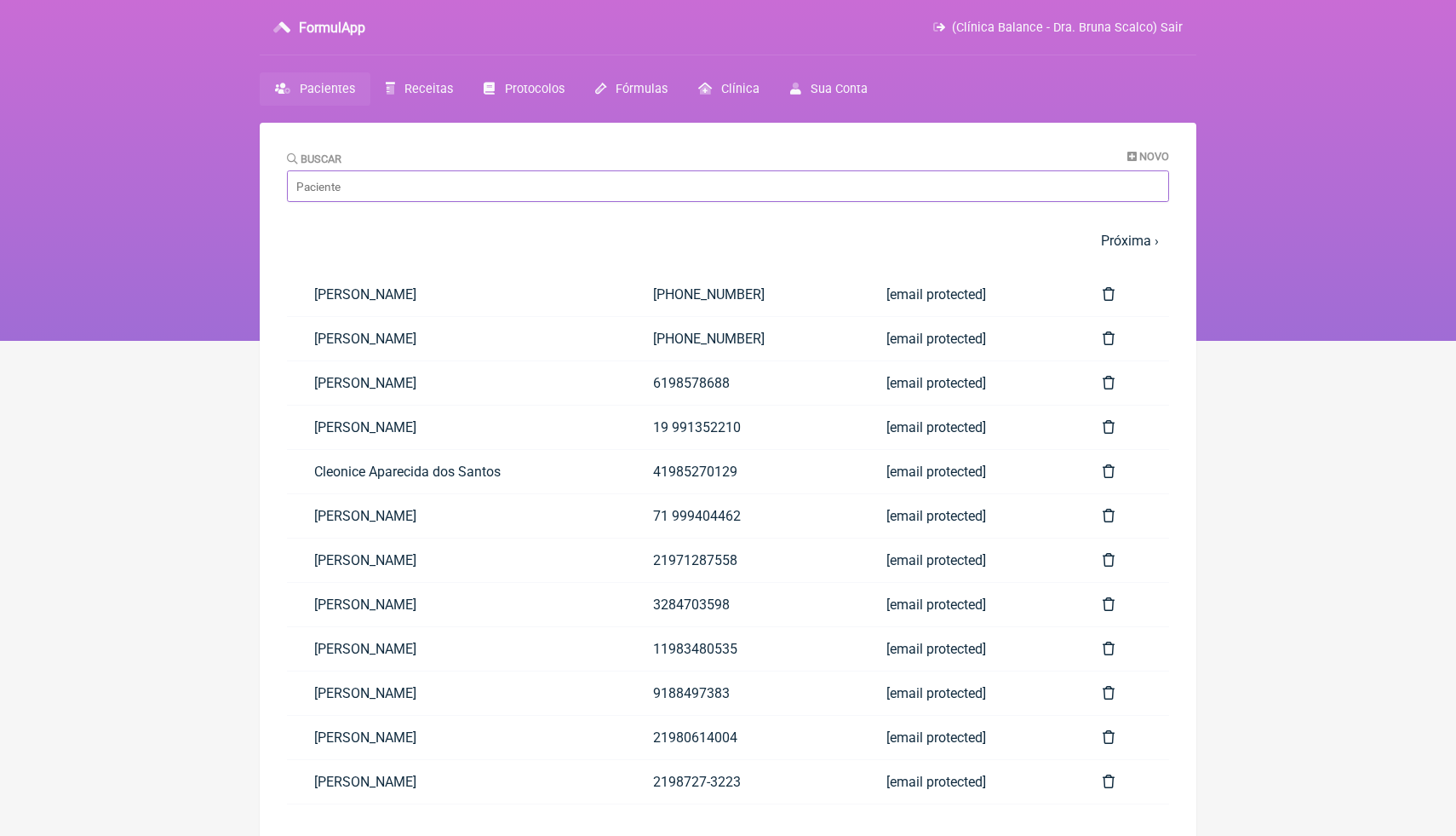
click at [358, 196] on input "Buscar" at bounding box center [728, 186] width 882 height 32
click at [415, 98] on link "Receitas" at bounding box center [419, 88] width 97 height 33
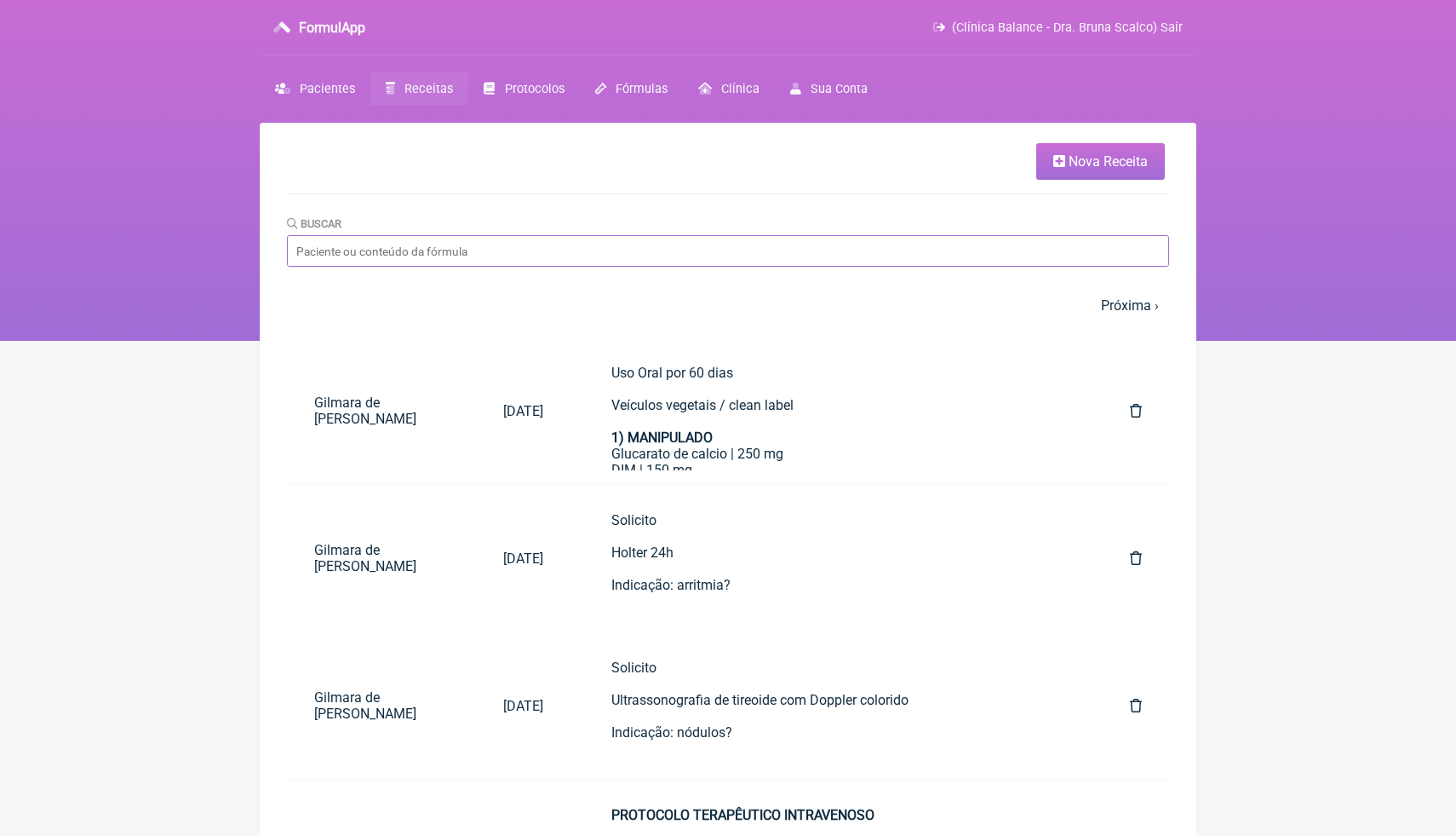
click at [377, 254] on input "Buscar" at bounding box center [728, 251] width 882 height 32
type input "MENOPAUSA"
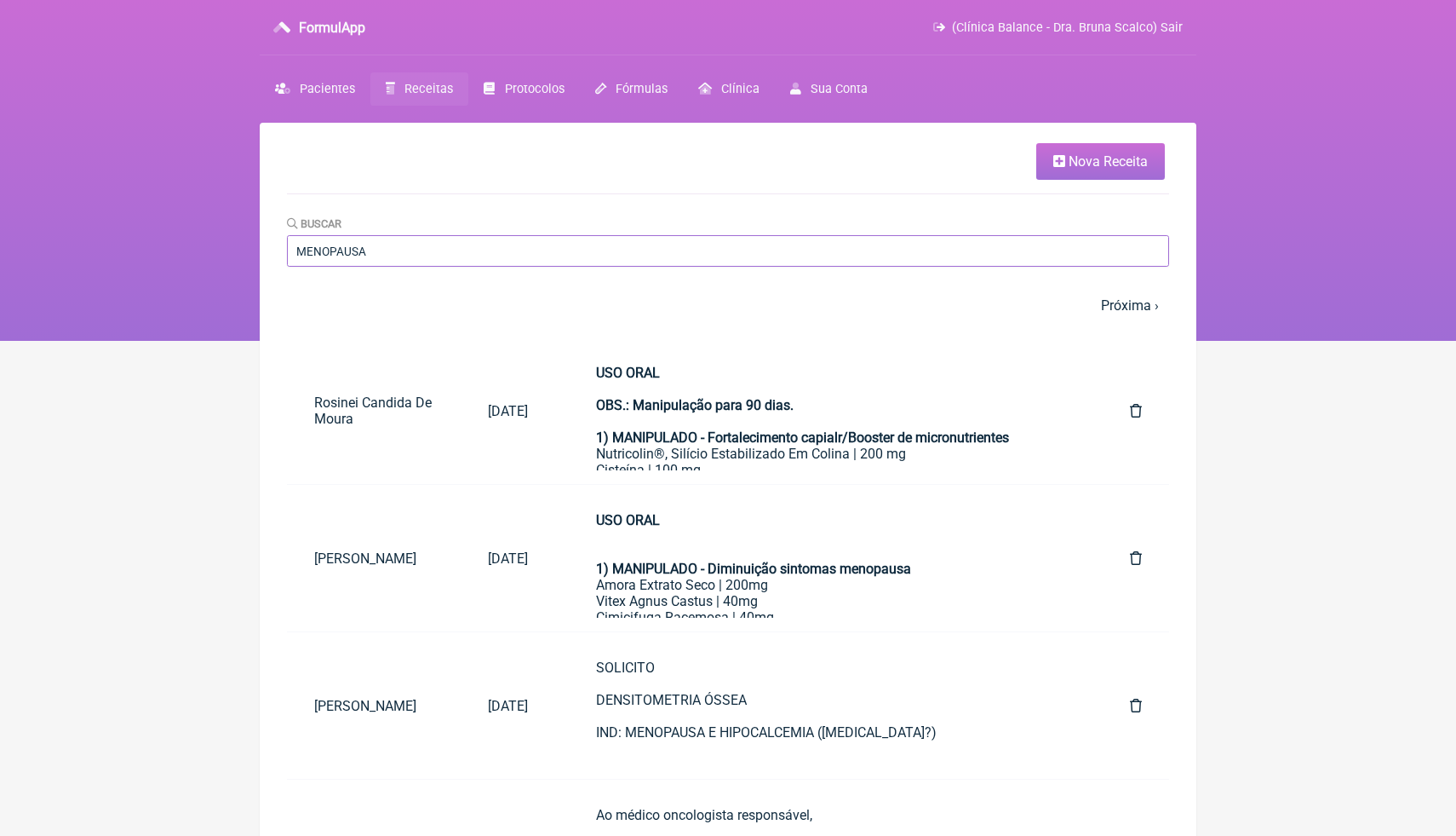
click at [454, 244] on input "MENOPAUSA" at bounding box center [728, 251] width 882 height 32
click at [779, 223] on div "Buscar MENOPAUSA" at bounding box center [728, 241] width 882 height 52
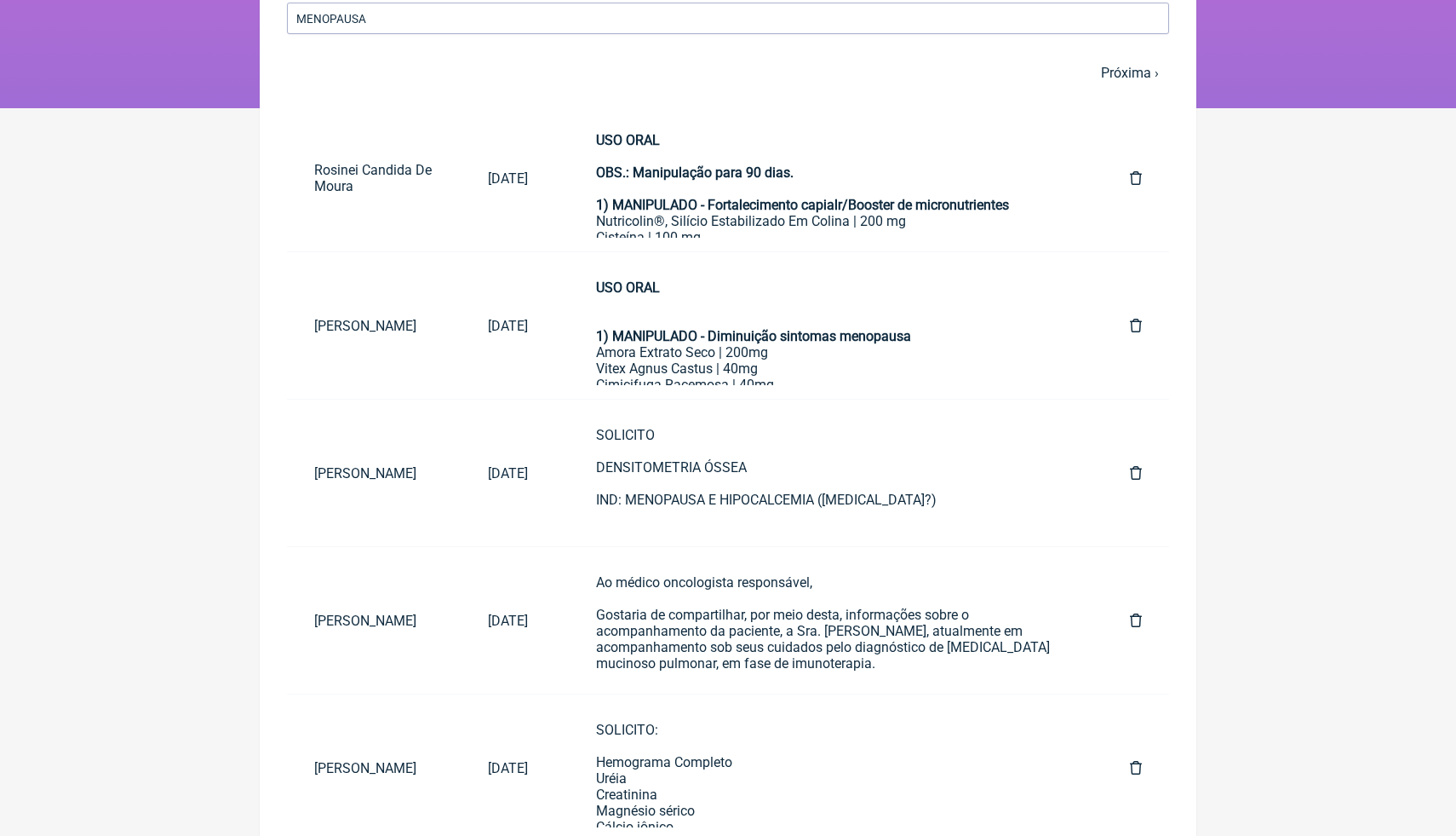
scroll to position [239, 0]
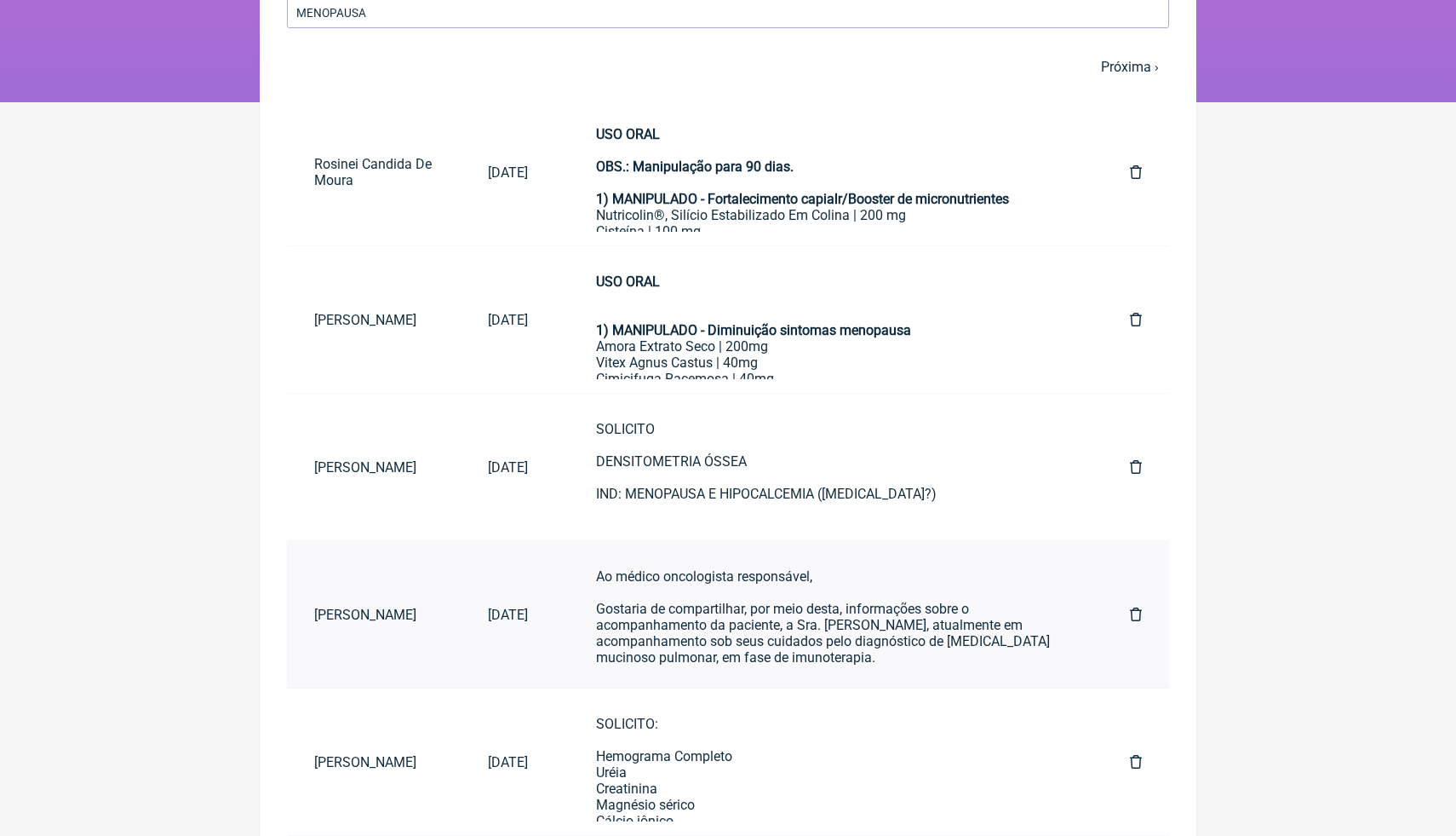
click at [737, 639] on div "Gostaria de compartilhar, por meio desta, informações sobre o acompanhamento da…" at bounding box center [828, 624] width 466 height 81
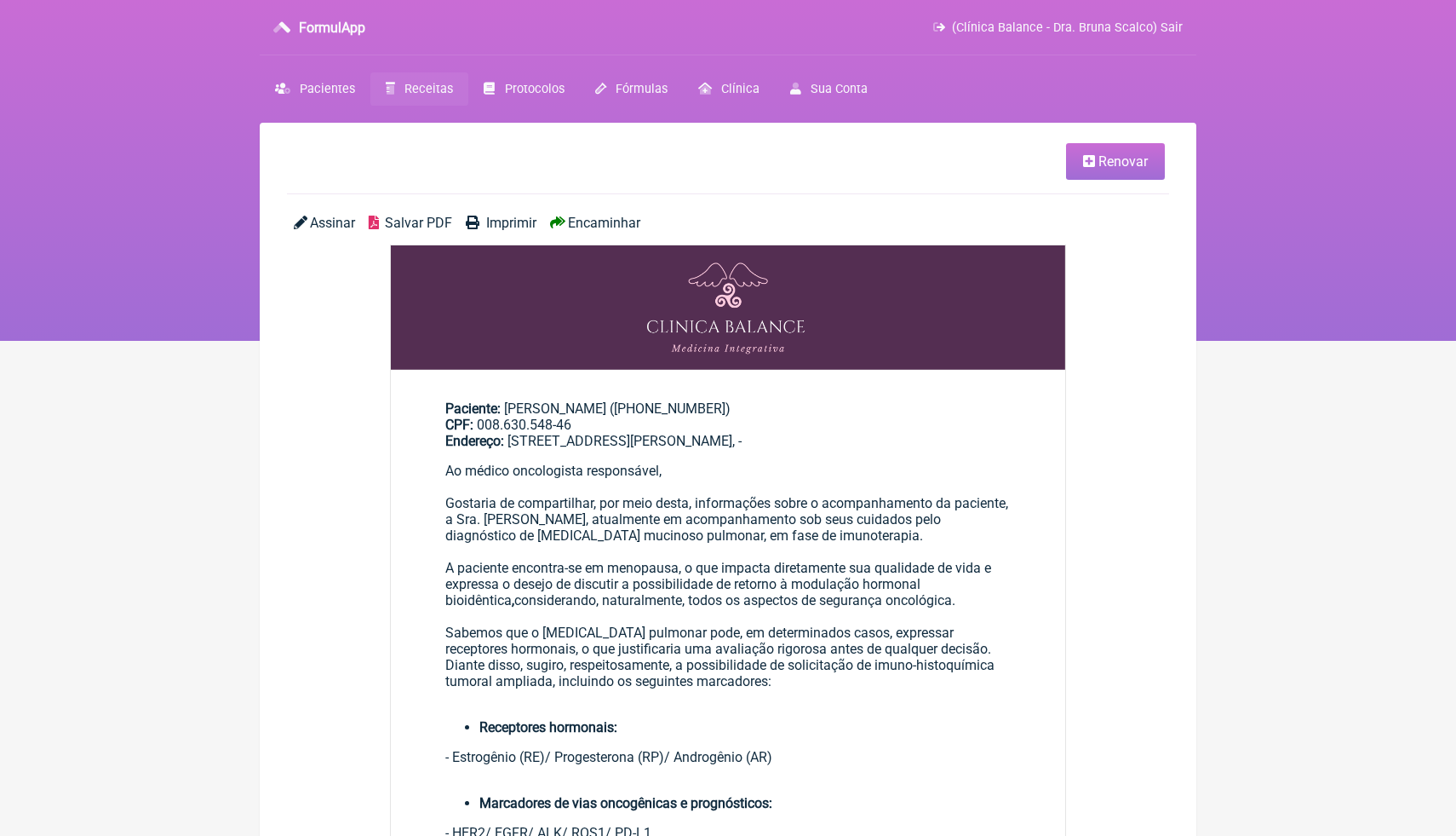
click at [762, 567] on div "A paciente encontra-se em menopausa, o que impacta diretamente sua qualidade de…" at bounding box center [728, 575] width 566 height 65
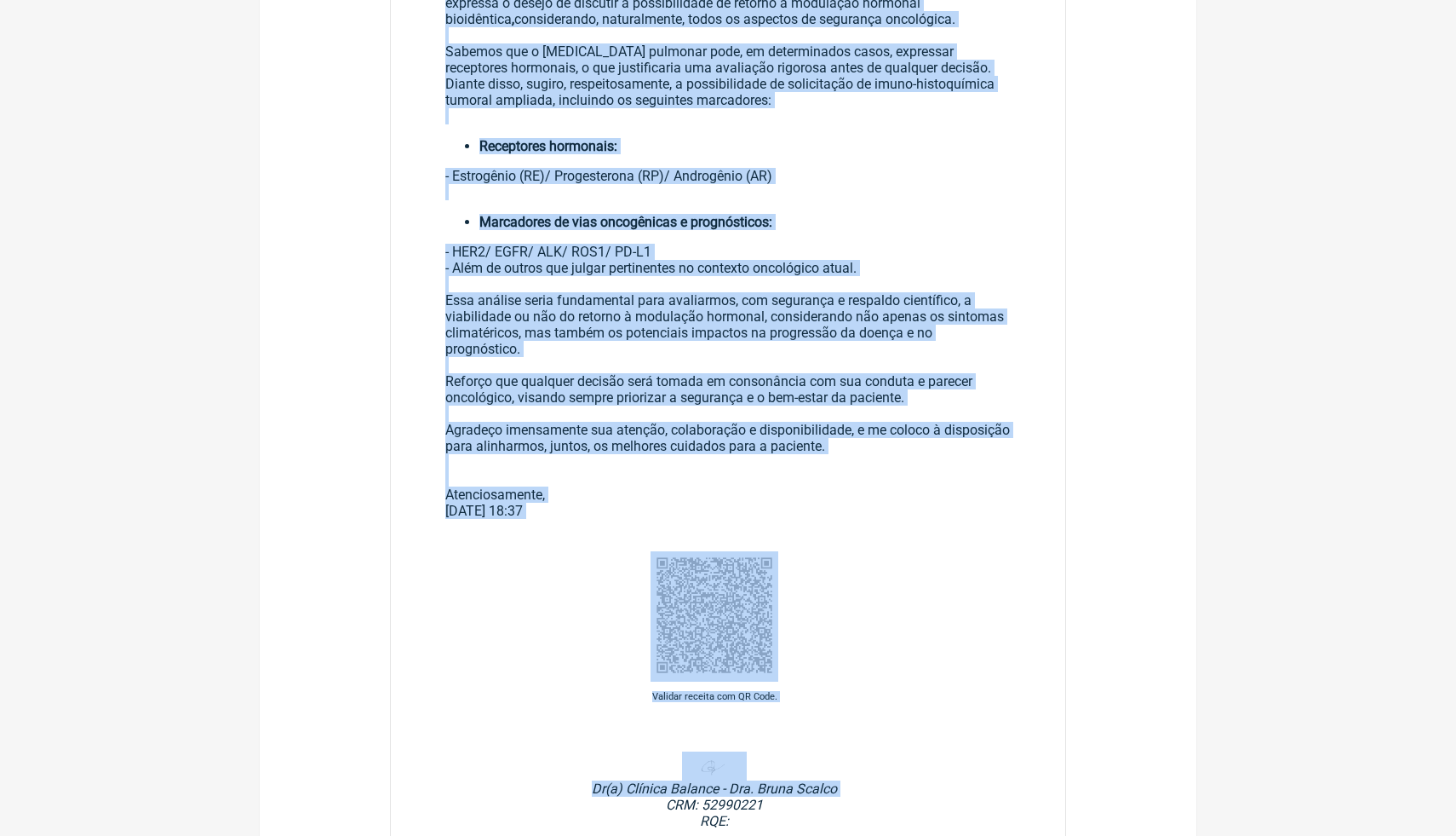
scroll to position [603, 0]
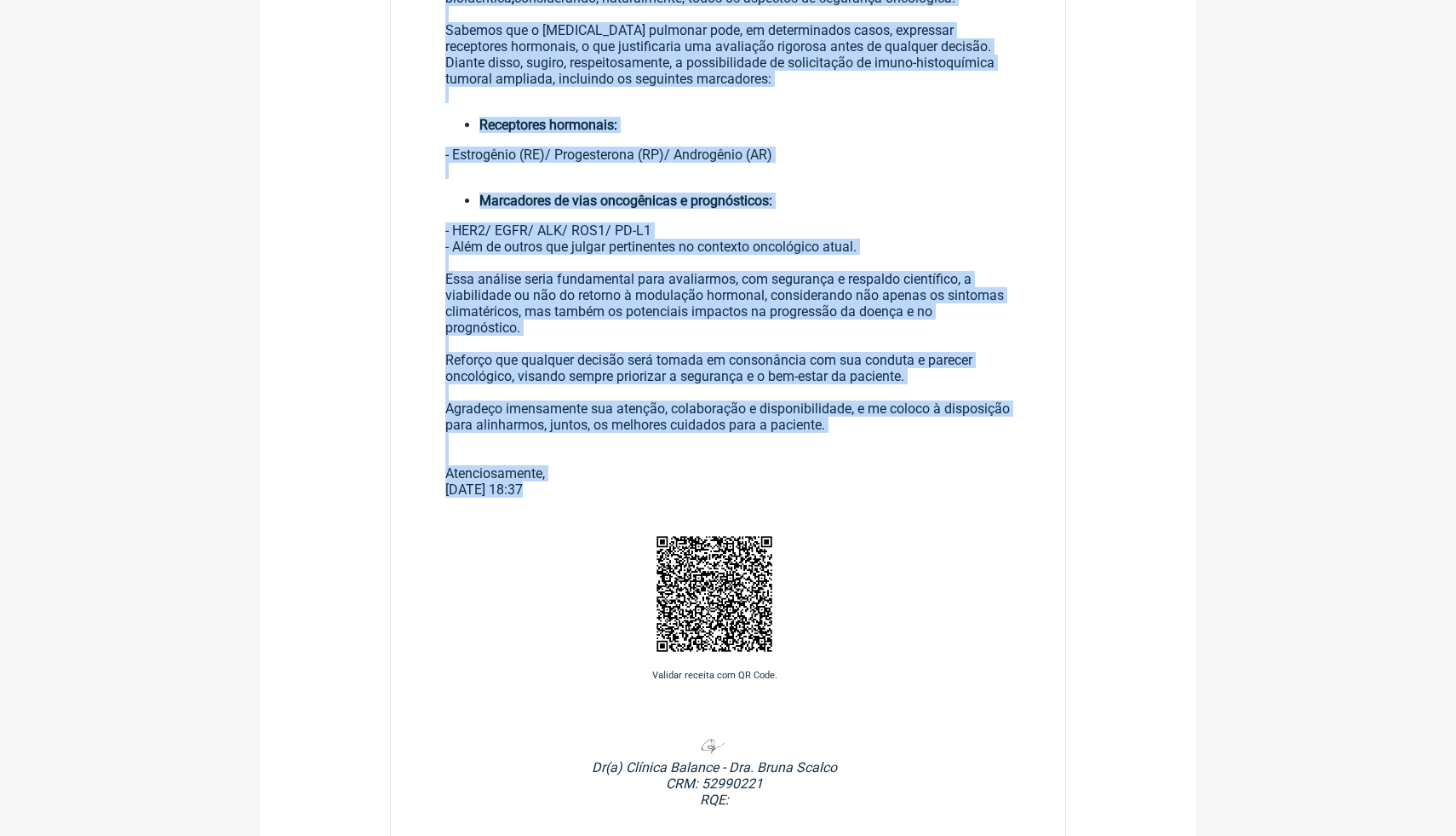
drag, startPoint x: 439, startPoint y: 171, endPoint x: 565, endPoint y: 568, distance: 416.5
click at [564, 561] on div "Paciente: Maura dos Santos Petronio de Oliveira ((11) 96801-0316) CPF: 008.630.…" at bounding box center [728, 339] width 676 height 1395
copy div "Ao médico oncologista responsável, Gostaria de compartilhar, por meio desta, in…"
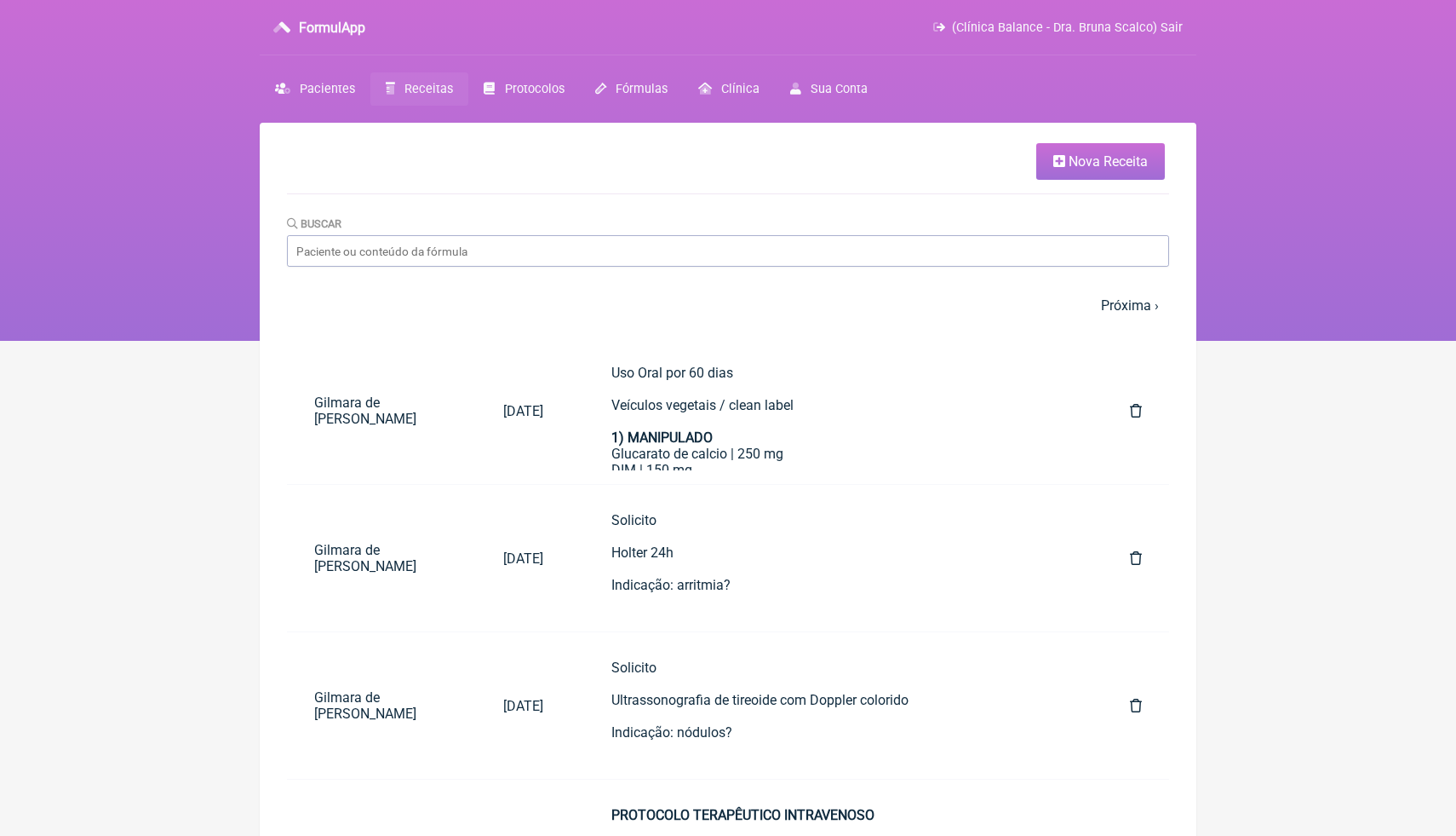
click at [415, 82] on span "Receitas" at bounding box center [428, 89] width 48 height 15
click at [528, 84] on span "Protocolos" at bounding box center [534, 89] width 59 height 15
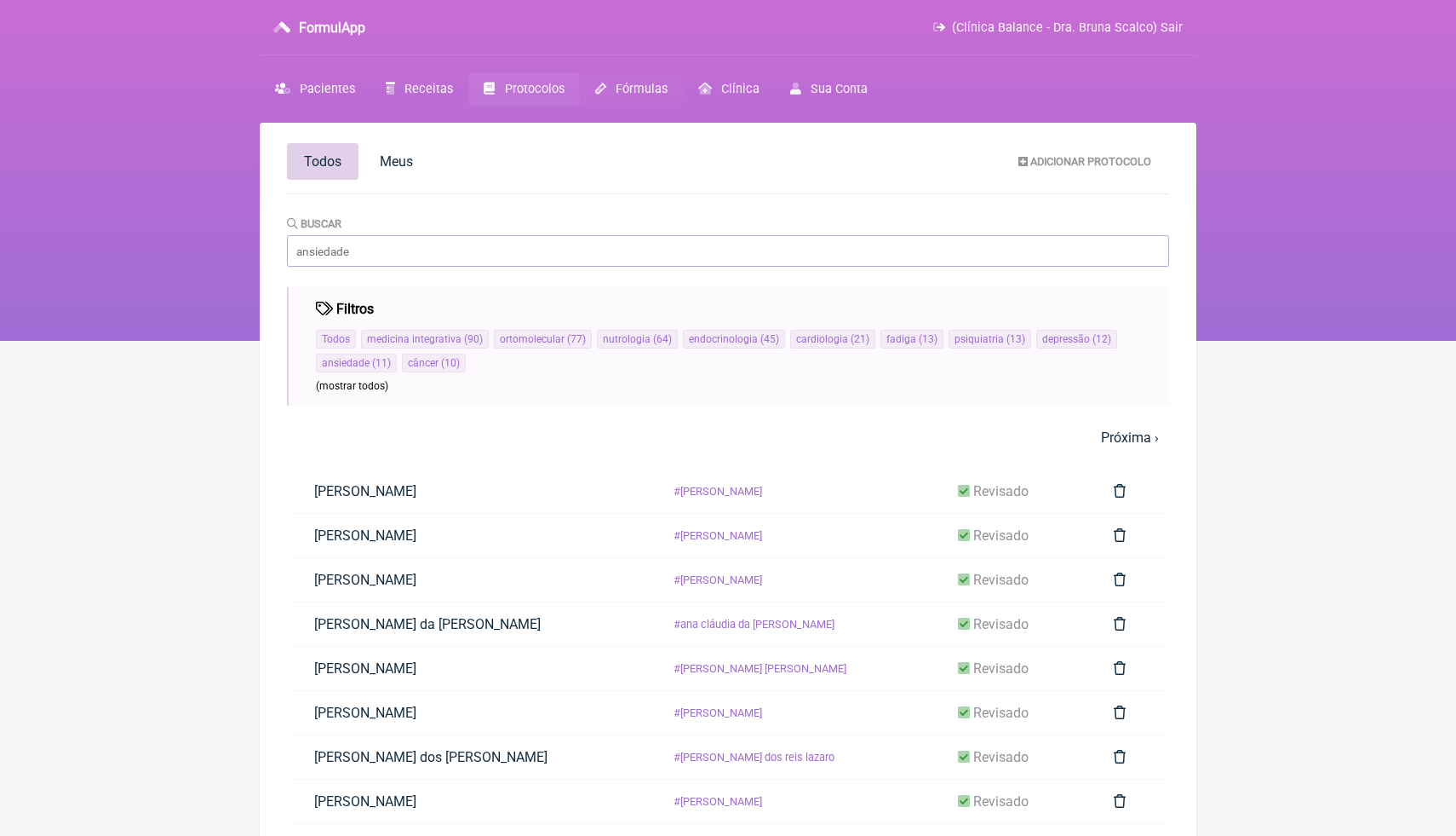
click at [641, 91] on span "Fórmulas" at bounding box center [641, 89] width 52 height 15
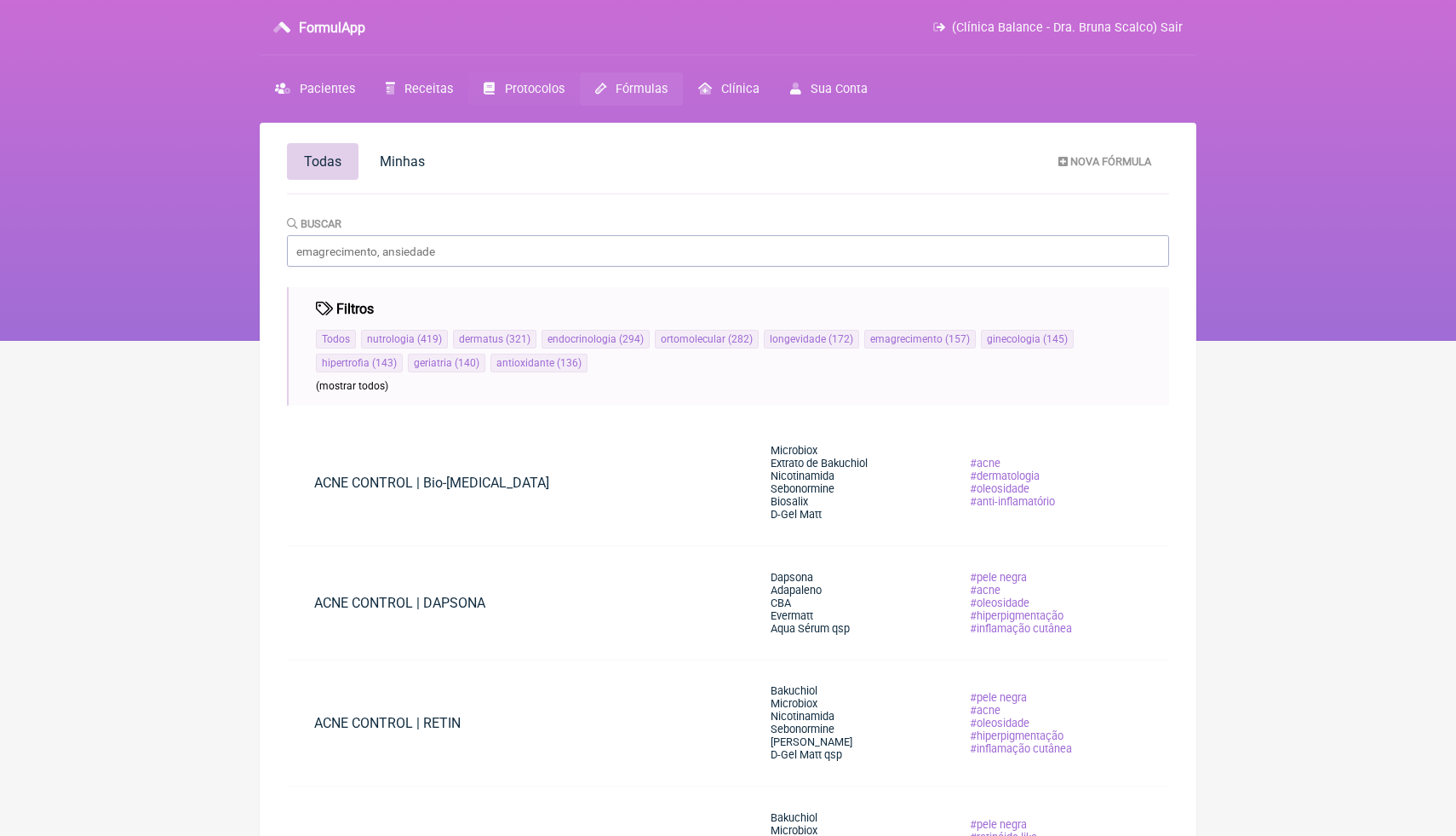
click at [546, 86] on span "Protocolos" at bounding box center [534, 89] width 59 height 15
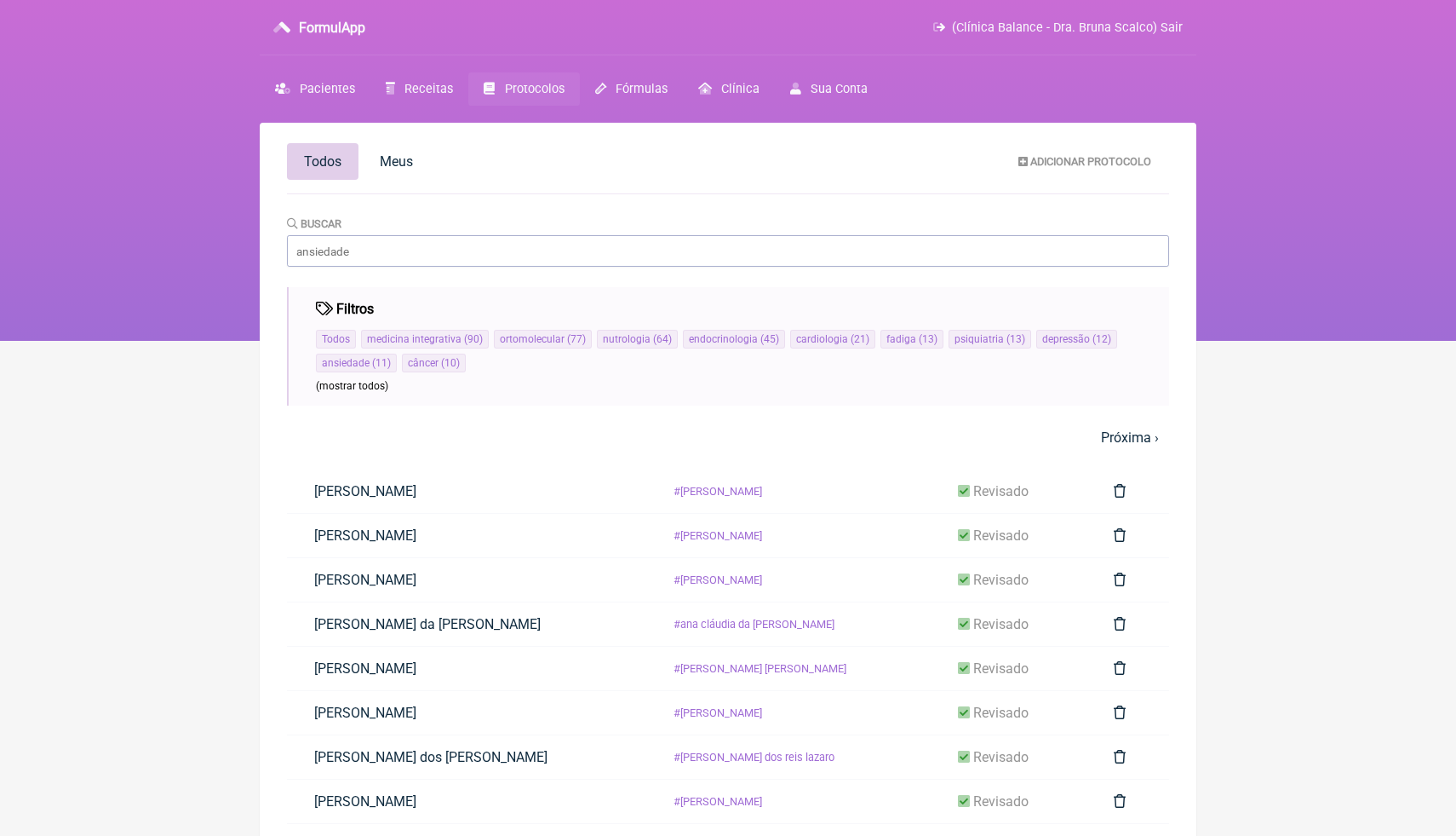
click at [524, 88] on span "Protocolos" at bounding box center [534, 89] width 59 height 15
click at [409, 254] on input "Buscar" at bounding box center [728, 251] width 882 height 32
type input "MENOPAUSA"
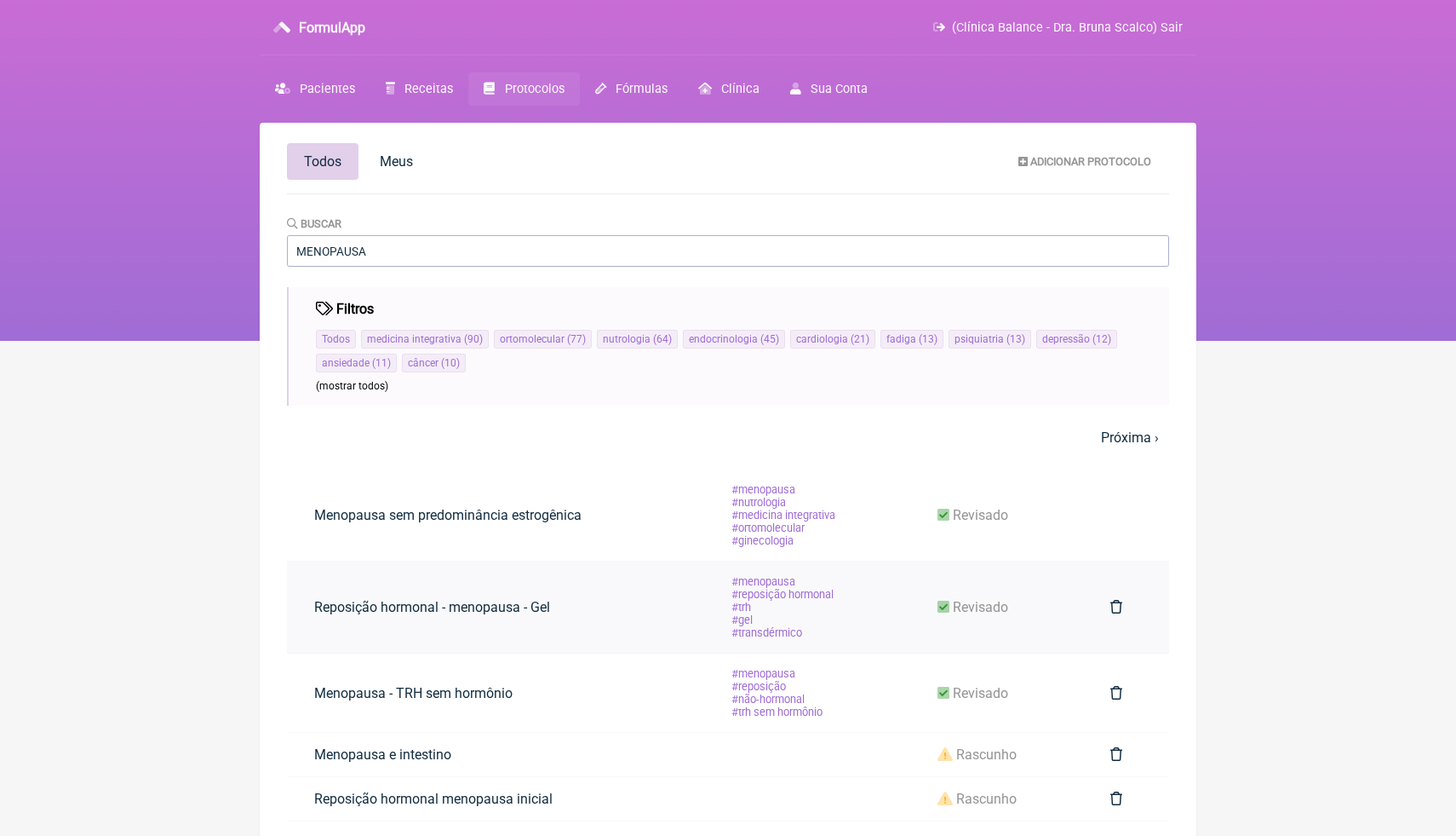
click at [786, 610] on li "trh" at bounding box center [783, 607] width 105 height 13
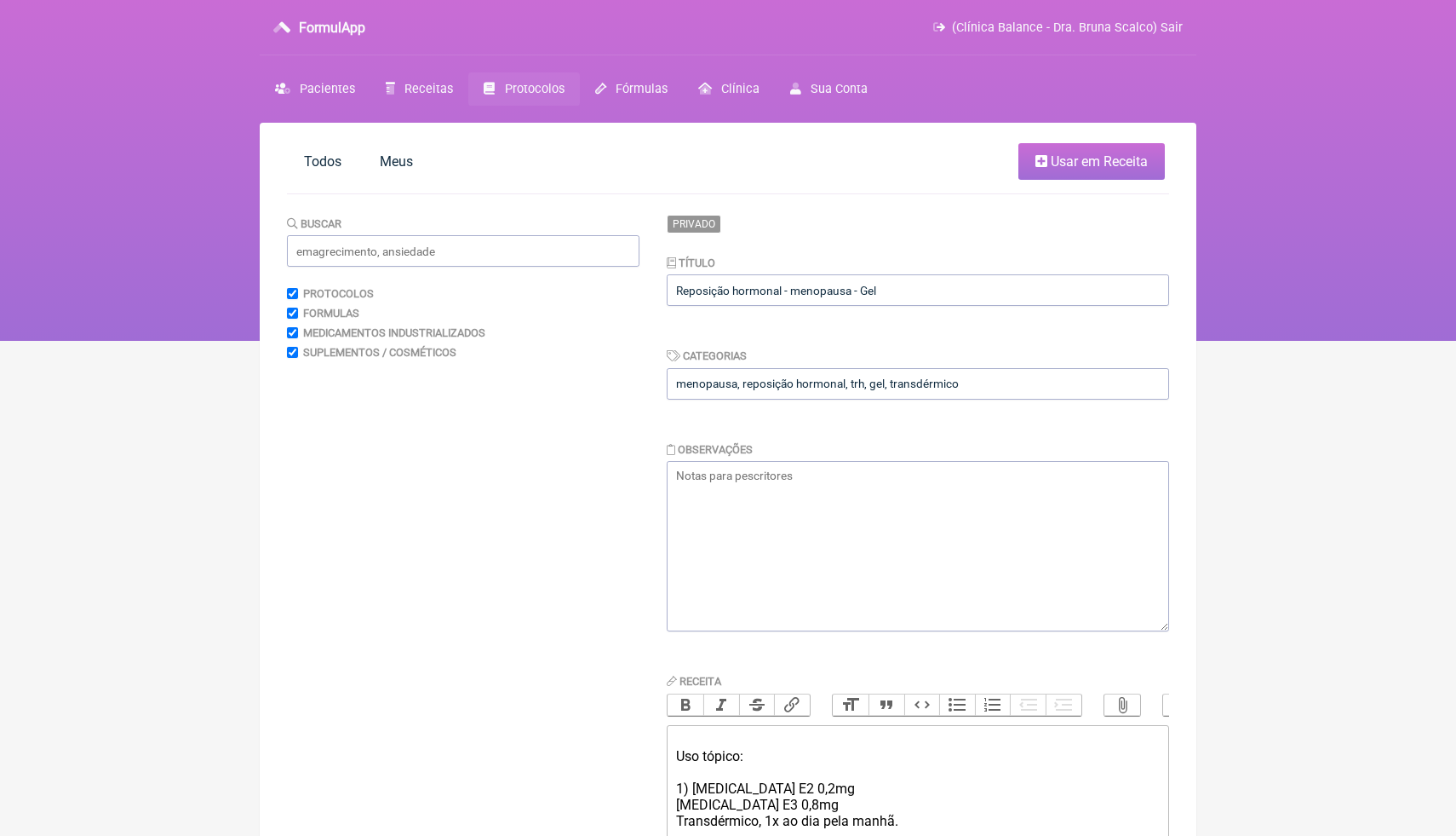
click at [1328, 341] on html "FormulApp (Clínica Balance - Dra. Bruna Scalco) Sair Pacientes Receitas Protoco…" at bounding box center [728, 170] width 1456 height 341
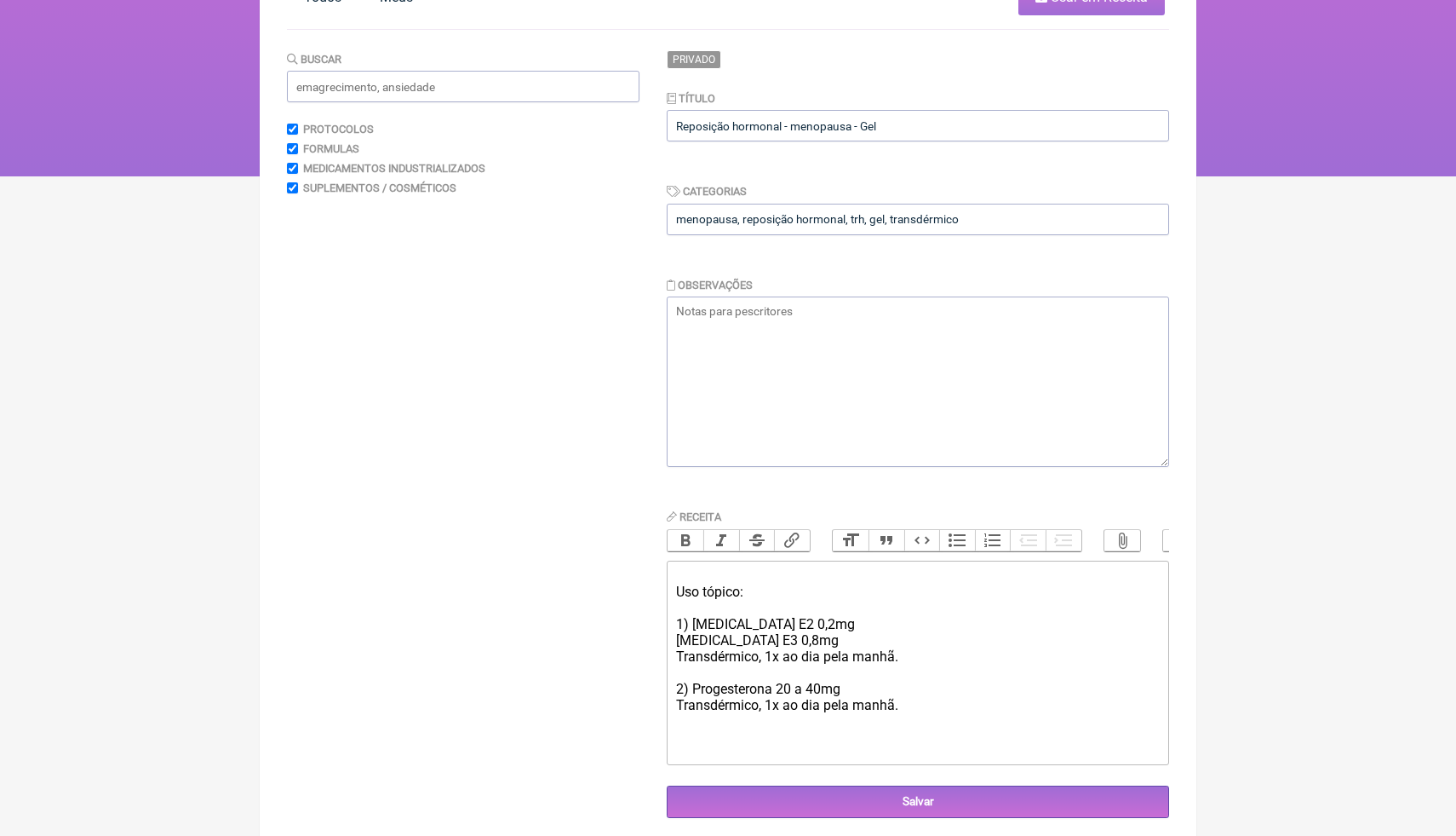
scroll to position [173, 0]
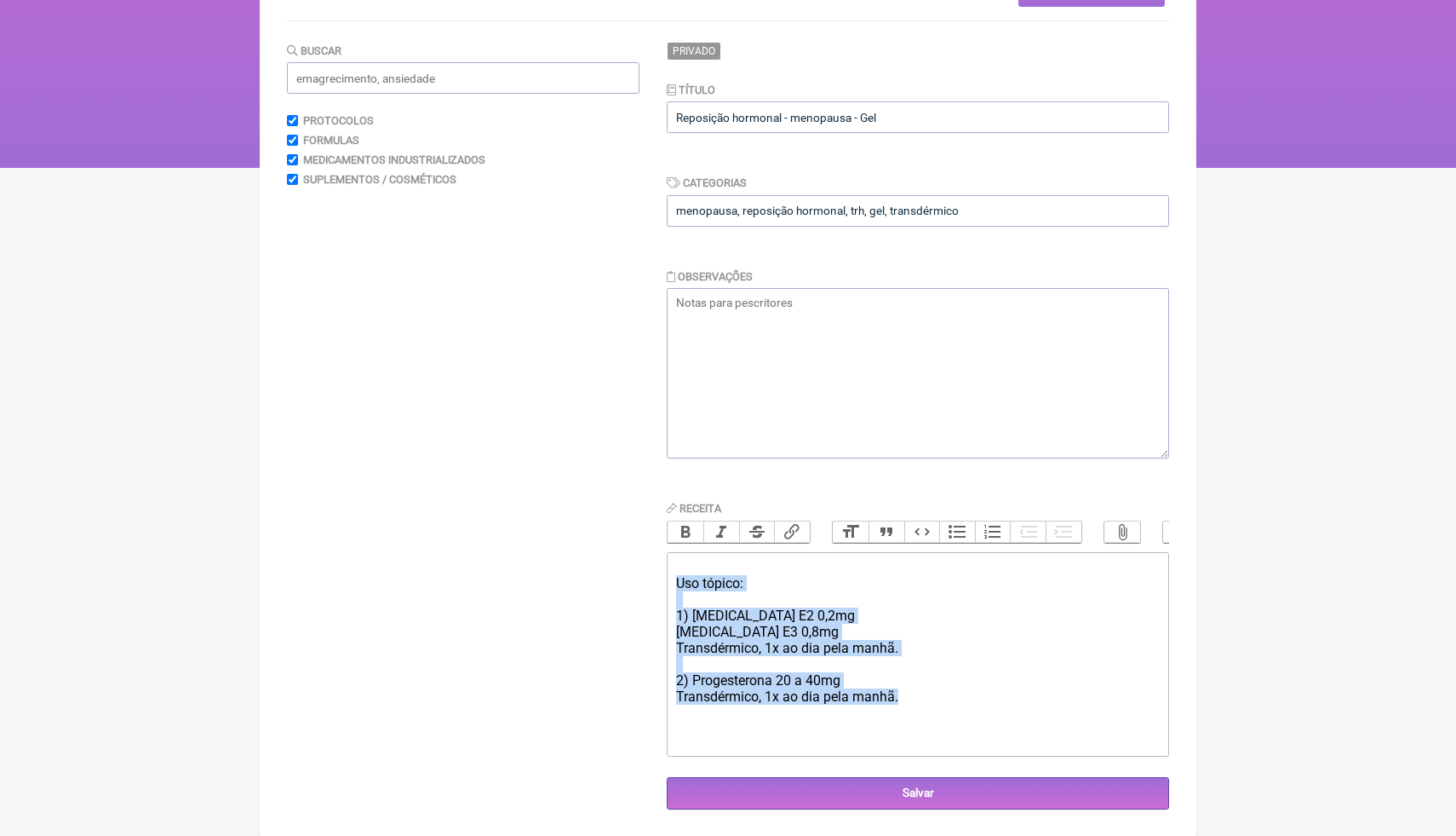
drag, startPoint x: 919, startPoint y: 697, endPoint x: 675, endPoint y: 584, distance: 268.9
click at [675, 584] on trix-editor "Uso tópico: 1) Estradiol E2 0,2mg Estradiol E3 0,8mg Transdérmico, 1x ao dia pe…" at bounding box center [918, 655] width 502 height 204
type trix-editor "<div><br>Uso tópico:<br>&nbsp;<br>1) Estradiol E2 0,2mg<br>Estradiol E3 0,8mg<b…"
copy div "Uso tópico: 1) Estradiol E2 0,2mg Estradiol E3 0,8mg Transdérmico, 1x ao dia pe…"
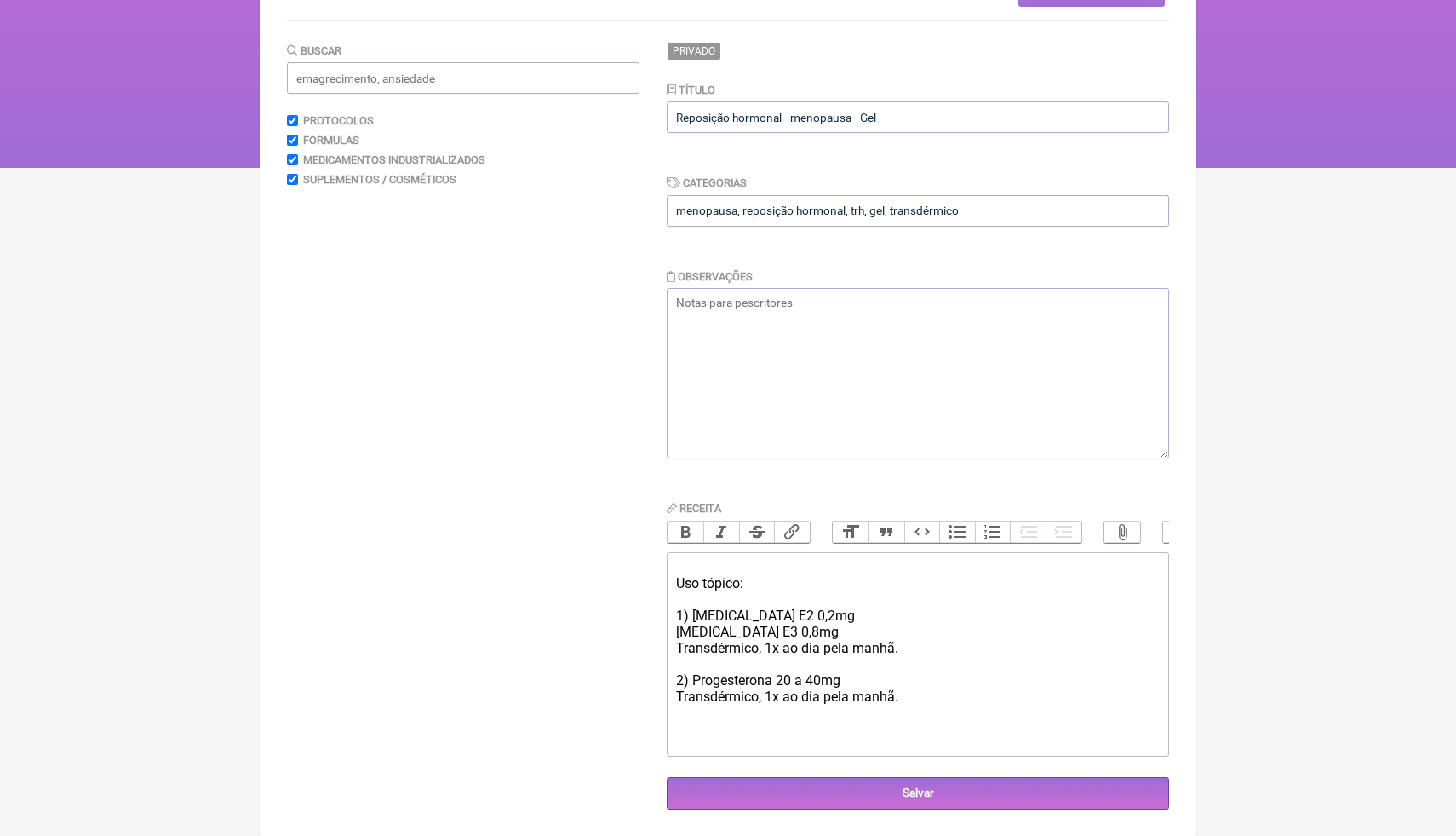
click at [430, 346] on div "Buscar Protocolos Formulas Medicamentos Industrializados Suplementos / Cosmétic…" at bounding box center [463, 426] width 353 height 768
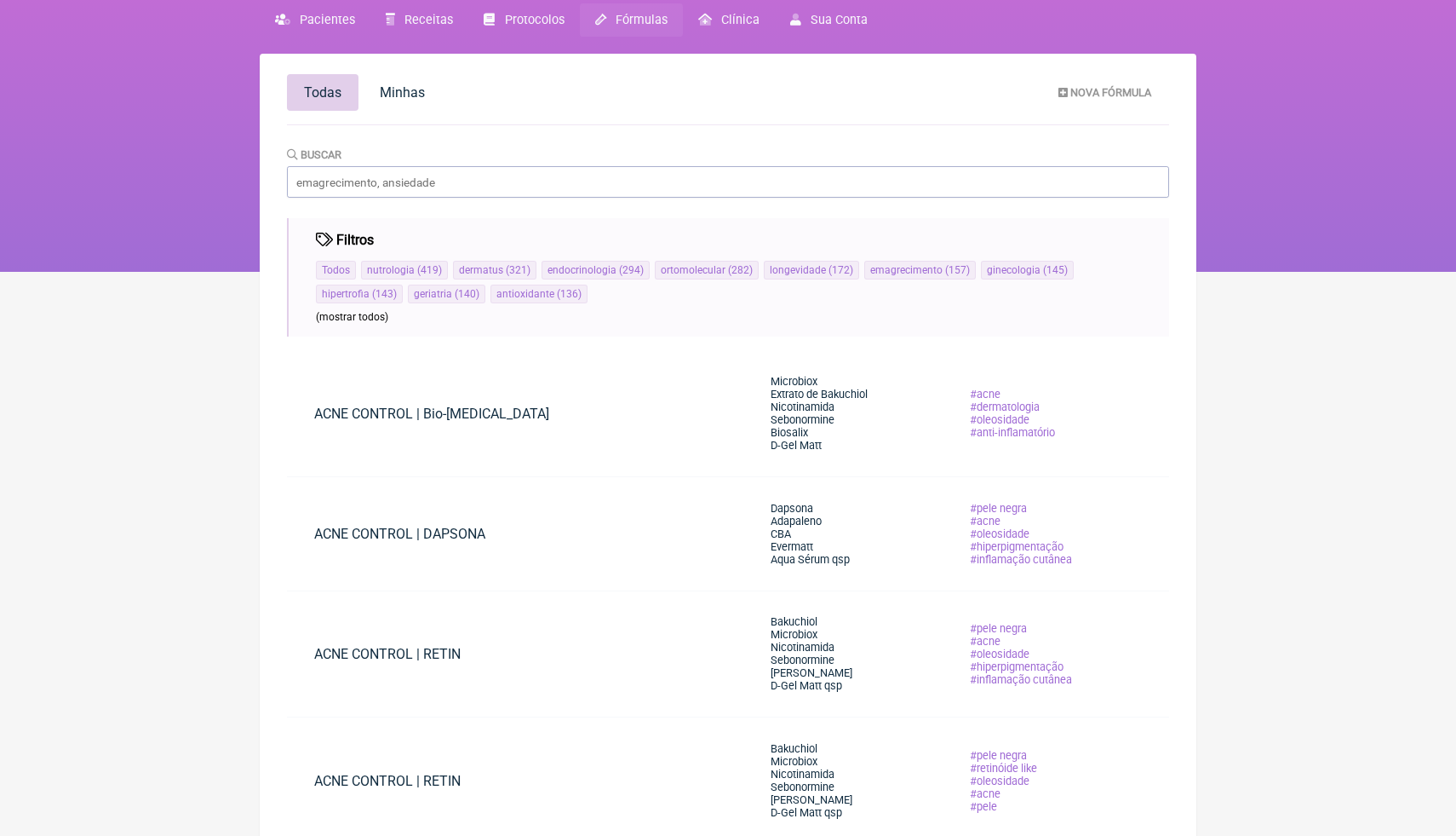
scroll to position [17, 0]
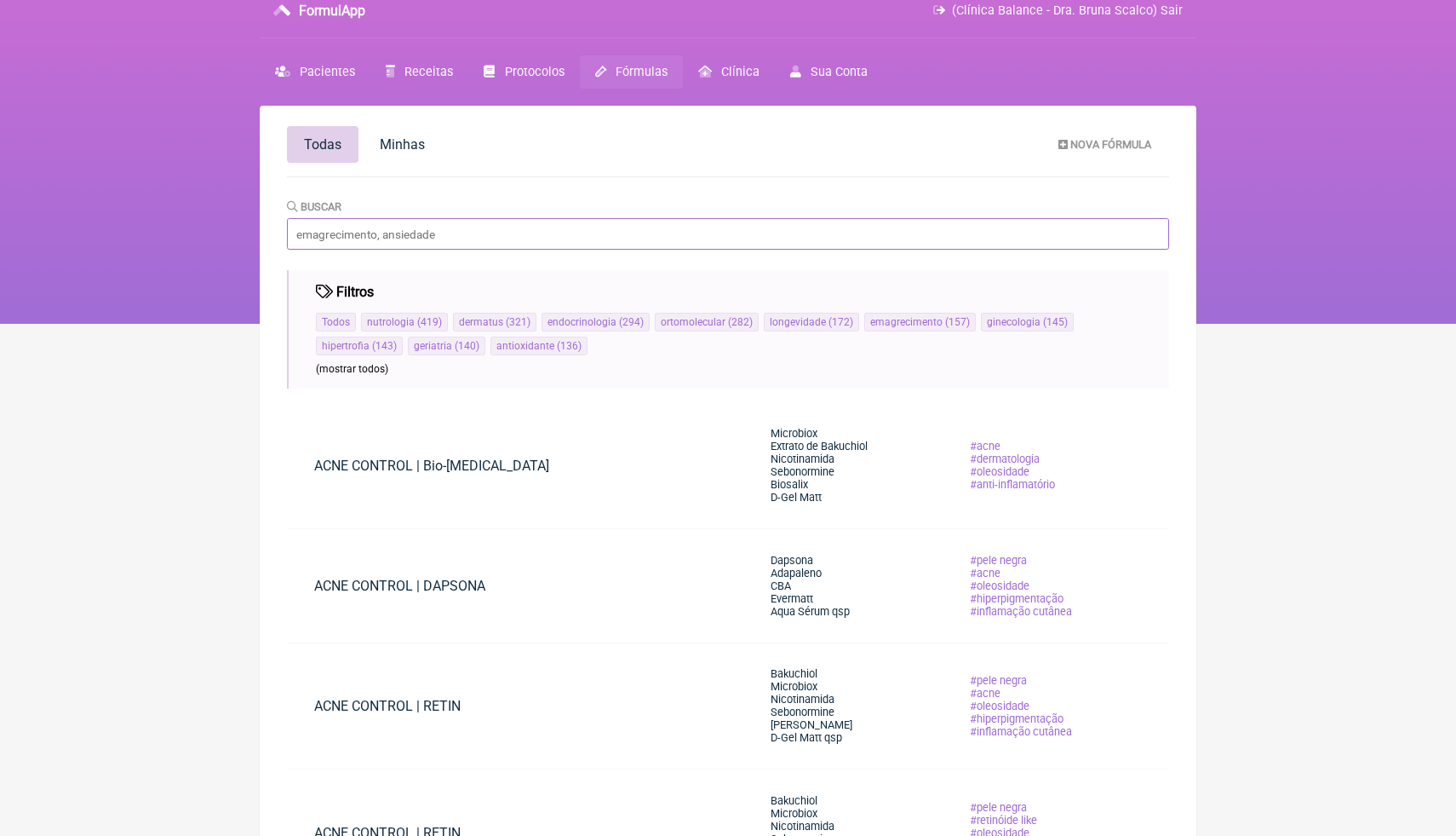
click at [518, 237] on input "Buscar" at bounding box center [728, 233] width 882 height 32
type input "MENOPAUSA"
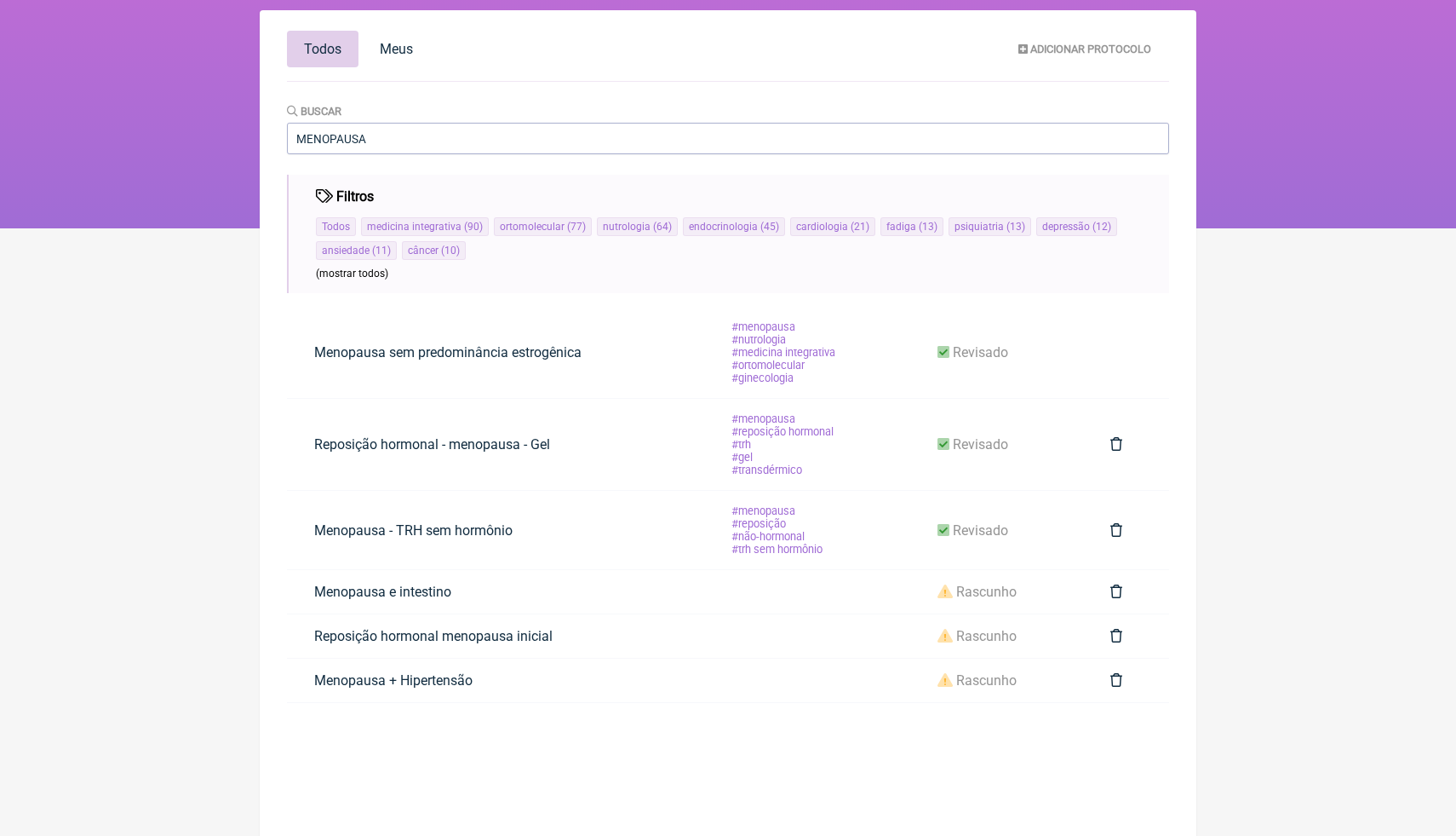
scroll to position [123, 0]
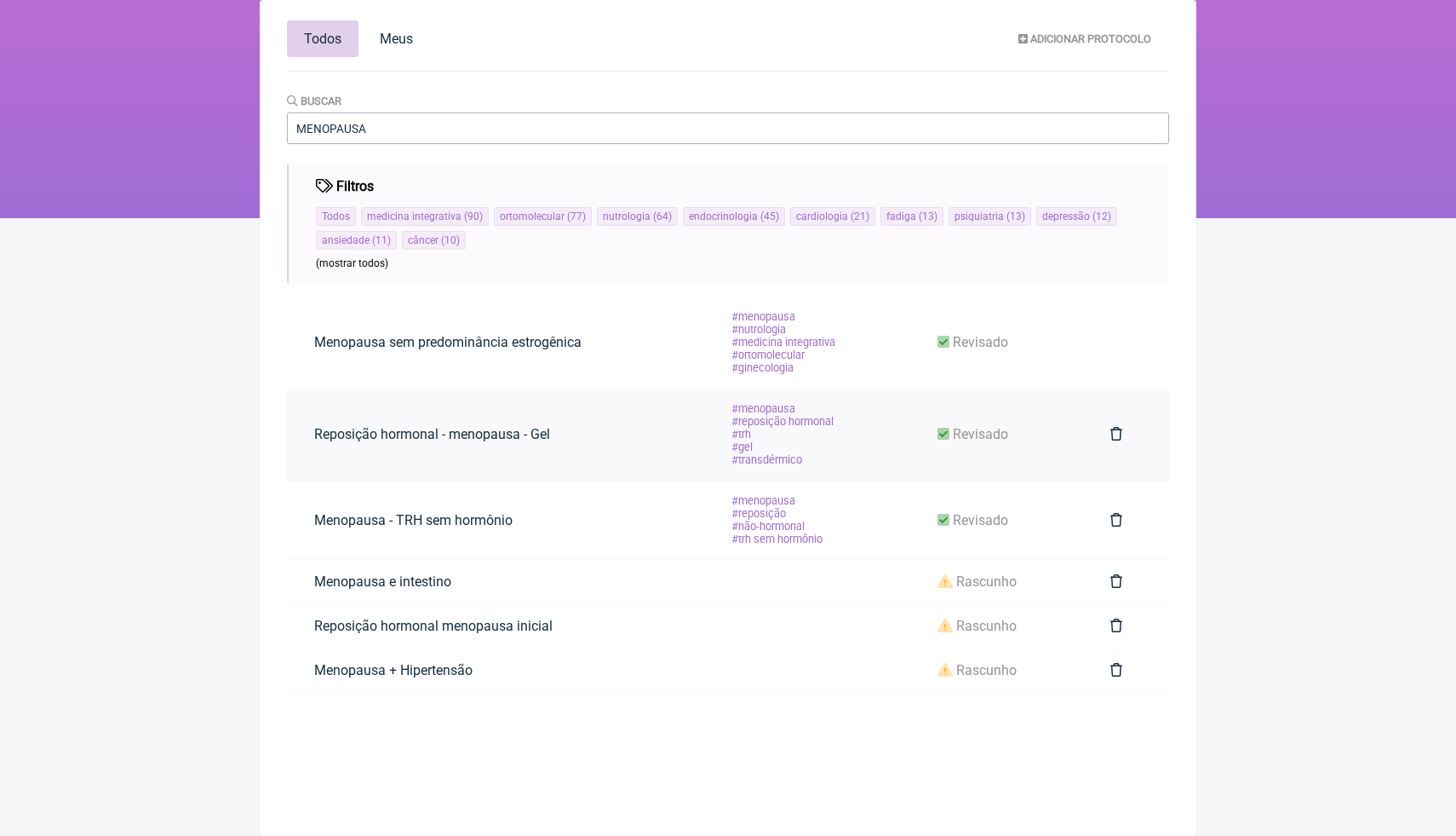
click at [618, 446] on td "Reposição hormonal - menopausa - Gel" at bounding box center [495, 434] width 416 height 92
click at [549, 440] on link "Reposição hormonal - menopausa - Gel" at bounding box center [432, 434] width 291 height 44
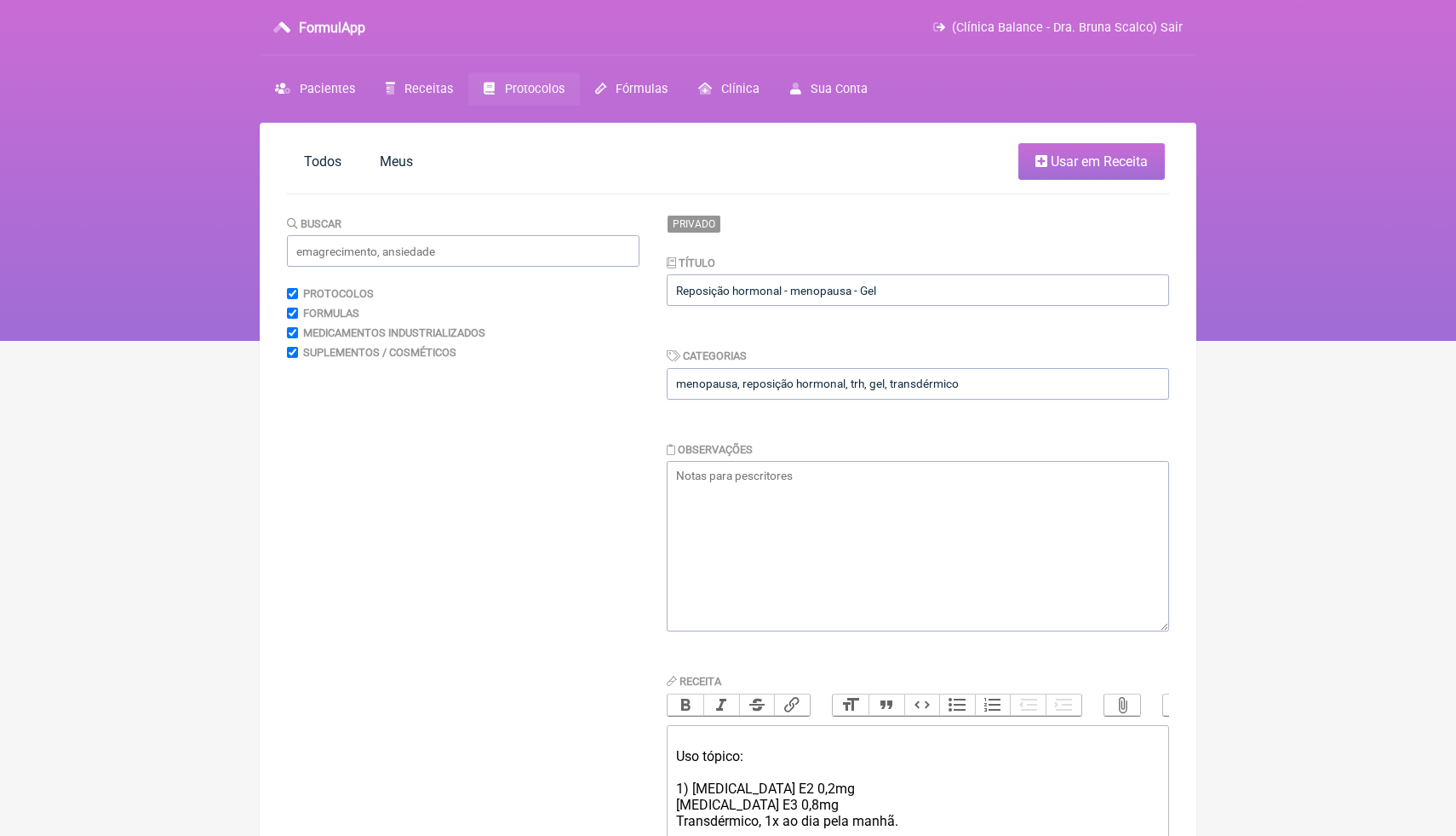
click at [1269, 341] on html "FormulApp (Clínica Balance - Dra. Bruna Scalco) Sair Pacientes Receitas Protoco…" at bounding box center [728, 170] width 1456 height 341
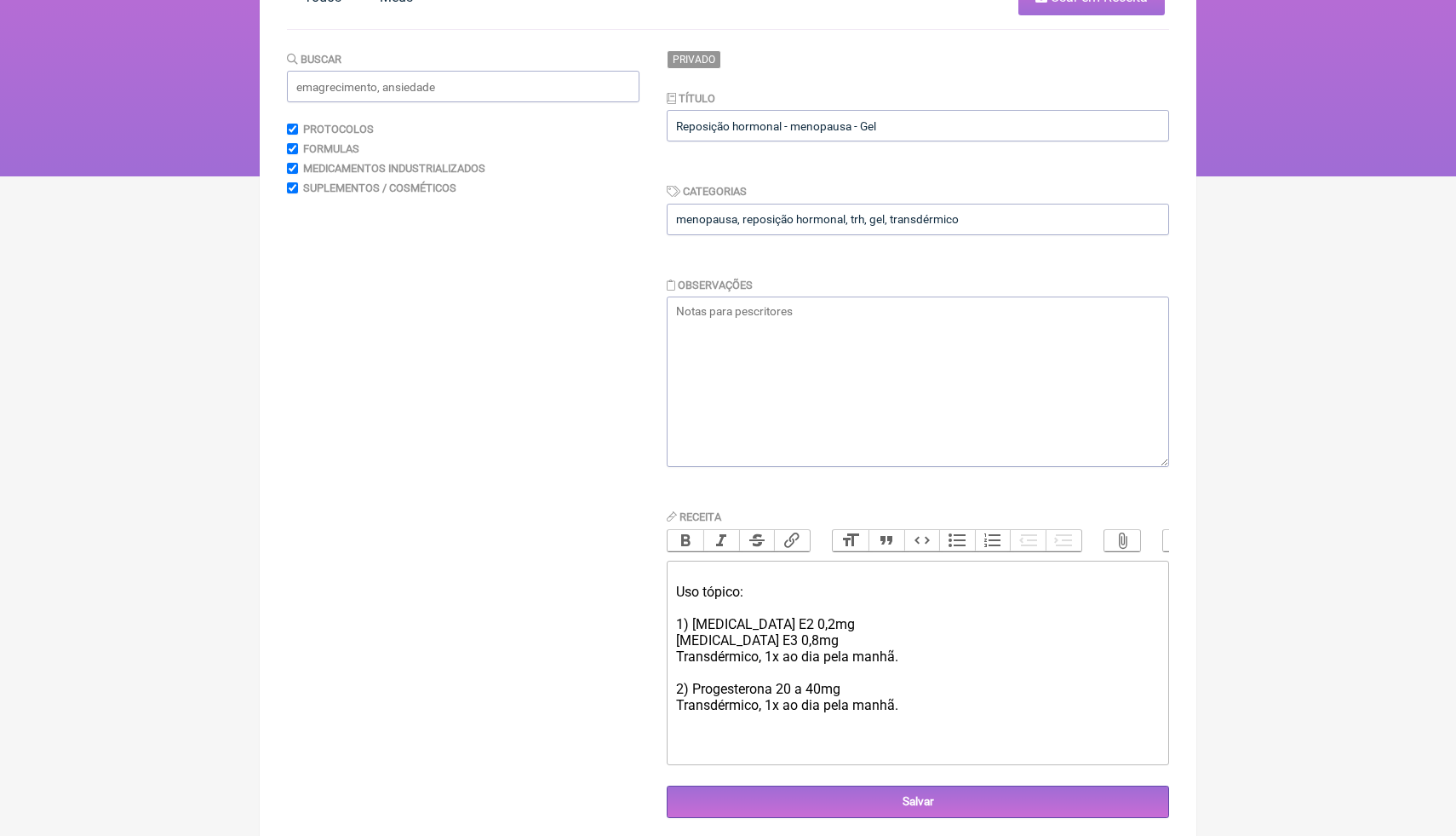
scroll to position [173, 0]
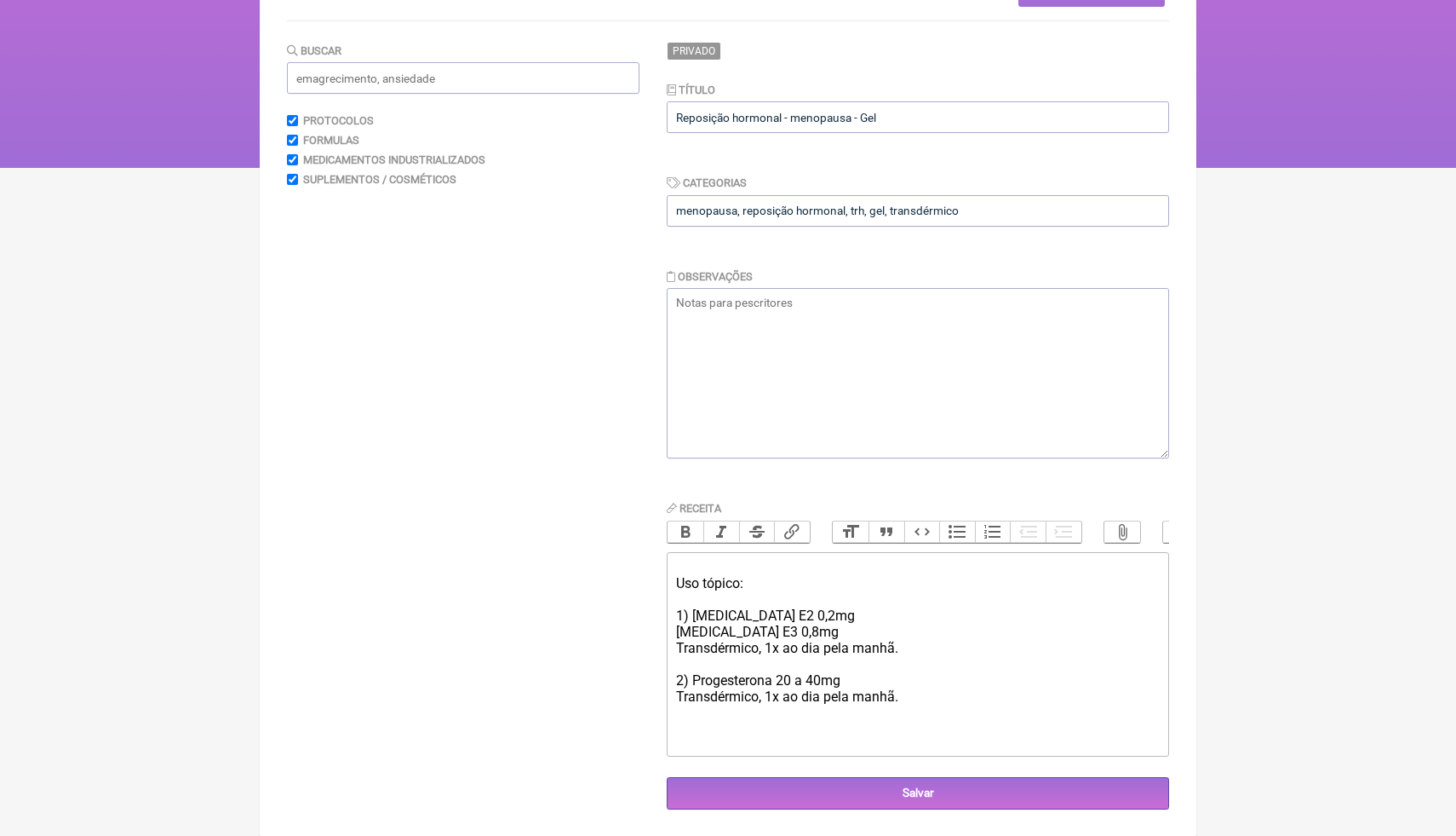
click at [910, 696] on div "Uso tópico: 1) Estradiol E2 0,2mg Estradiol E3 0,8mg Transdérmico, 1x ao dia pe…" at bounding box center [918, 632] width 484 height 146
click at [912, 701] on div "Uso tópico: 1) Estradiol E2 0,2mg Estradiol E3 0,8mg Transdérmico, 1x ao dia pe…" at bounding box center [918, 632] width 484 height 146
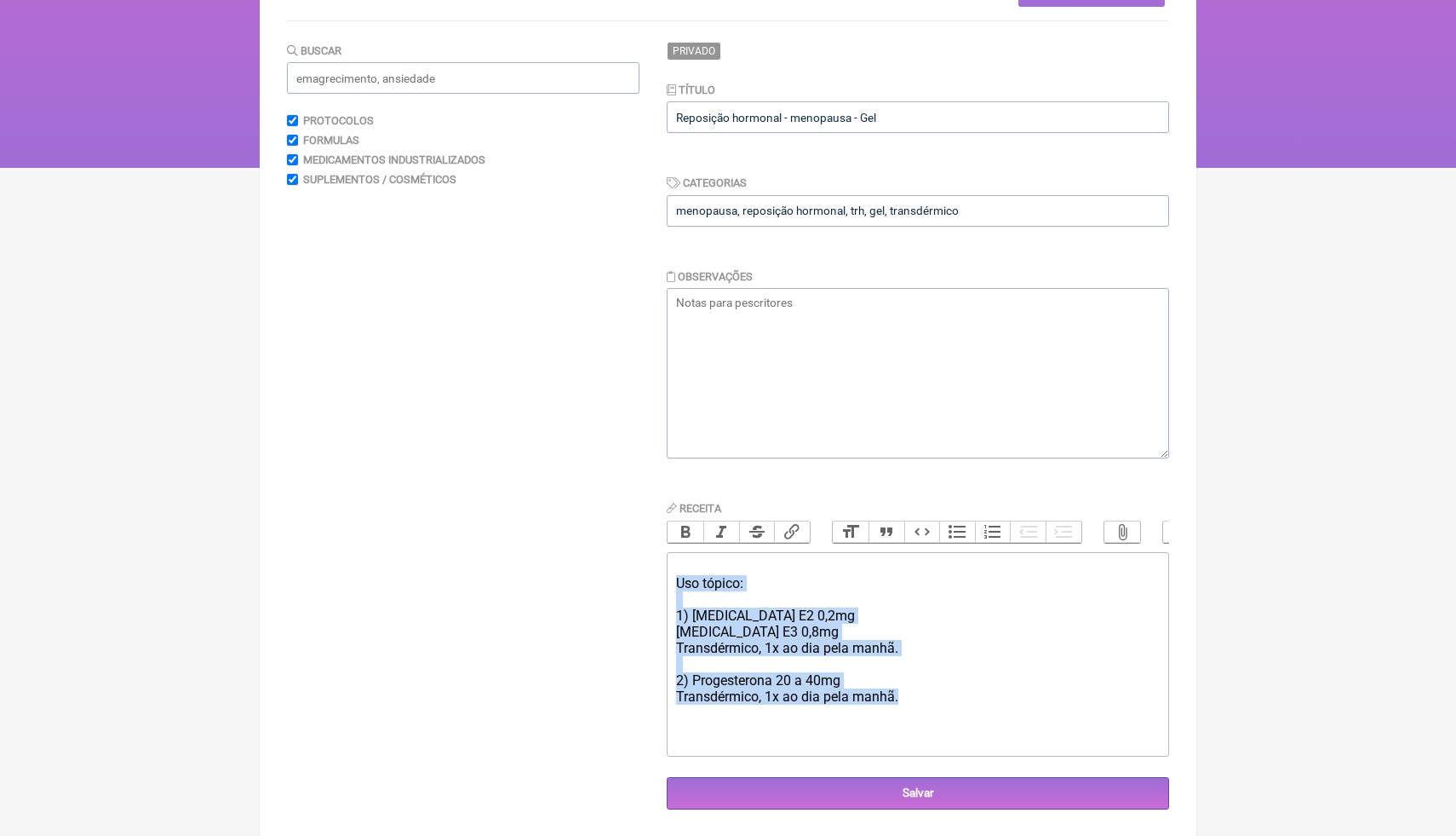
drag, startPoint x: 911, startPoint y: 705, endPoint x: 665, endPoint y: 588, distance: 272.4
click at [667, 587] on trix-editor "Uso tópico: 1) Estradiol E2 0,2mg Estradiol E3 0,8mg Transdérmico, 1x ao dia pe…" at bounding box center [918, 655] width 502 height 204
type trix-editor "<div><br>Uso tópico:<br>&nbsp;<br>1) Estradiol E2 0,2mg<br>Estradiol E3 0,8mg<b…"
copy div "Uso tópico: 1) Estradiol E2 0,2mg Estradiol E3 0,8mg Transdérmico, 1x ao dia pe…"
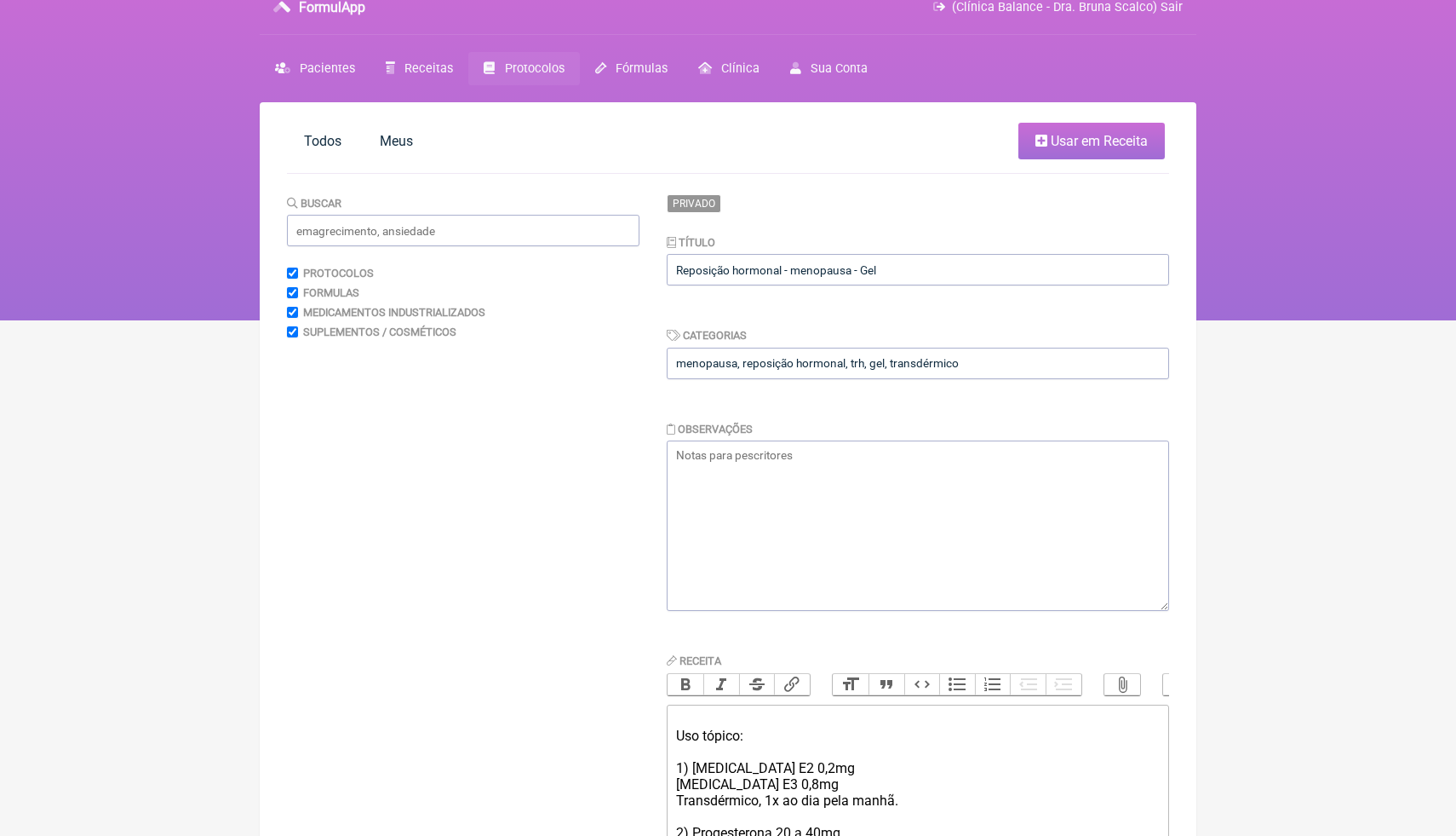
scroll to position [0, 0]
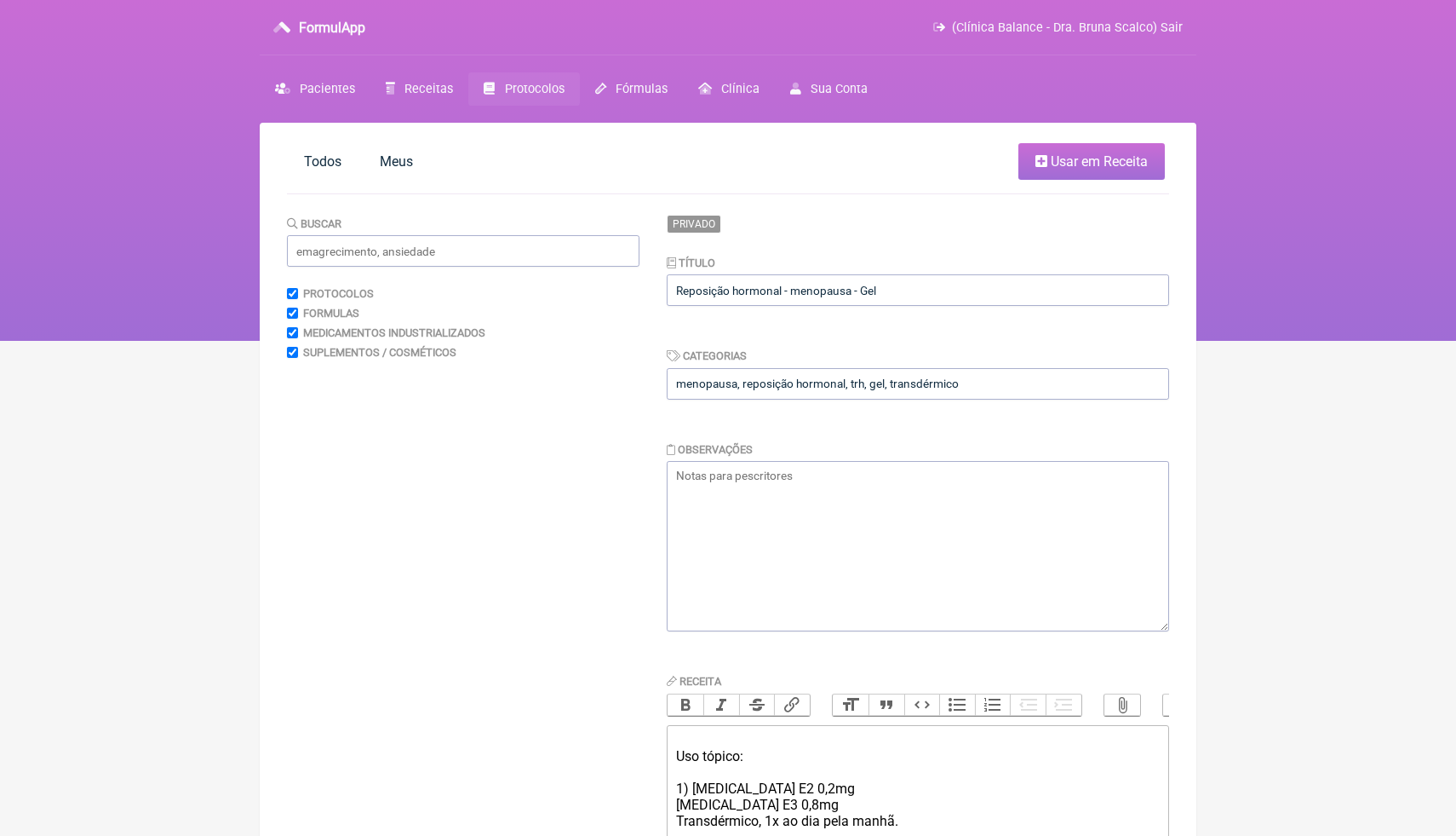
scroll to position [123, 0]
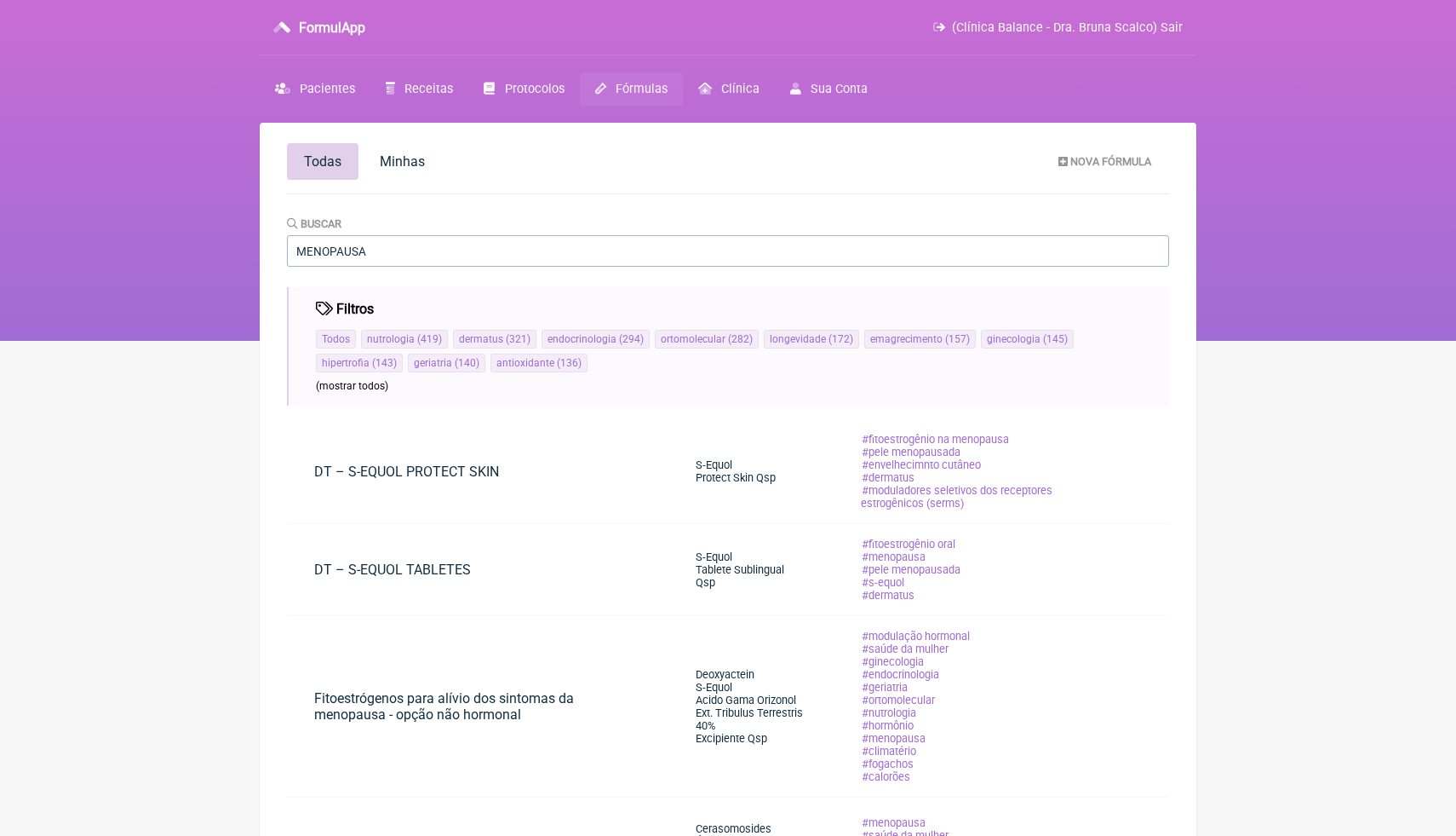
click at [1178, 374] on main "Todas [GEOGRAPHIC_DATA] Nova Fórmula [GEOGRAPHIC_DATA] MENOPAUSA Filtros Todos …" at bounding box center [728, 790] width 937 height 1335
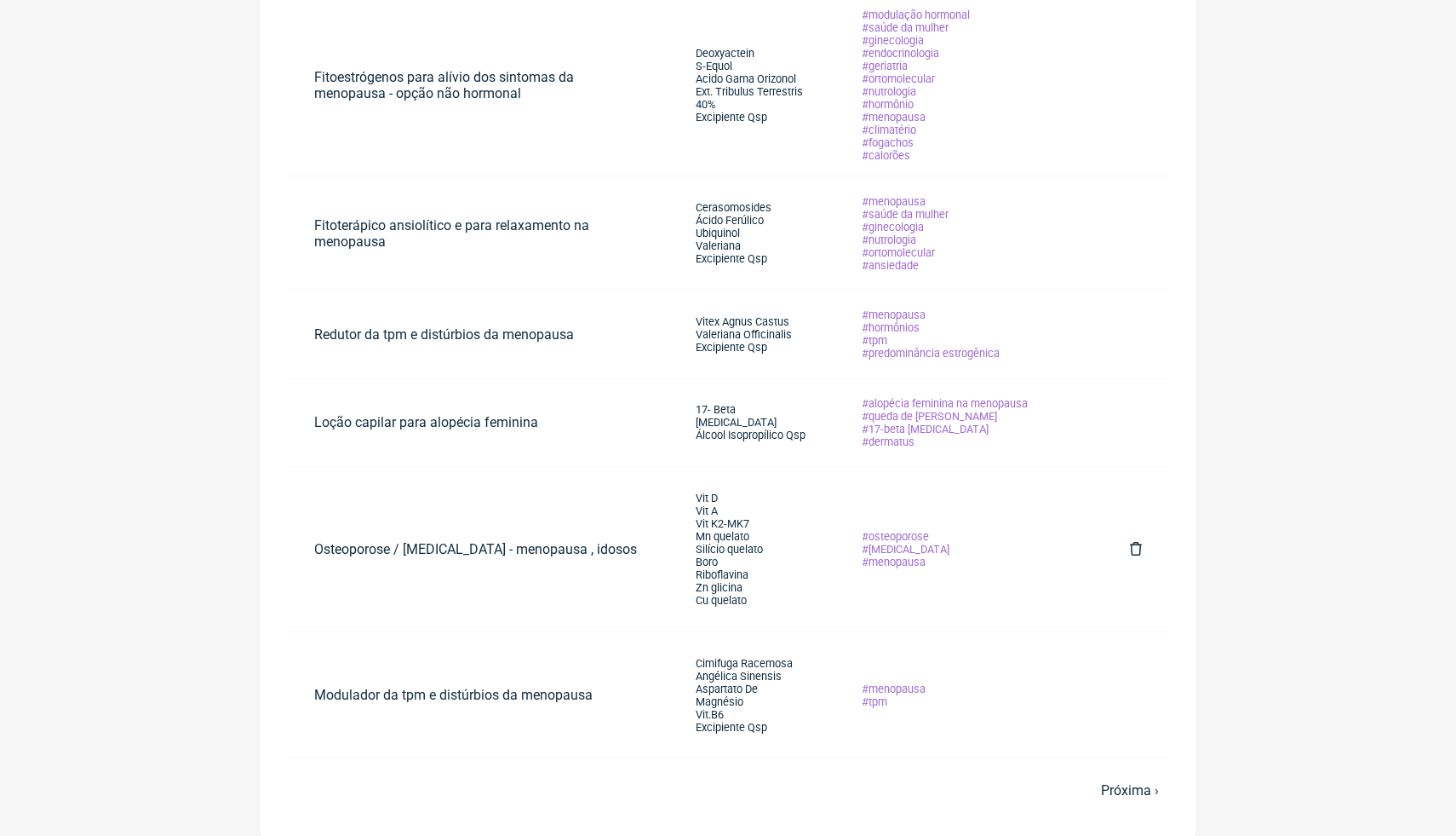
scroll to position [621, 0]
click at [1113, 794] on link "Próxima ›" at bounding box center [1130, 790] width 58 height 16
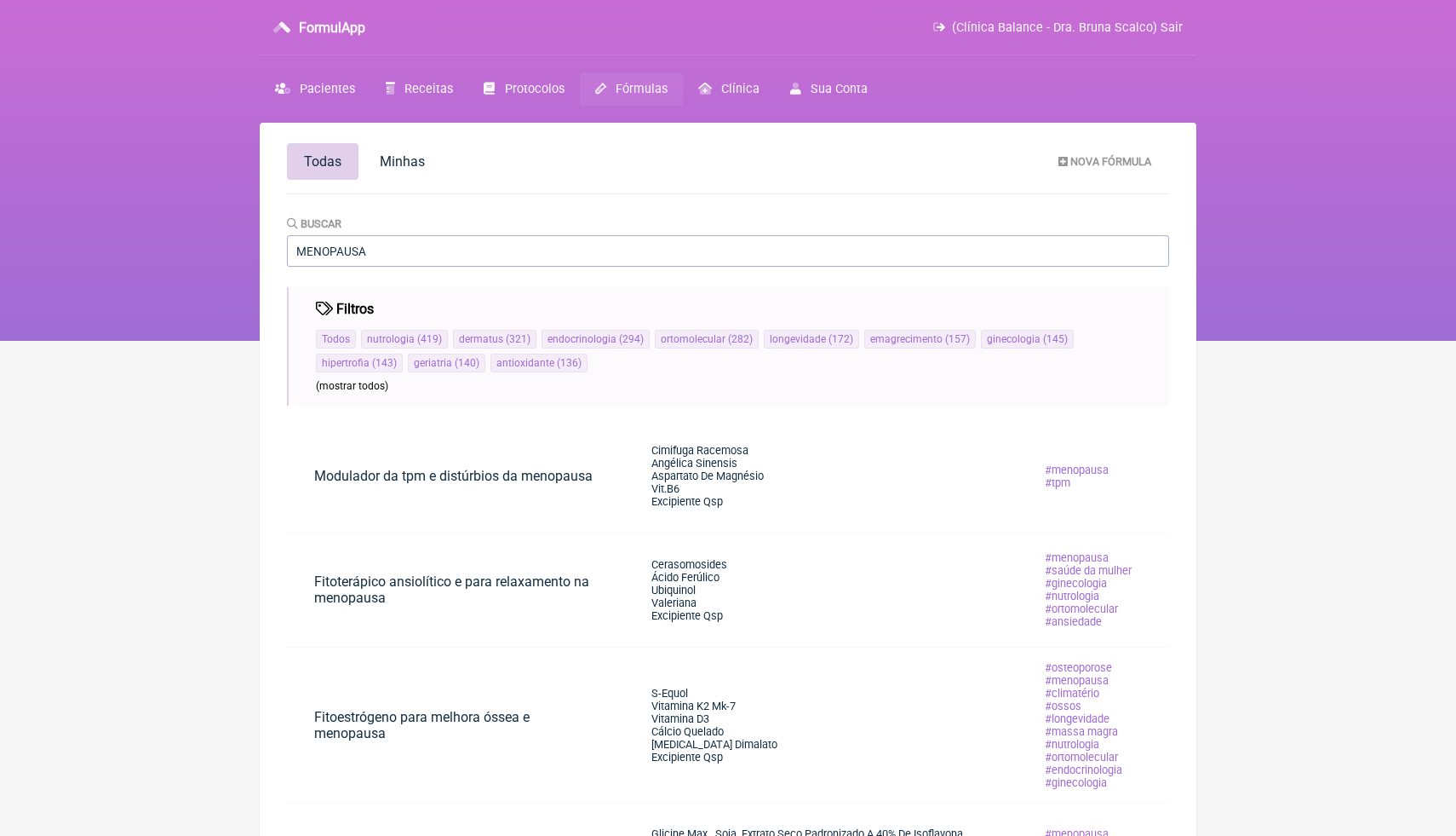
click at [1398, 341] on html "FormulApp (Clínica Balance - Dra. Bruna Scalco) Sair [GEOGRAPHIC_DATA] Receitas…" at bounding box center [728, 170] width 1456 height 341
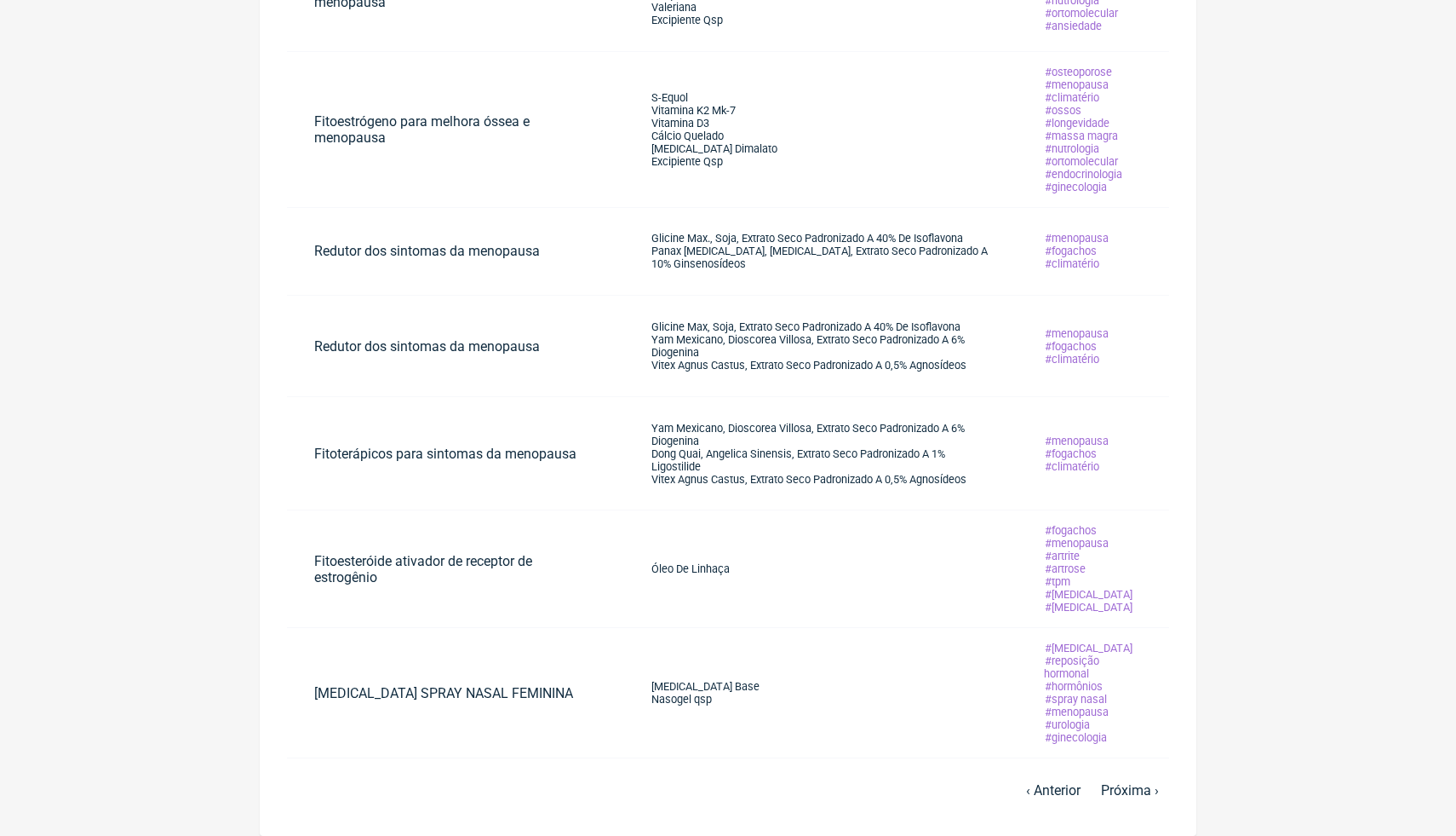
scroll to position [646, 0]
click at [866, 687] on td "[MEDICAL_DATA] Base Nasogel qsp" at bounding box center [820, 693] width 393 height 130
click at [777, 697] on link "[MEDICAL_DATA] Base Nasogel qsp" at bounding box center [705, 694] width 163 height 75
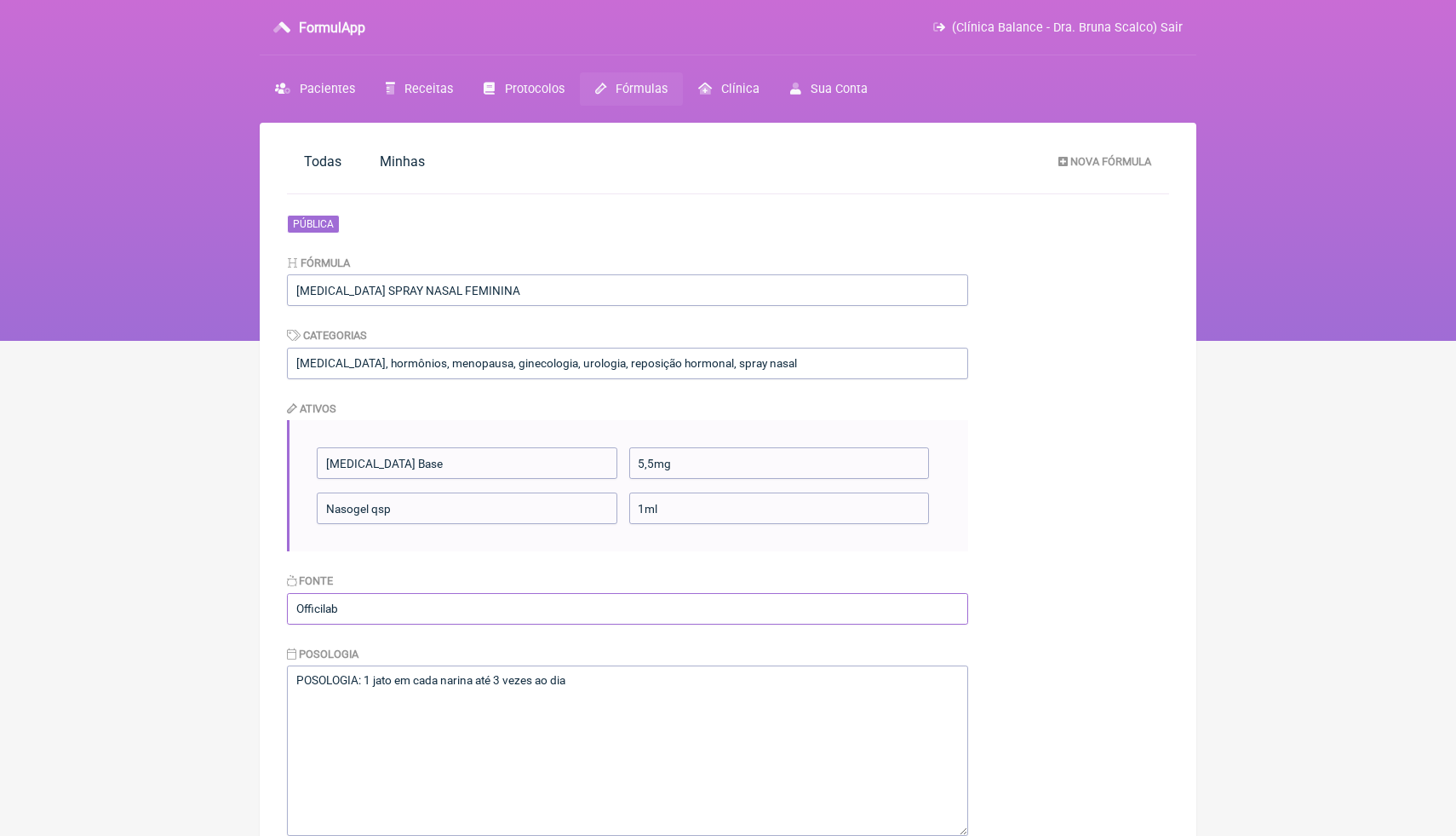
click at [689, 604] on input "Officilab" at bounding box center [628, 608] width 682 height 32
click at [1277, 341] on html "FormulApp (Clínica Balance - Dra. Bruna Scalco) Sair [GEOGRAPHIC_DATA] Receitas…" at bounding box center [728, 170] width 1456 height 341
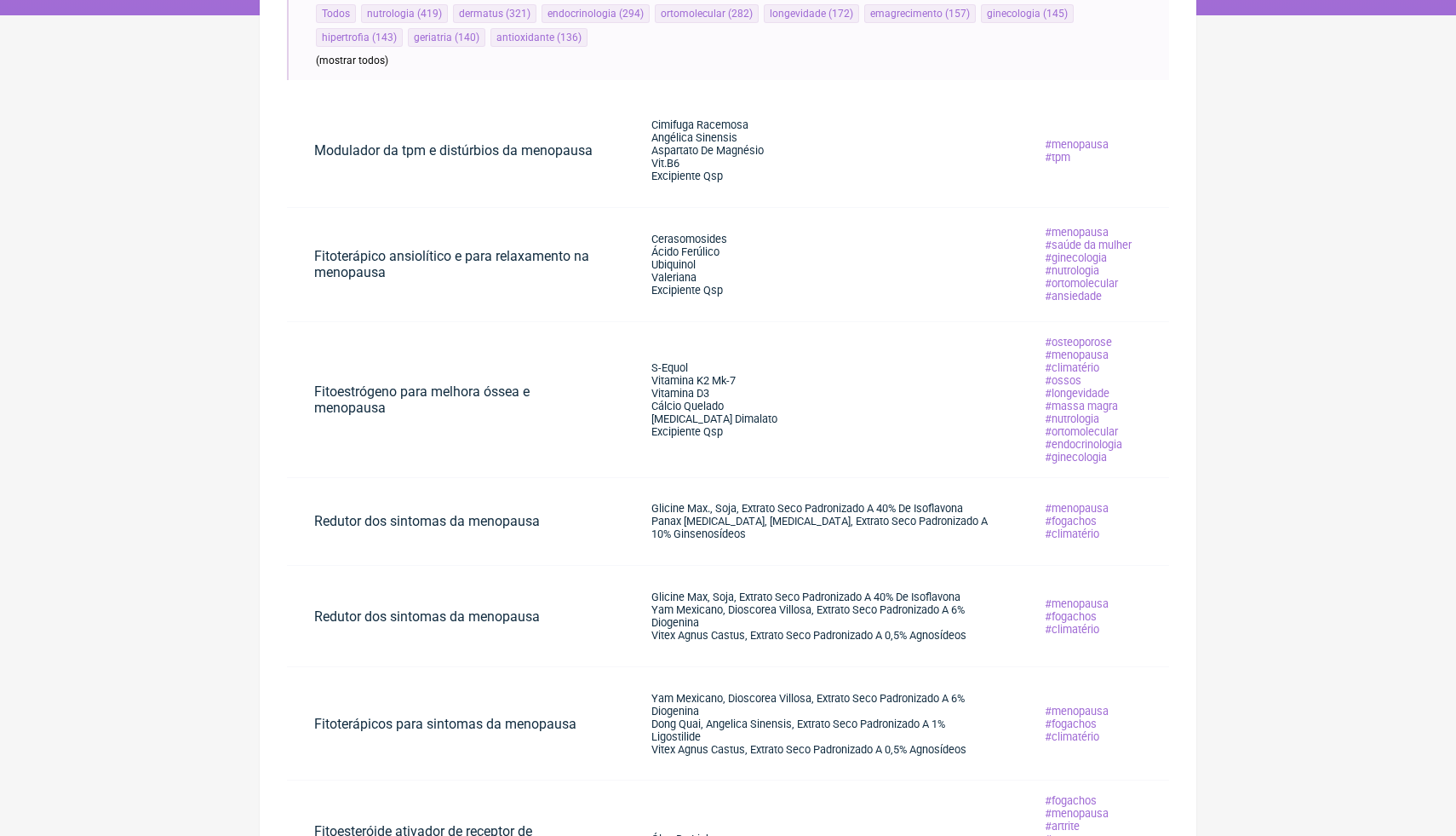
scroll to position [621, 0]
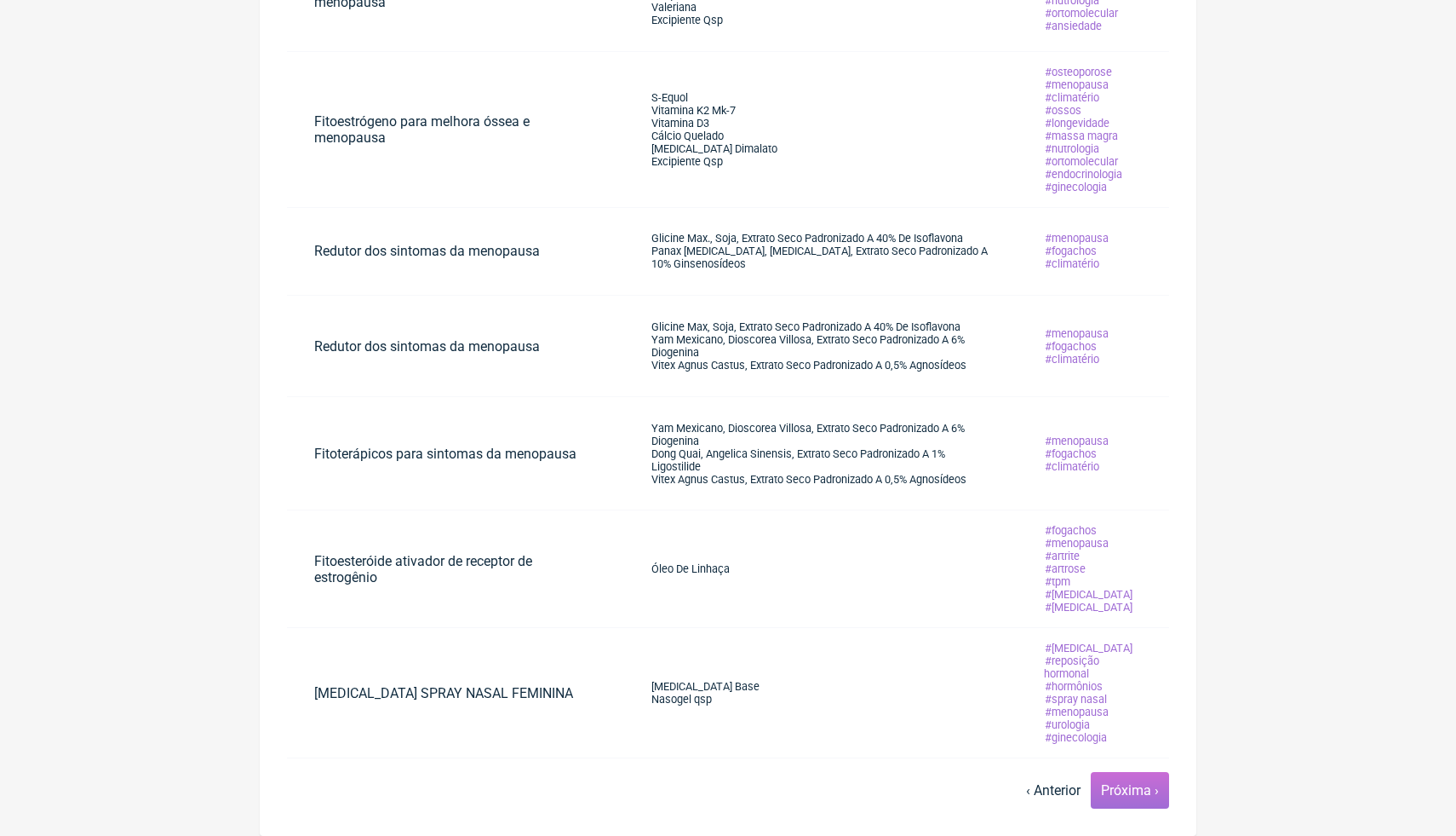
click at [1113, 799] on link "Próxima ›" at bounding box center [1130, 790] width 58 height 16
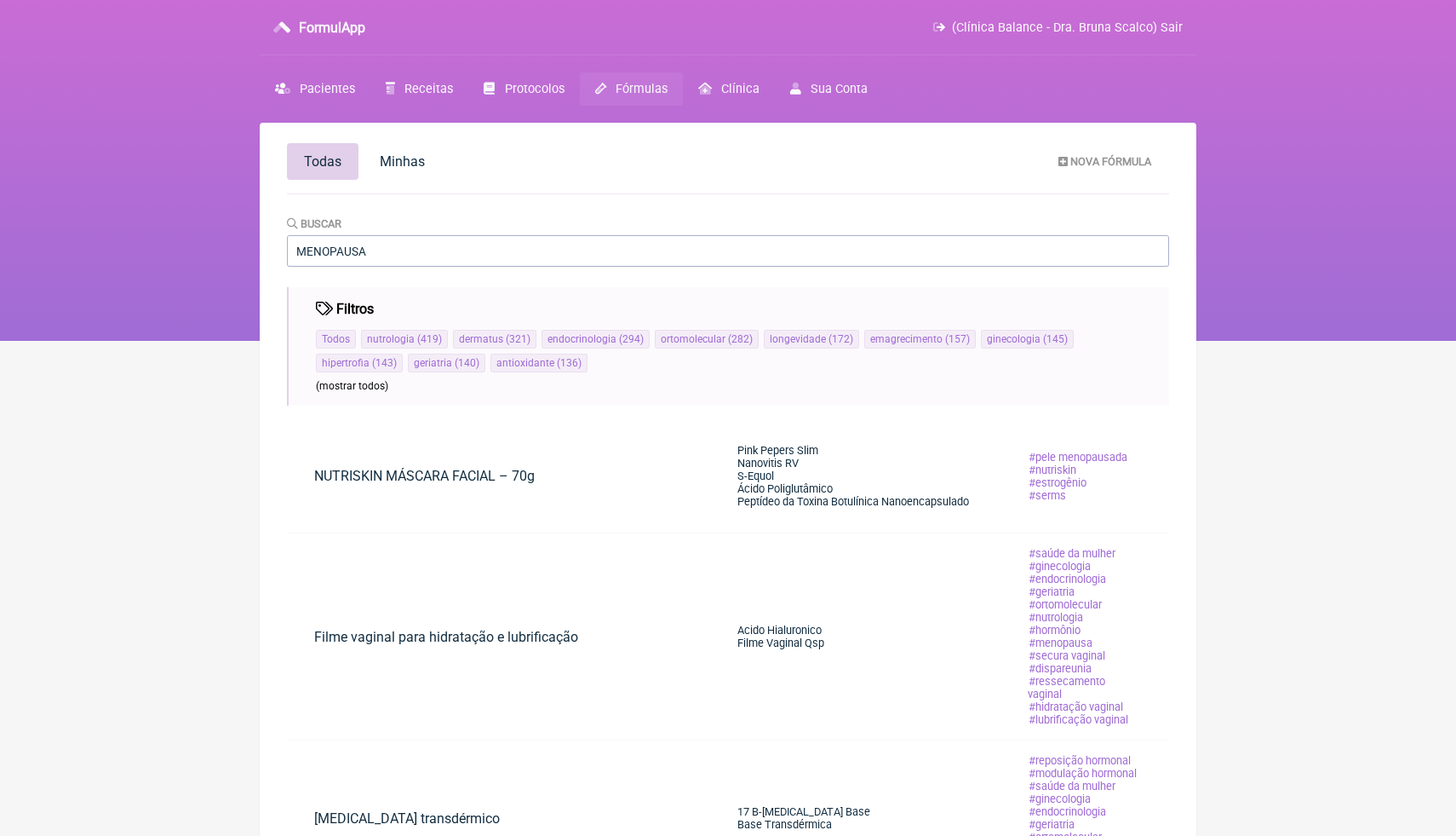
click at [1277, 341] on html "FormulApp (Clínica Balance - Dra. Bruna Scalco) Sair [GEOGRAPHIC_DATA] Receitas…" at bounding box center [728, 170] width 1456 height 341
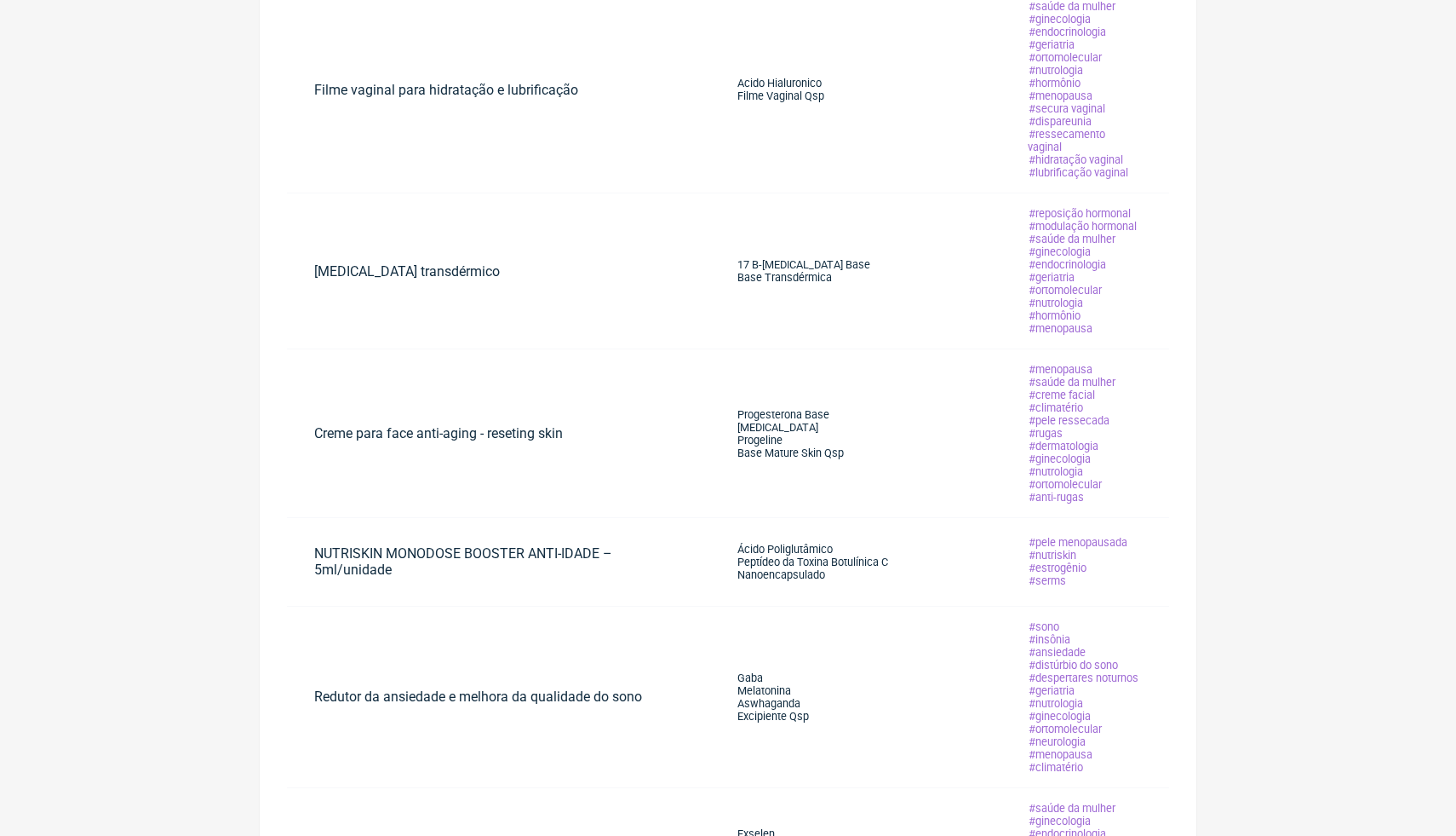
scroll to position [580, 0]
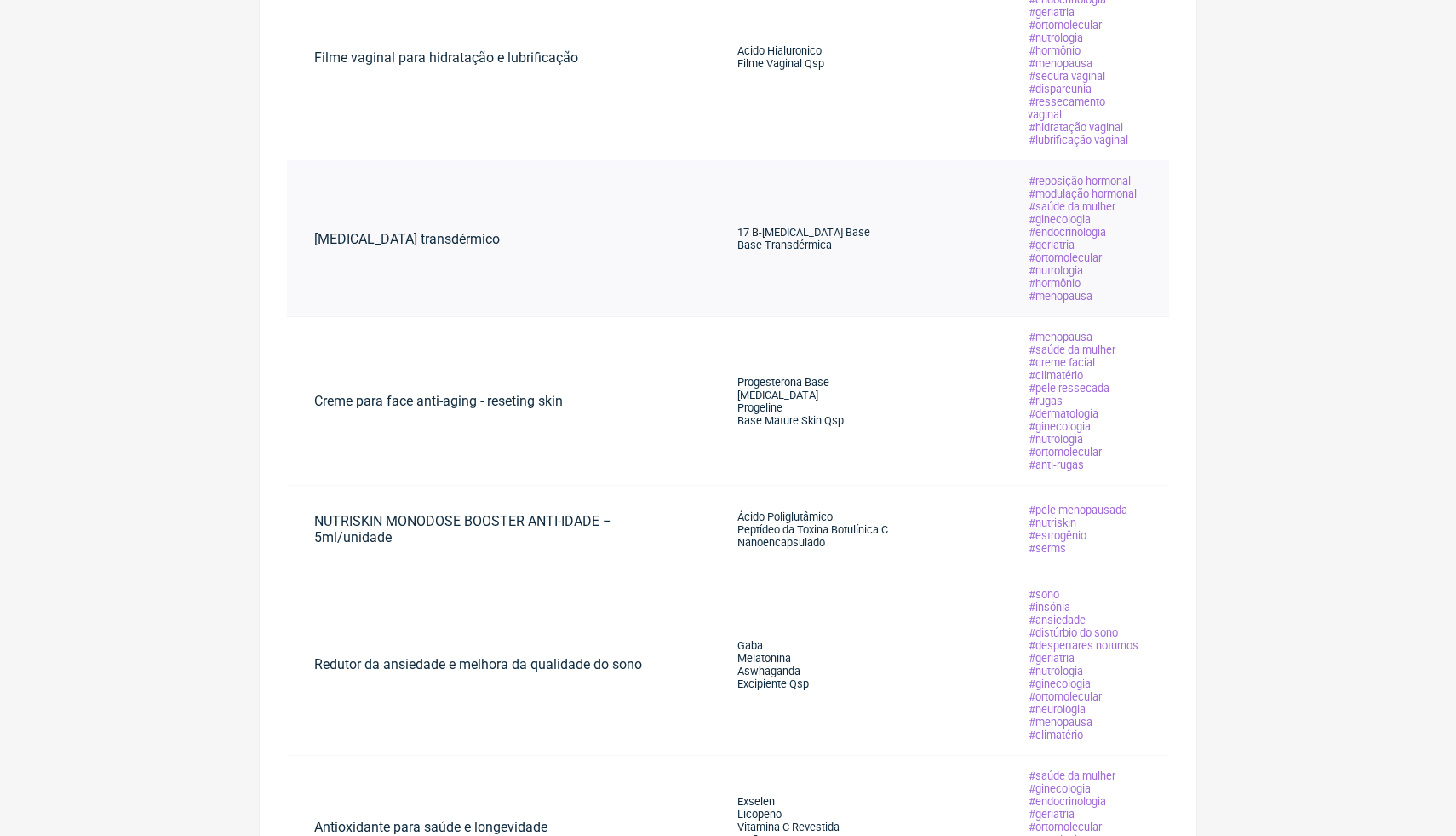
click at [792, 252] on span "Base Transdérmica" at bounding box center [784, 245] width 95 height 13
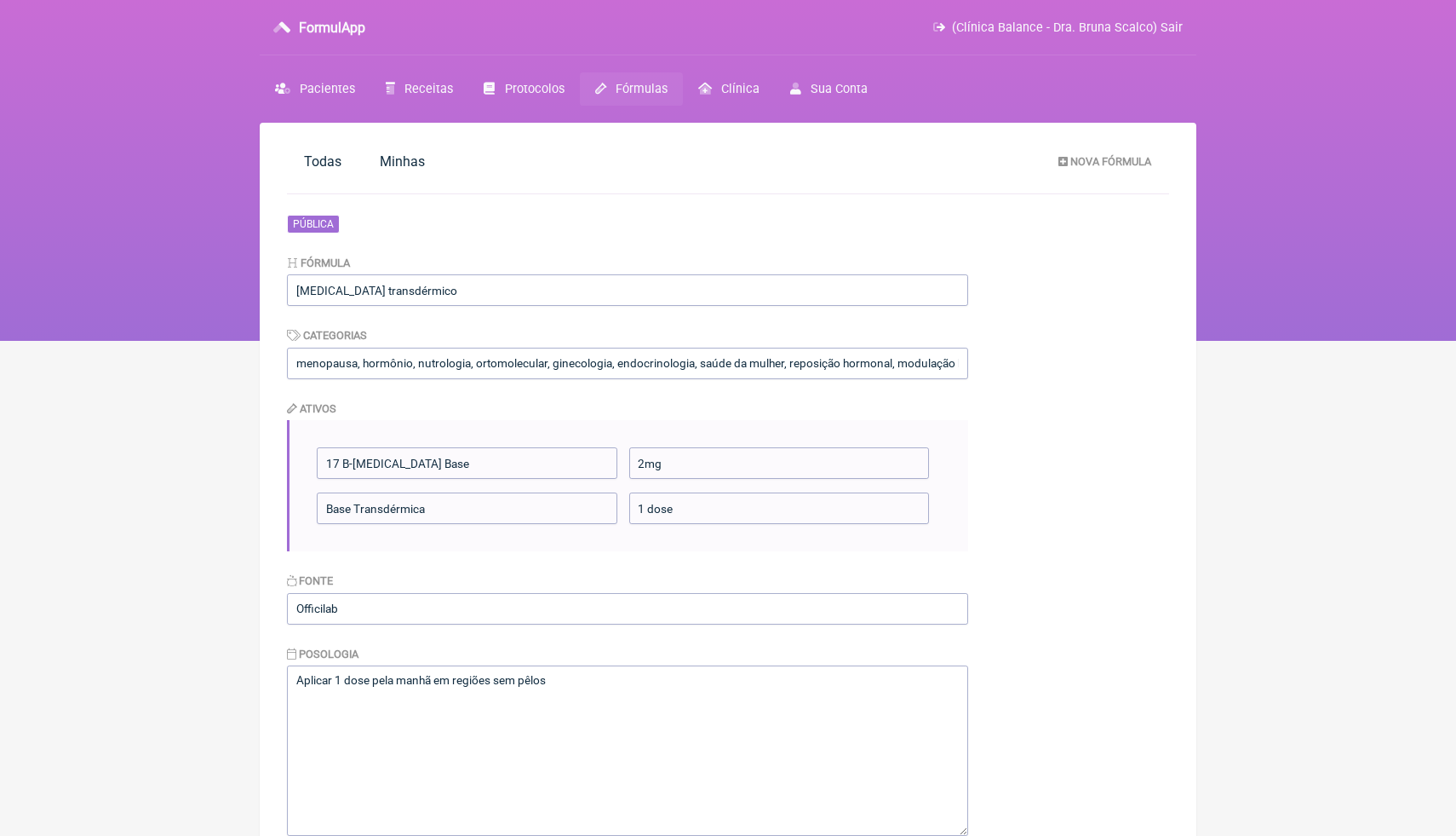
click at [1130, 262] on main "Todas [GEOGRAPHIC_DATA] Nova Fórmula Pública Fórmula [MEDICAL_DATA] transdérmic…" at bounding box center [728, 642] width 937 height 1038
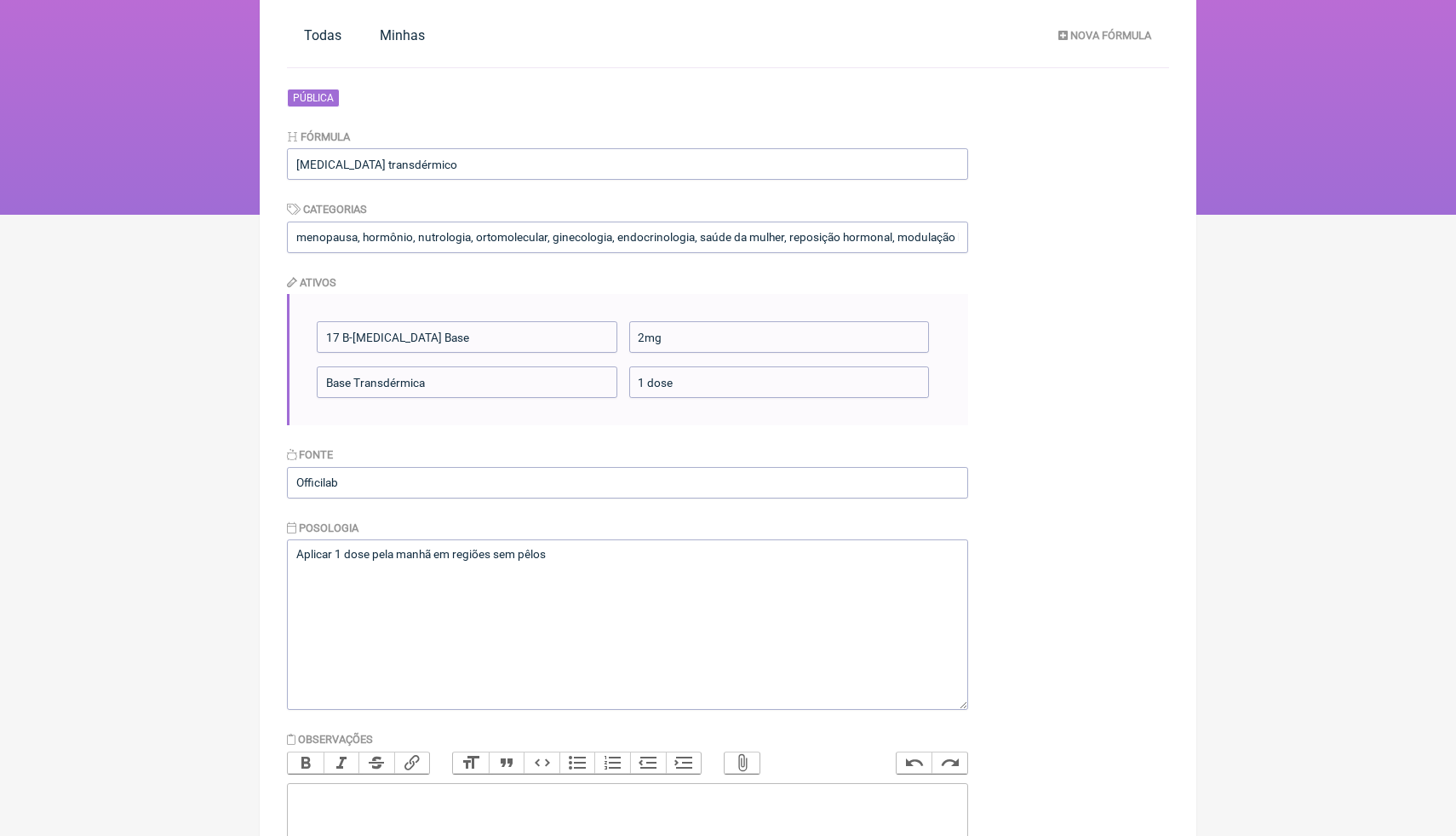
scroll to position [53, 0]
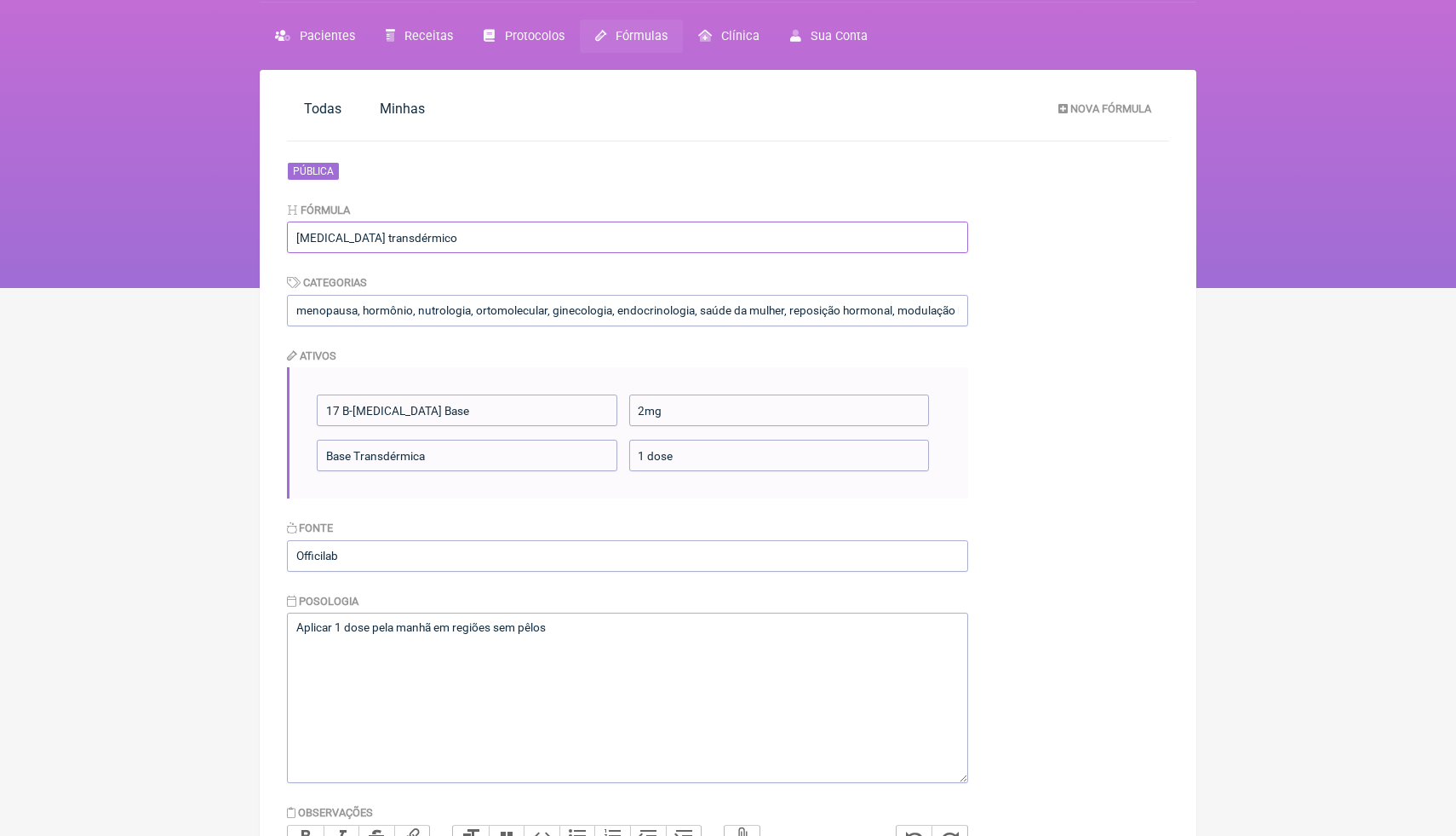
drag, startPoint x: 458, startPoint y: 235, endPoint x: 282, endPoint y: 239, distance: 176.0
click at [282, 239] on main "Todas [GEOGRAPHIC_DATA] Nova Fórmula Pública Fórmula [MEDICAL_DATA] transdérmic…" at bounding box center [728, 589] width 937 height 1038
click at [475, 176] on div "Pública" at bounding box center [628, 171] width 682 height 19
click at [441, 413] on input "17 B-[MEDICAL_DATA] Base" at bounding box center [467, 410] width 301 height 32
drag, startPoint x: 441, startPoint y: 418, endPoint x: 320, endPoint y: 411, distance: 121.2
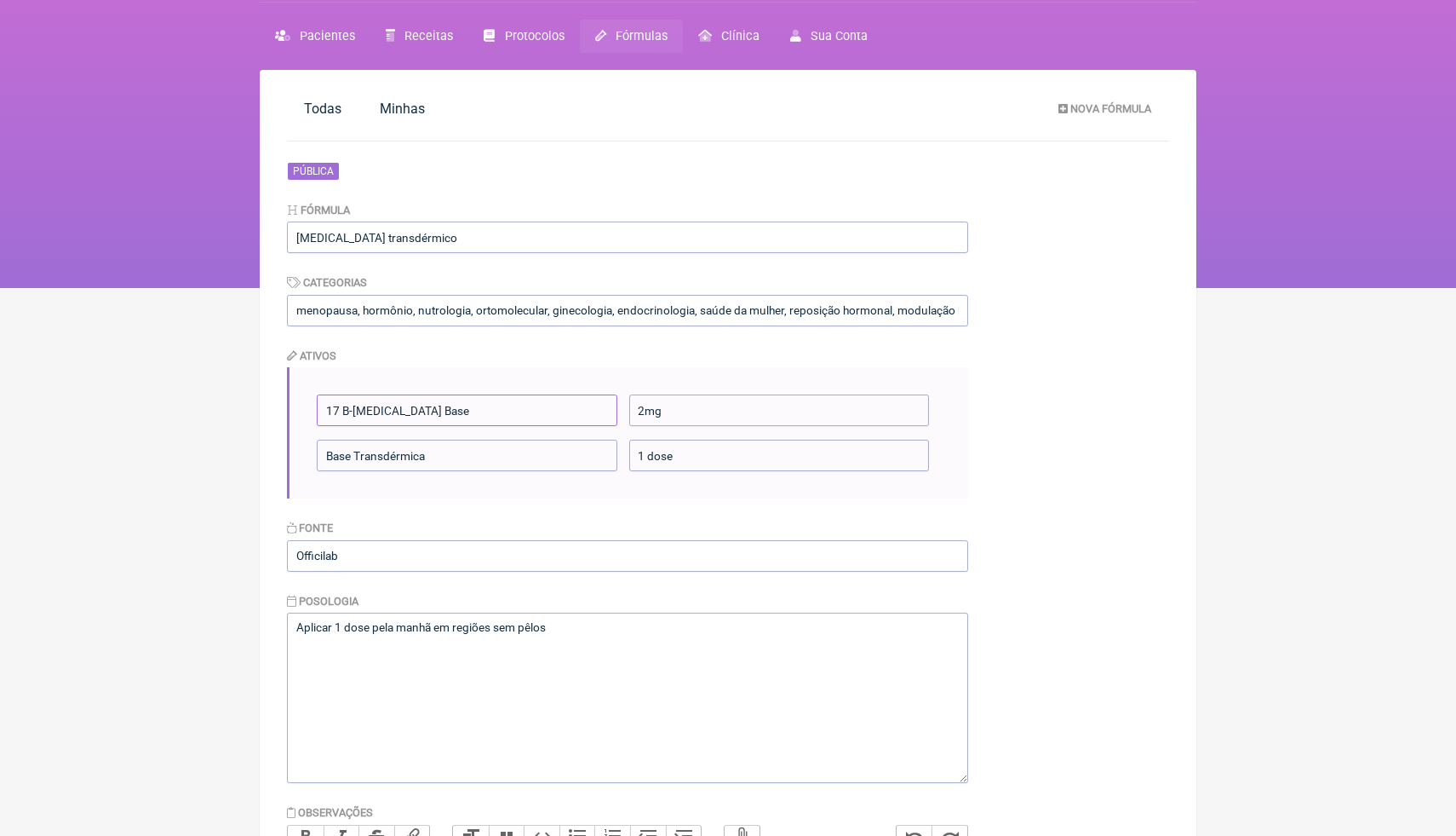
click at [321, 411] on input "17 B-[MEDICAL_DATA] Base" at bounding box center [467, 410] width 301 height 32
click at [760, 150] on main "Todas [GEOGRAPHIC_DATA] Nova Fórmula Pública Fórmula [MEDICAL_DATA] transdérmic…" at bounding box center [728, 589] width 937 height 1038
